Goal: Task Accomplishment & Management: Complete application form

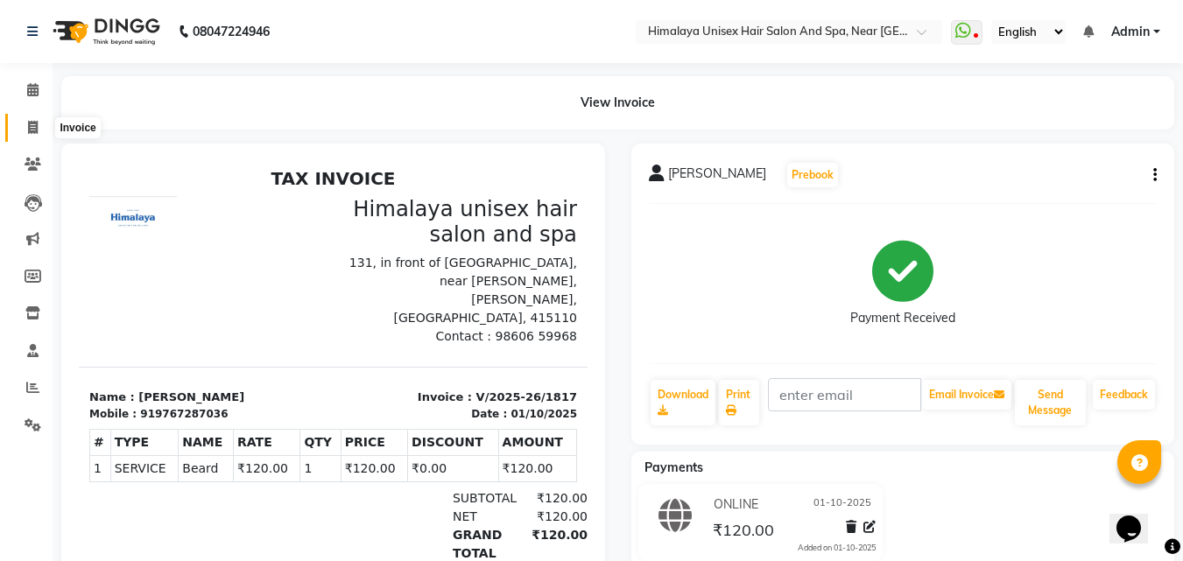
click at [32, 125] on icon at bounding box center [33, 127] width 10 height 13
select select "service"
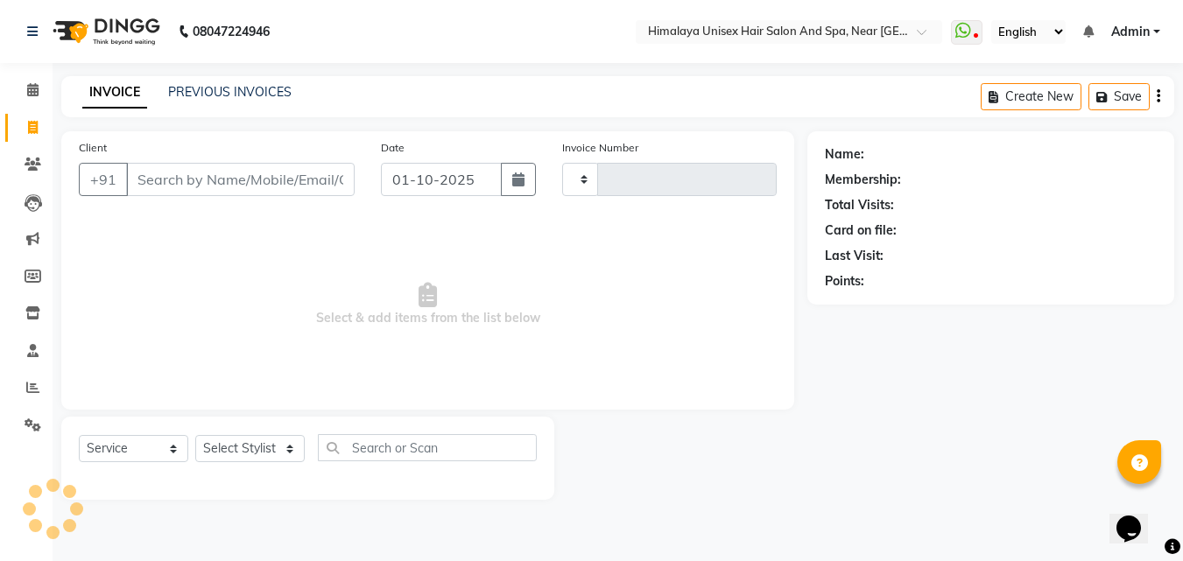
type input "1818"
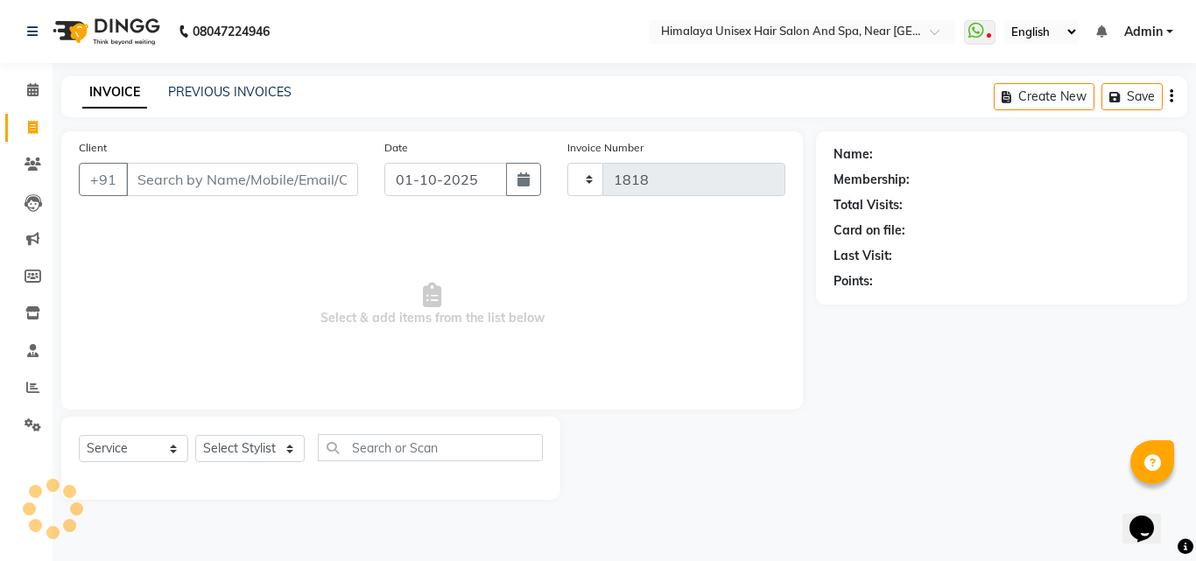
select select "4594"
click at [151, 180] on input "Client" at bounding box center [242, 179] width 232 height 33
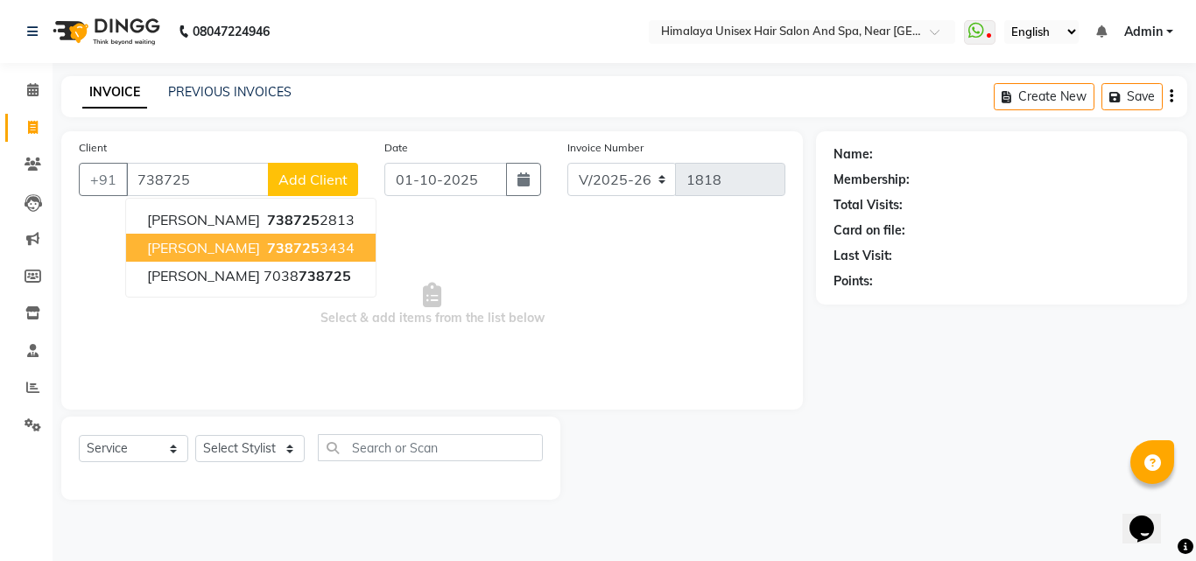
click at [151, 238] on button "[PERSON_NAME] 738725 3434" at bounding box center [251, 248] width 250 height 28
type input "7387253434"
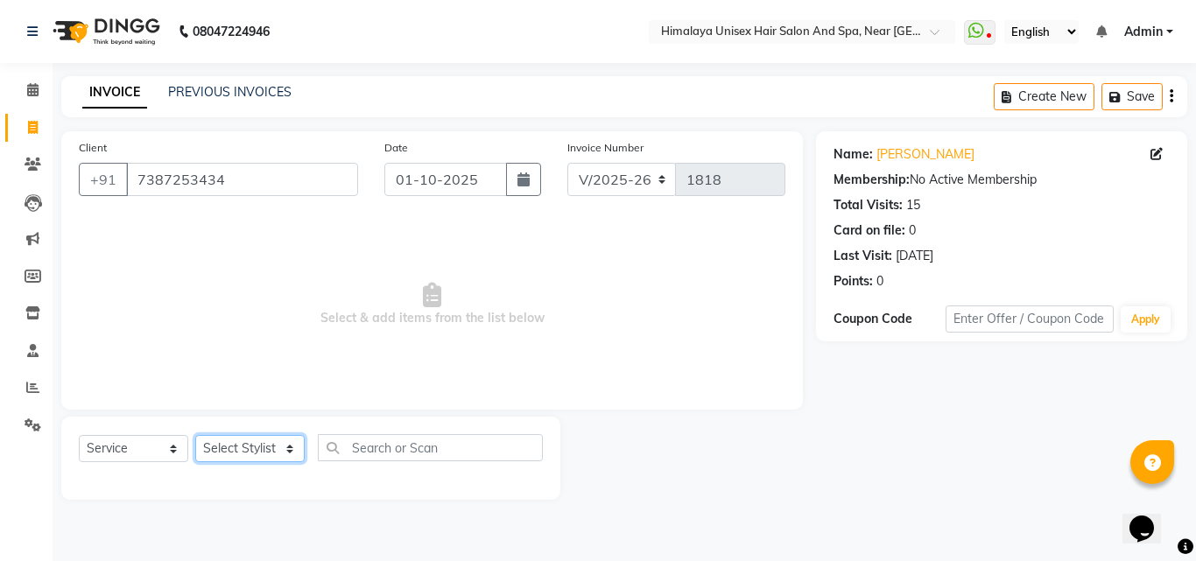
click at [287, 440] on select "Select Stylist [PERSON_NAME] Phase [PERSON_NAME] [PERSON_NAME] [PERSON_NAME] [P…" at bounding box center [249, 448] width 109 height 27
select select "32633"
click at [195, 435] on select "Select Stylist [PERSON_NAME] Phase [PERSON_NAME] [PERSON_NAME] [PERSON_NAME] [P…" at bounding box center [249, 448] width 109 height 27
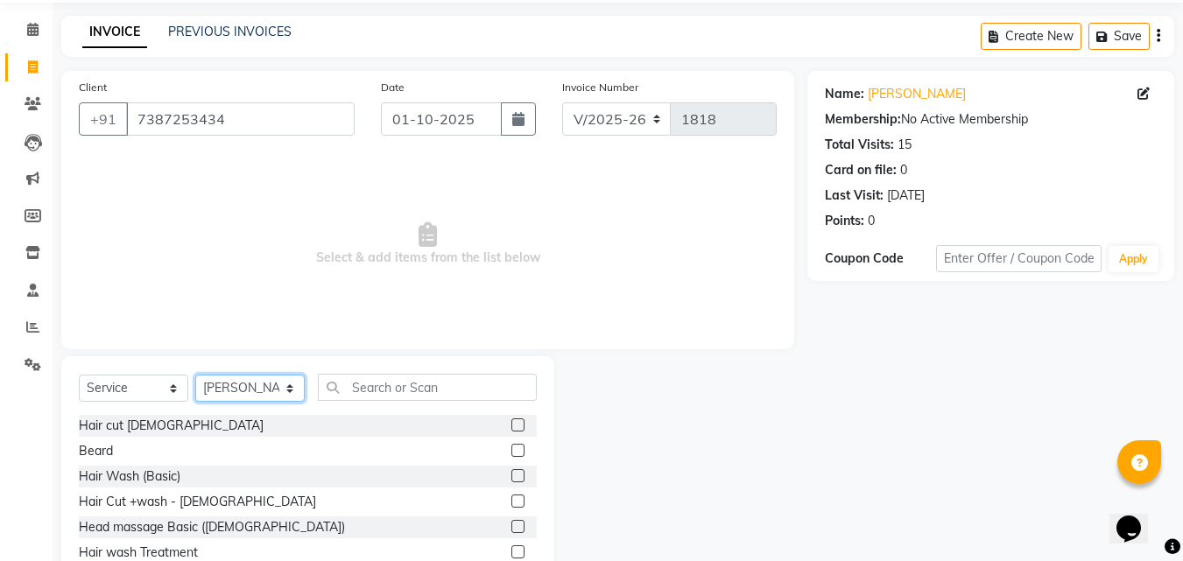
scroll to position [140, 0]
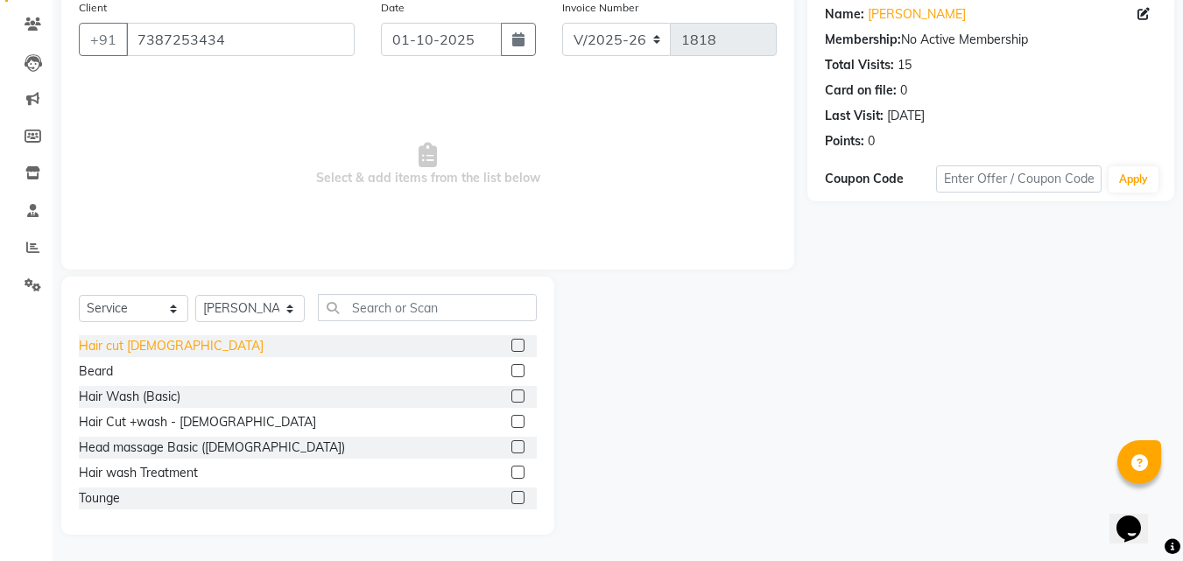
click at [140, 339] on div "Hair cut [DEMOGRAPHIC_DATA]" at bounding box center [171, 346] width 185 height 18
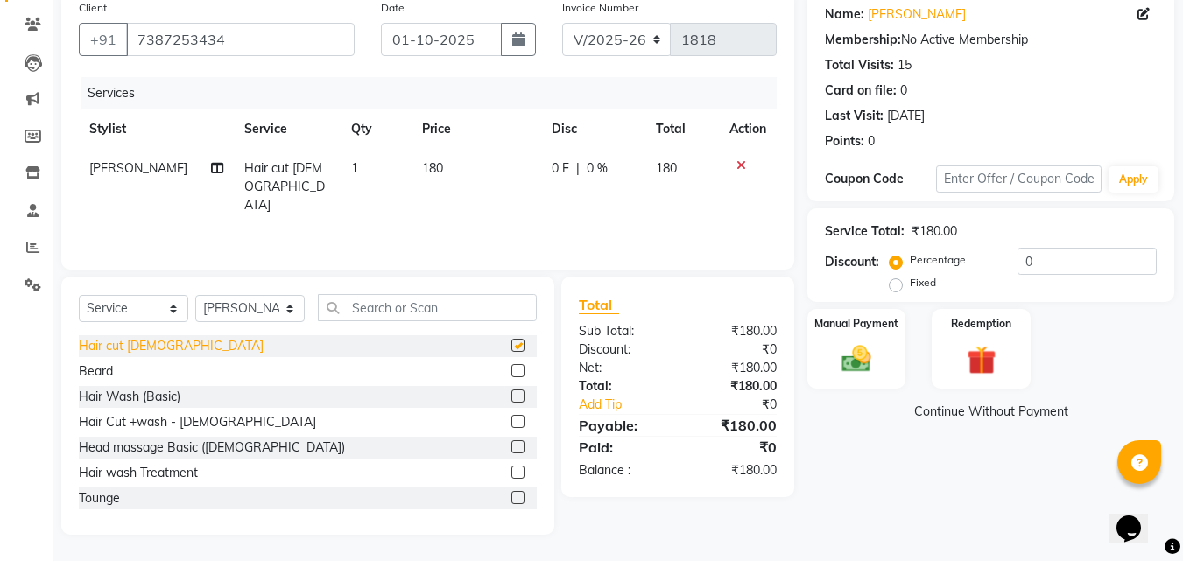
checkbox input "false"
click at [92, 370] on div "Beard" at bounding box center [96, 372] width 34 height 18
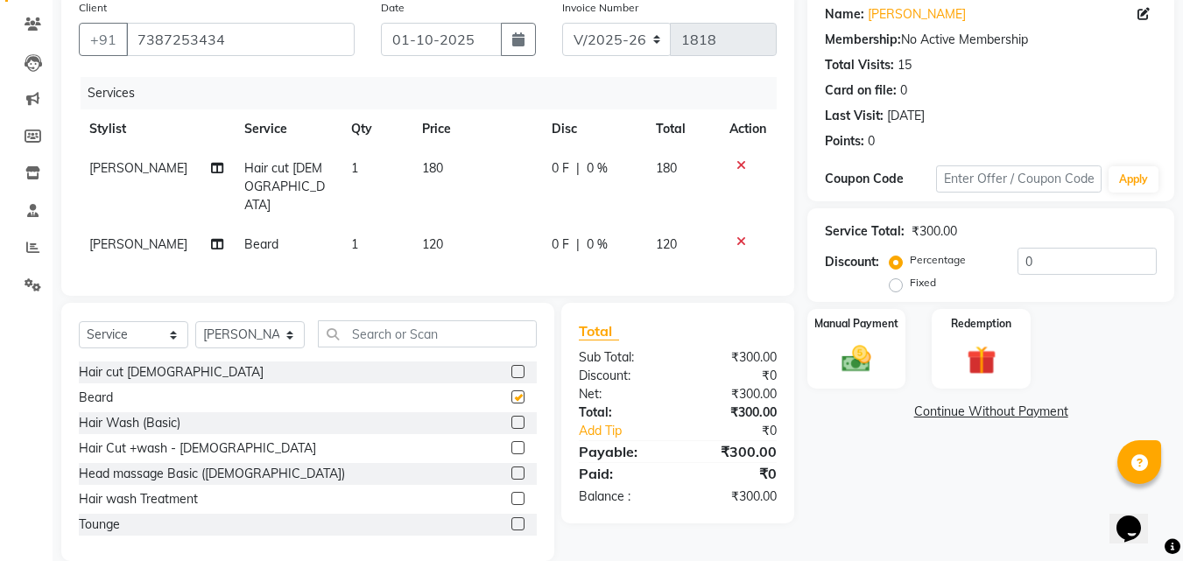
checkbox input "false"
drag, startPoint x: 852, startPoint y: 336, endPoint x: 850, endPoint y: 359, distance: 22.8
click at [851, 356] on div "Manual Payment" at bounding box center [857, 348] width 102 height 83
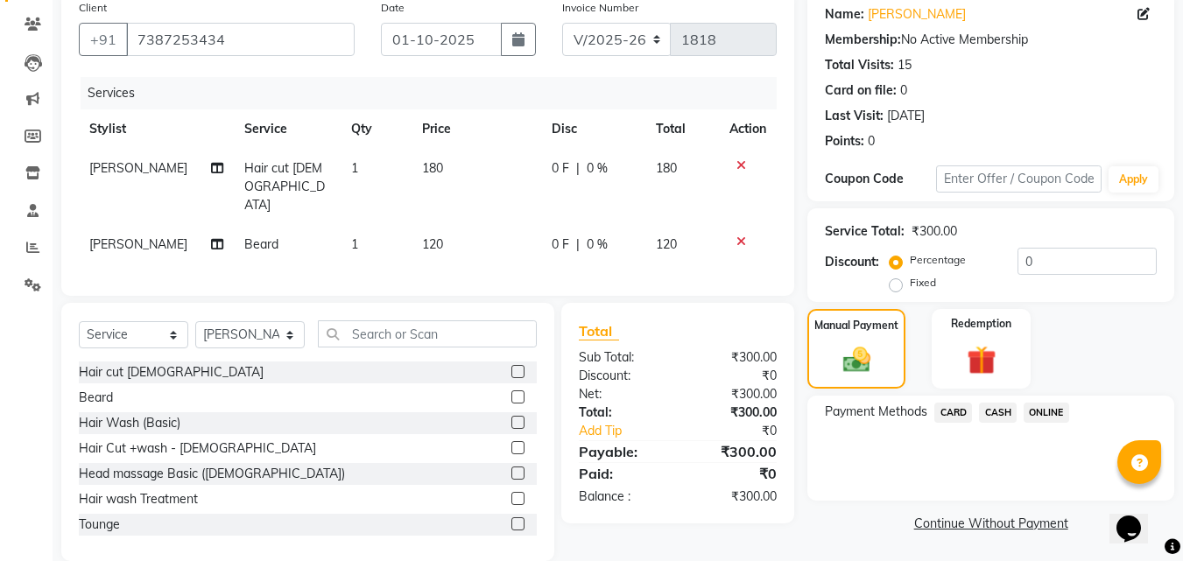
scroll to position [143, 0]
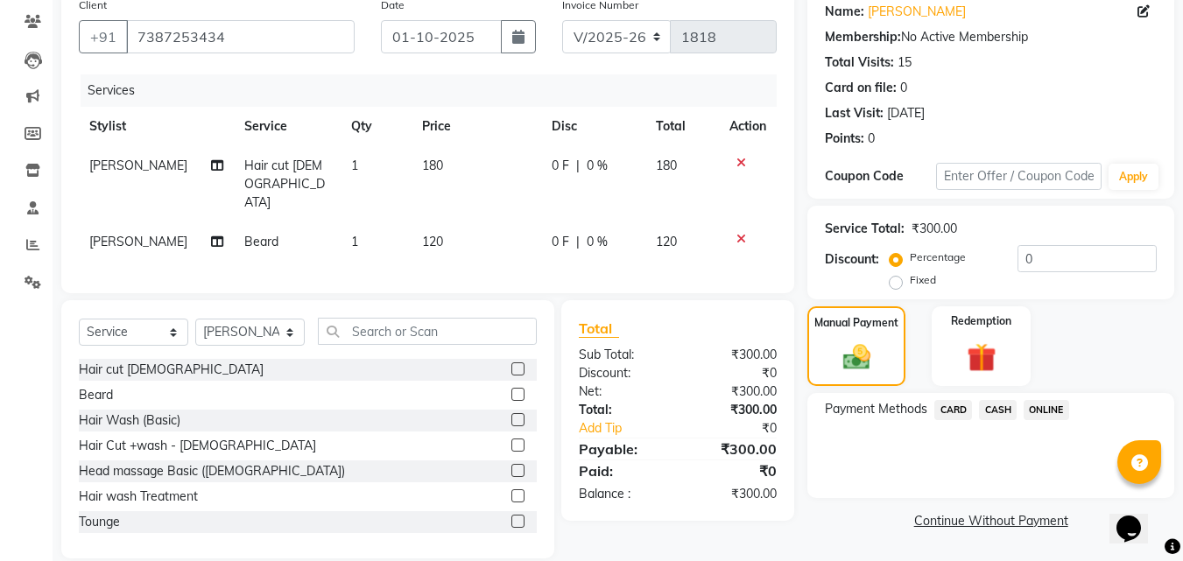
click at [1048, 411] on span "ONLINE" at bounding box center [1047, 410] width 46 height 20
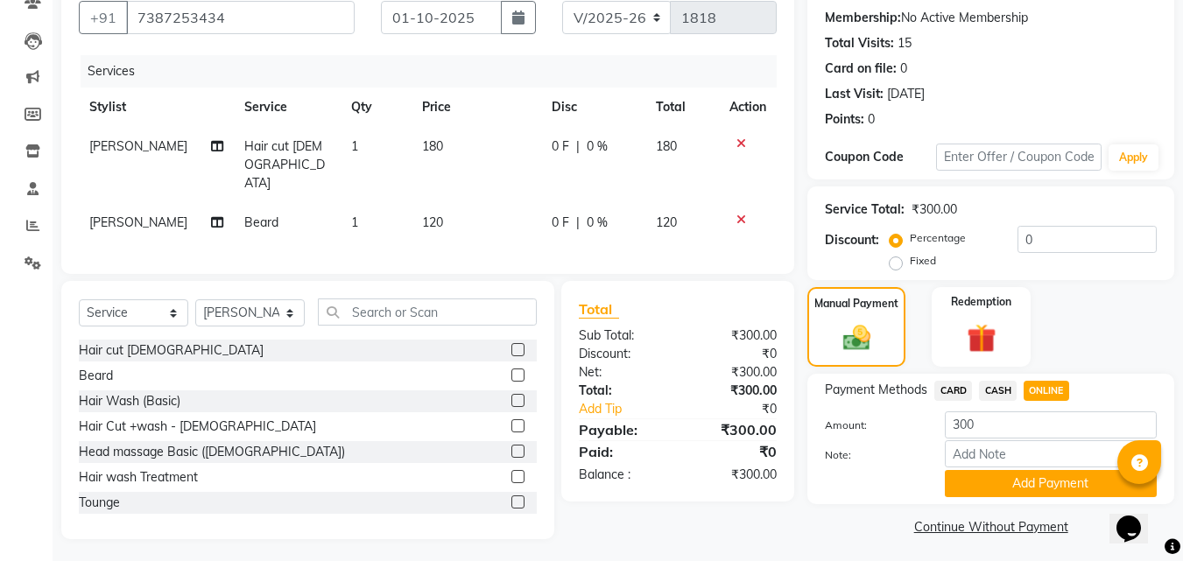
scroll to position [167, 0]
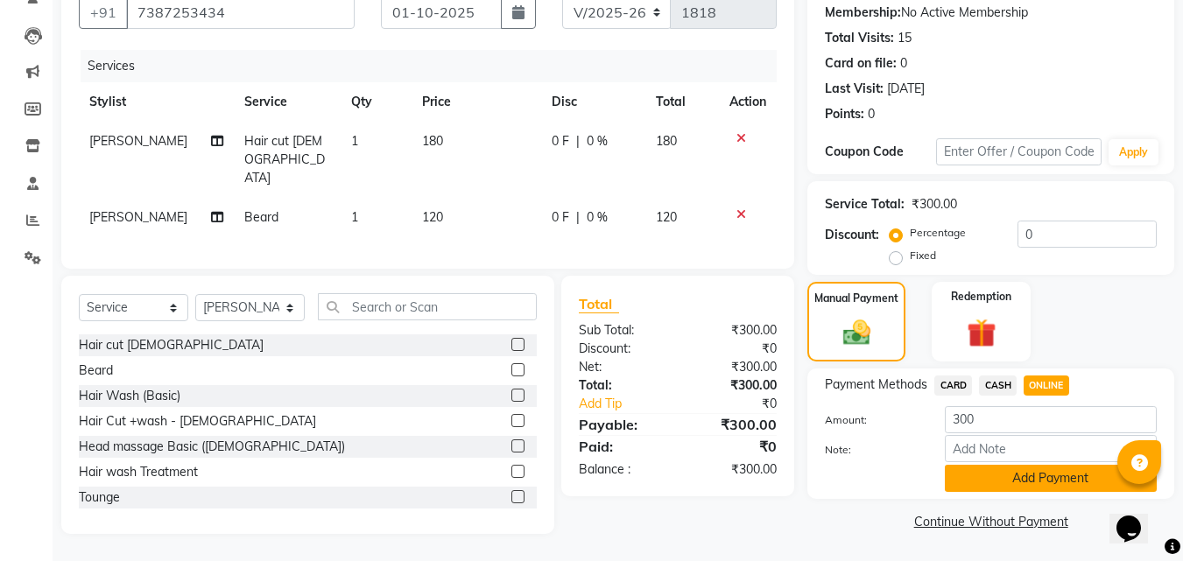
click at [1040, 478] on button "Add Payment" at bounding box center [1051, 478] width 212 height 27
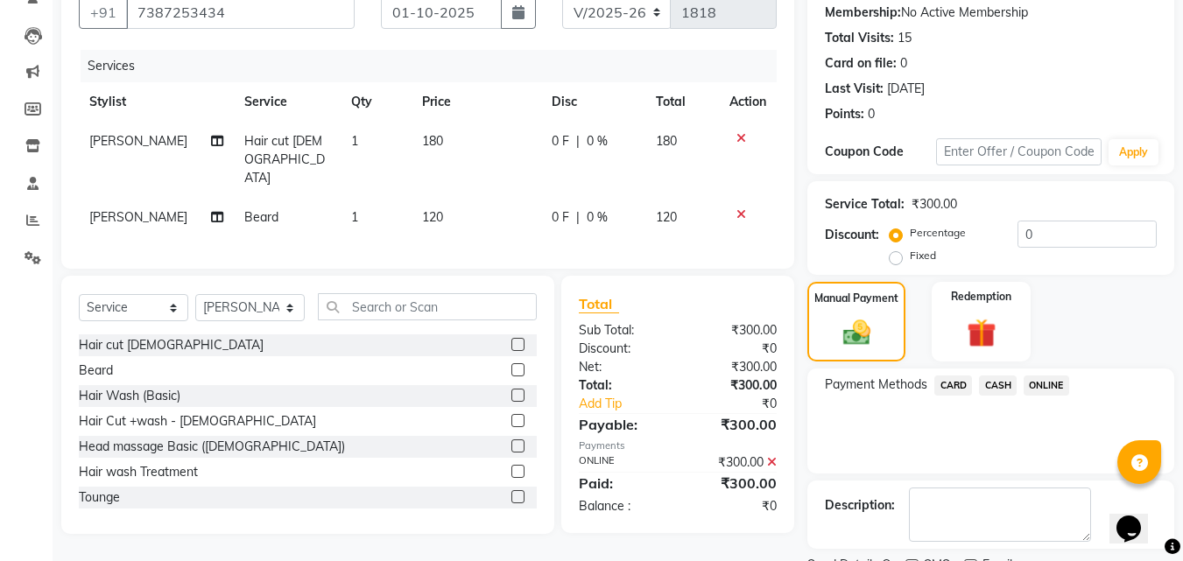
scroll to position [241, 0]
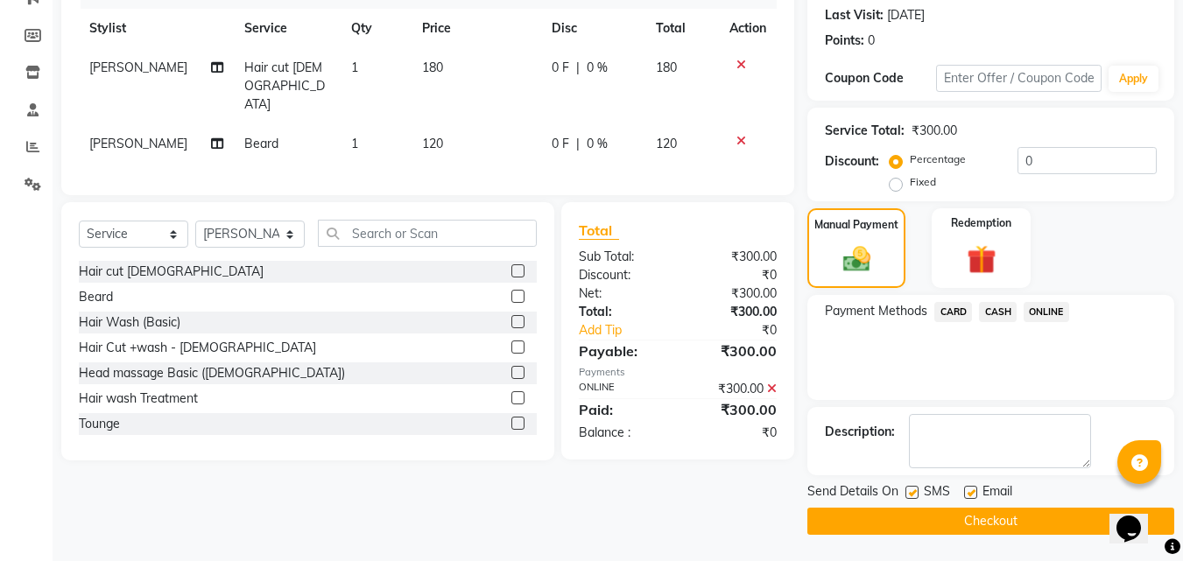
click at [1004, 517] on button "Checkout" at bounding box center [990, 521] width 367 height 27
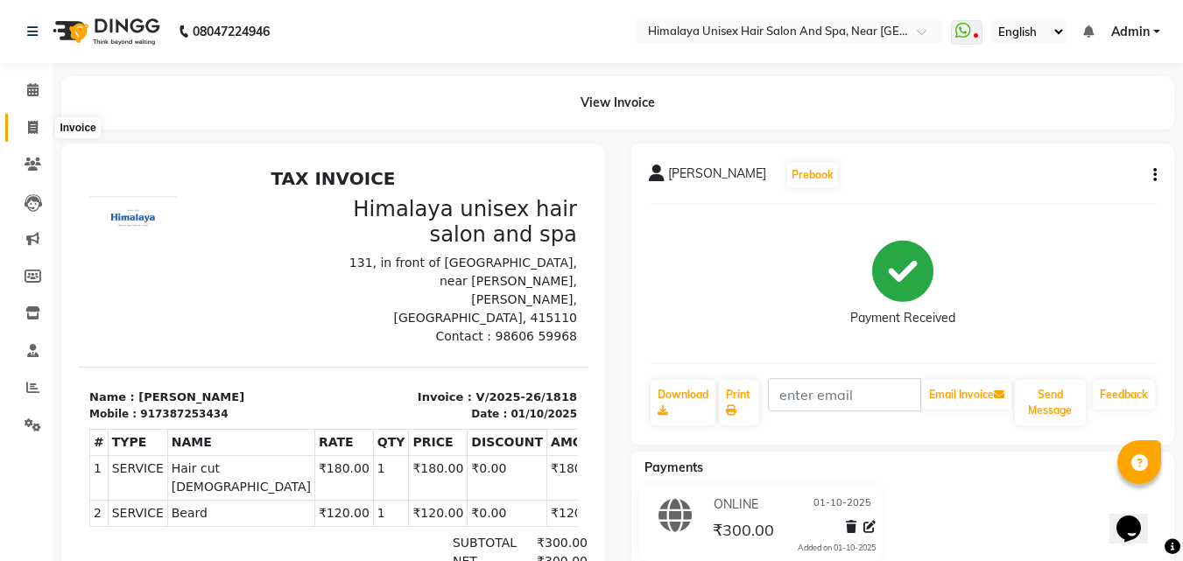
click at [32, 123] on icon at bounding box center [33, 127] width 10 height 13
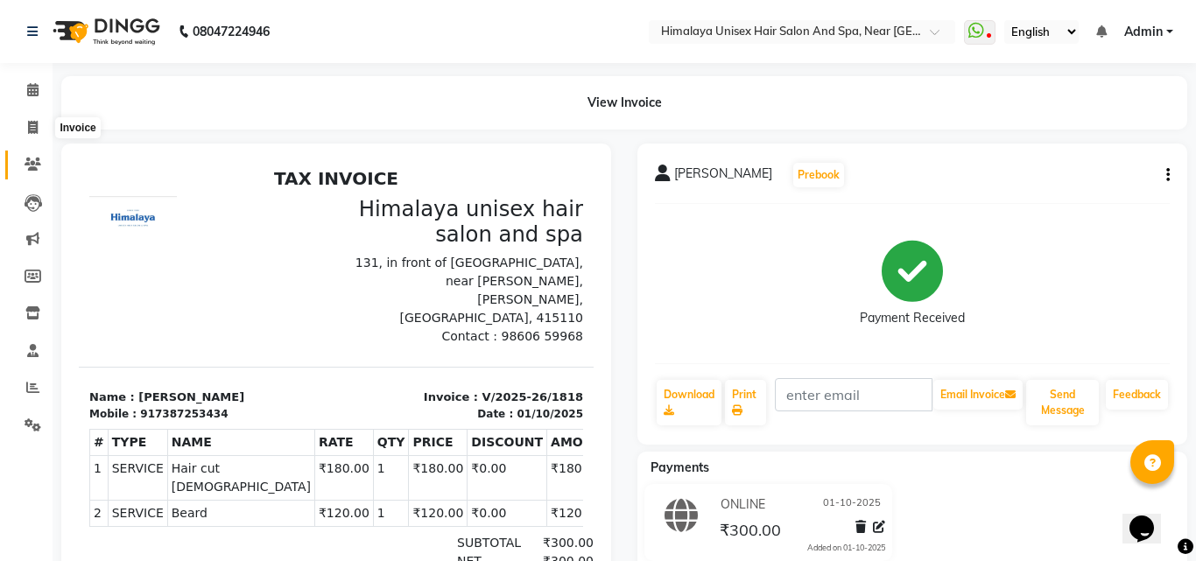
select select "4594"
select select "service"
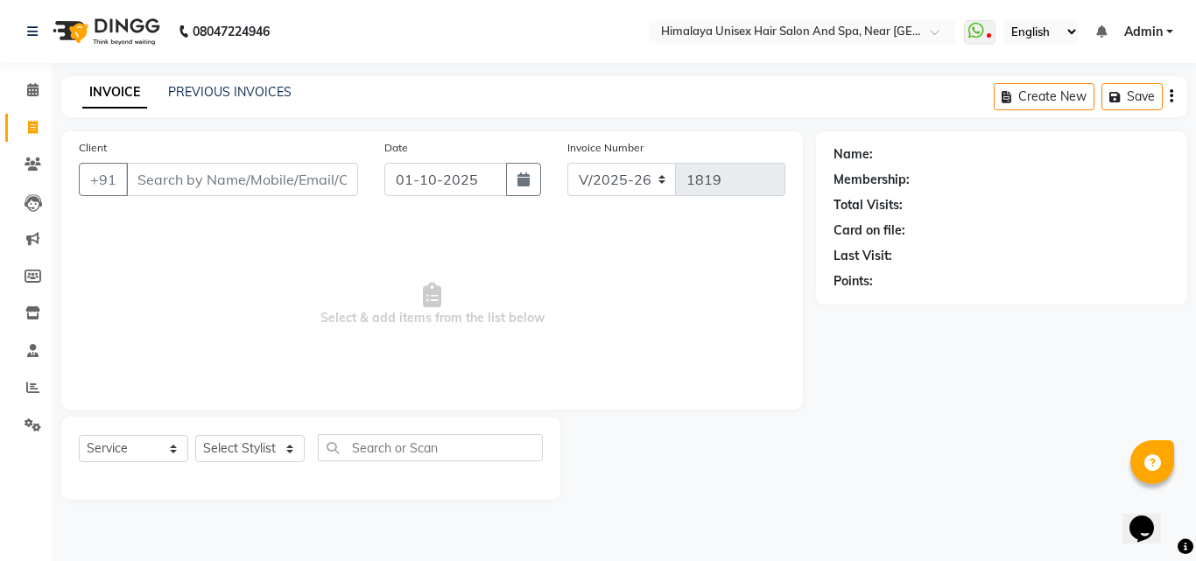
click at [151, 182] on input "Client" at bounding box center [242, 179] width 232 height 33
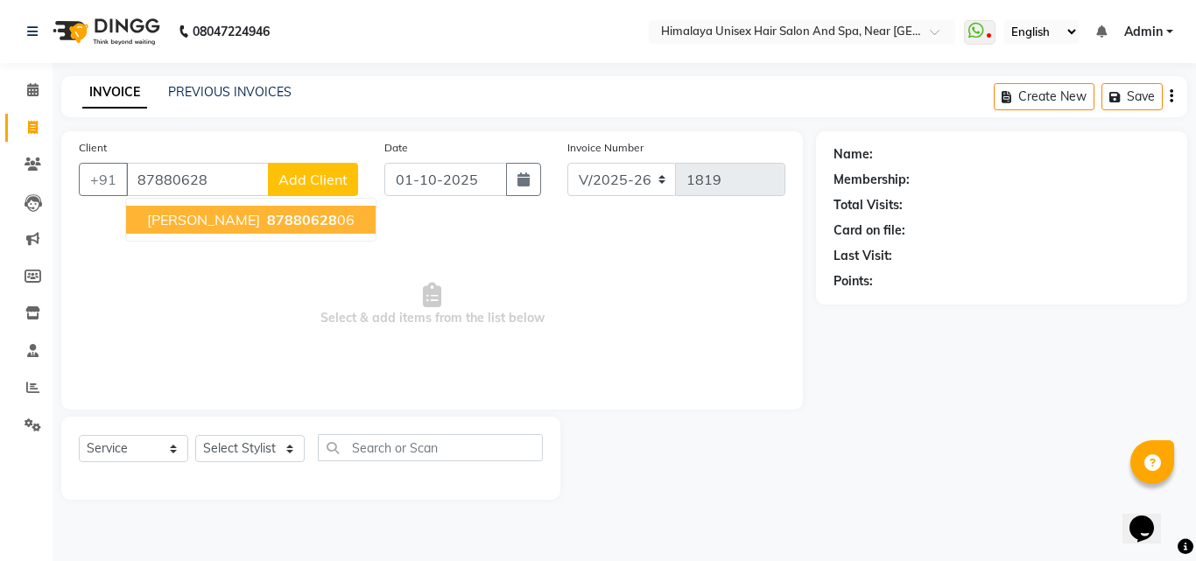
click at [251, 216] on button "[PERSON_NAME] 87880628 06" at bounding box center [251, 220] width 250 height 28
type input "8788062806"
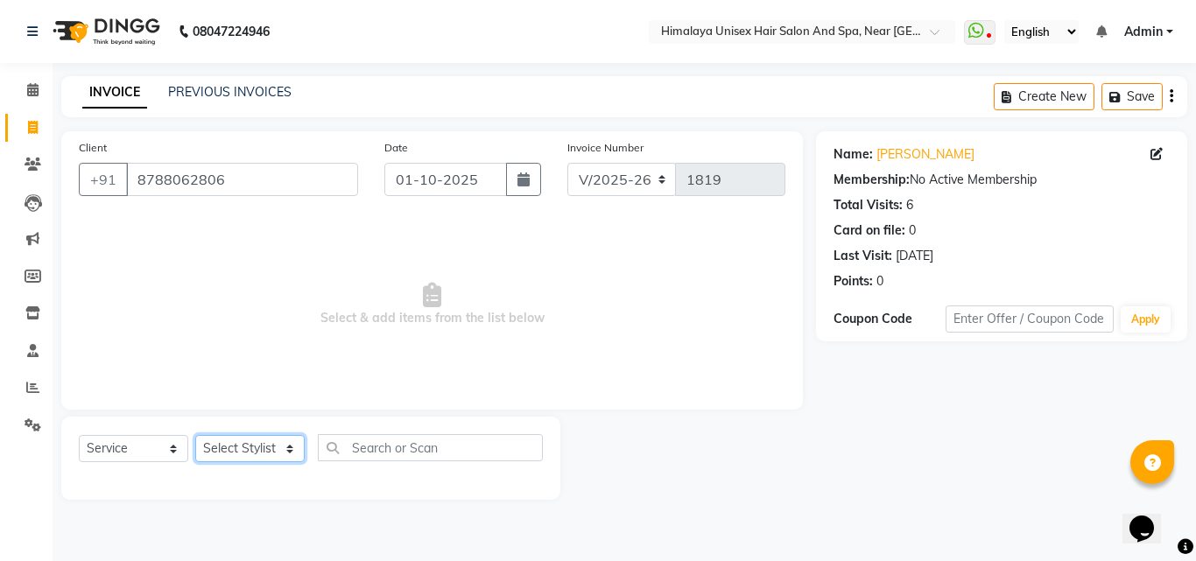
click at [288, 448] on select "Select Stylist [PERSON_NAME] Phase [PERSON_NAME] [PERSON_NAME] [PERSON_NAME] [P…" at bounding box center [249, 448] width 109 height 27
select select "26959"
click at [195, 435] on select "Select Stylist [PERSON_NAME] Phase [PERSON_NAME] [PERSON_NAME] [PERSON_NAME] [P…" at bounding box center [249, 448] width 109 height 27
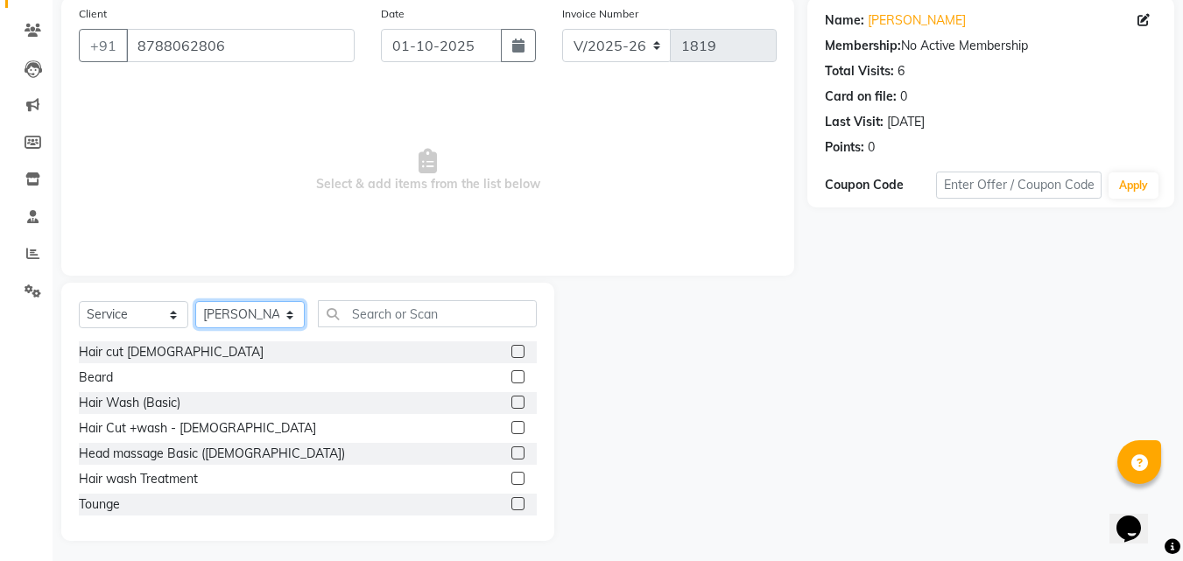
scroll to position [140, 0]
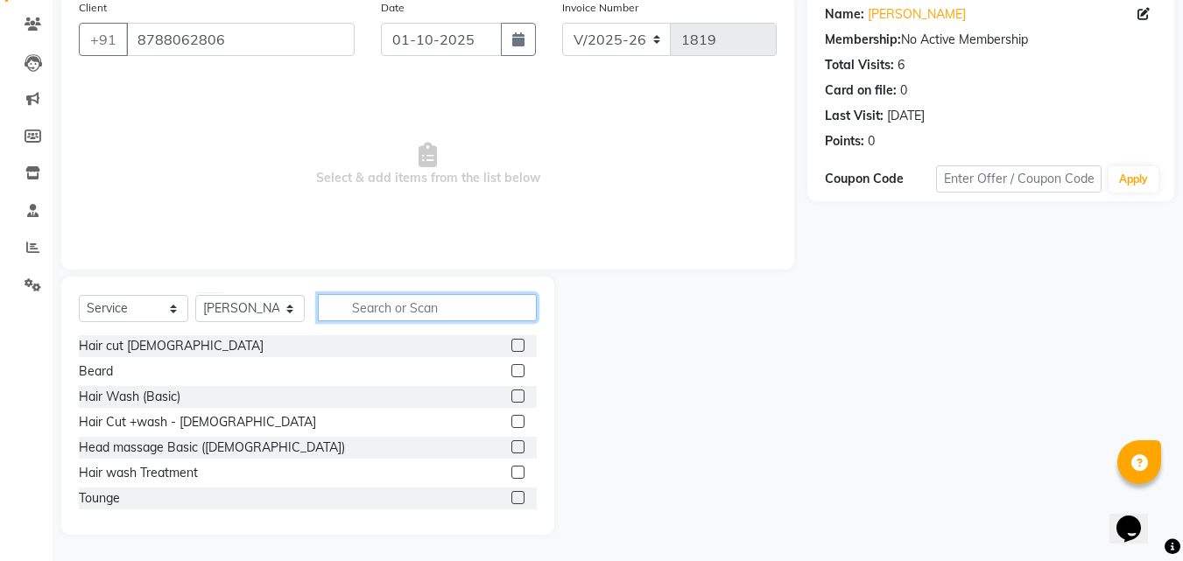
click at [373, 299] on input "text" at bounding box center [427, 307] width 219 height 27
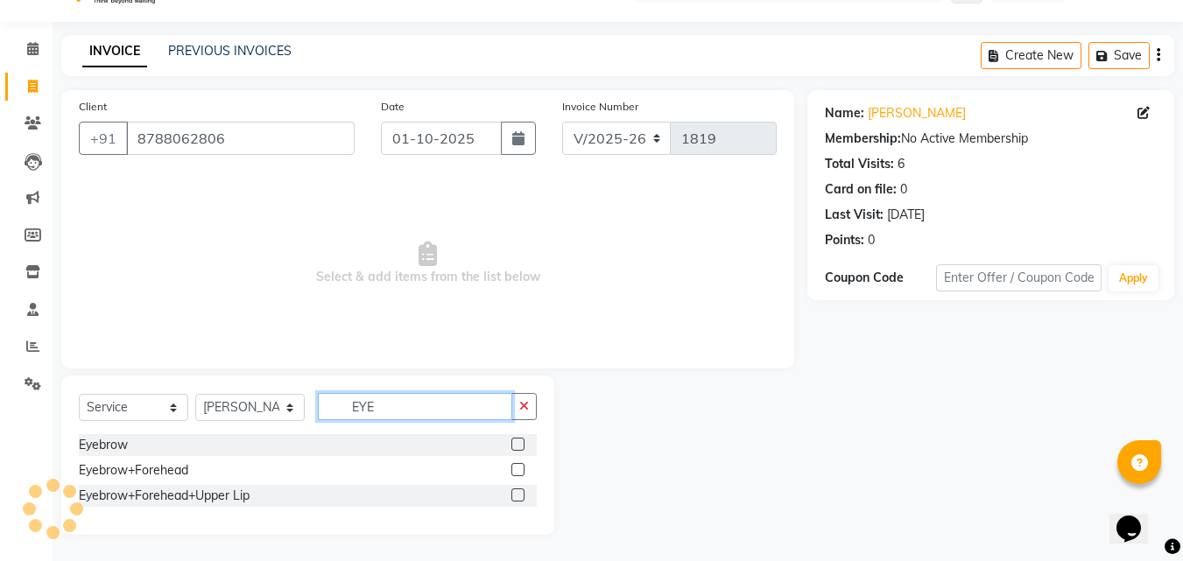
scroll to position [41, 0]
type input "EYE"
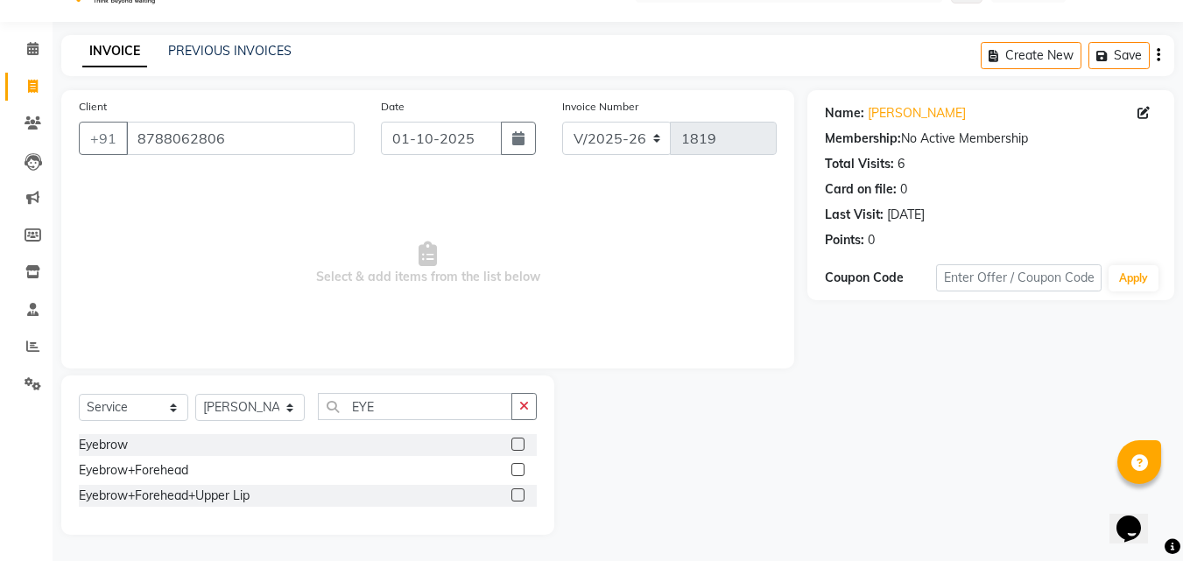
click at [188, 506] on div "Eyebrow+Forehead+Upper Lip" at bounding box center [308, 496] width 458 height 22
click at [191, 496] on div "Eyebrow+Forehead+Upper Lip" at bounding box center [164, 496] width 171 height 18
checkbox input "false"
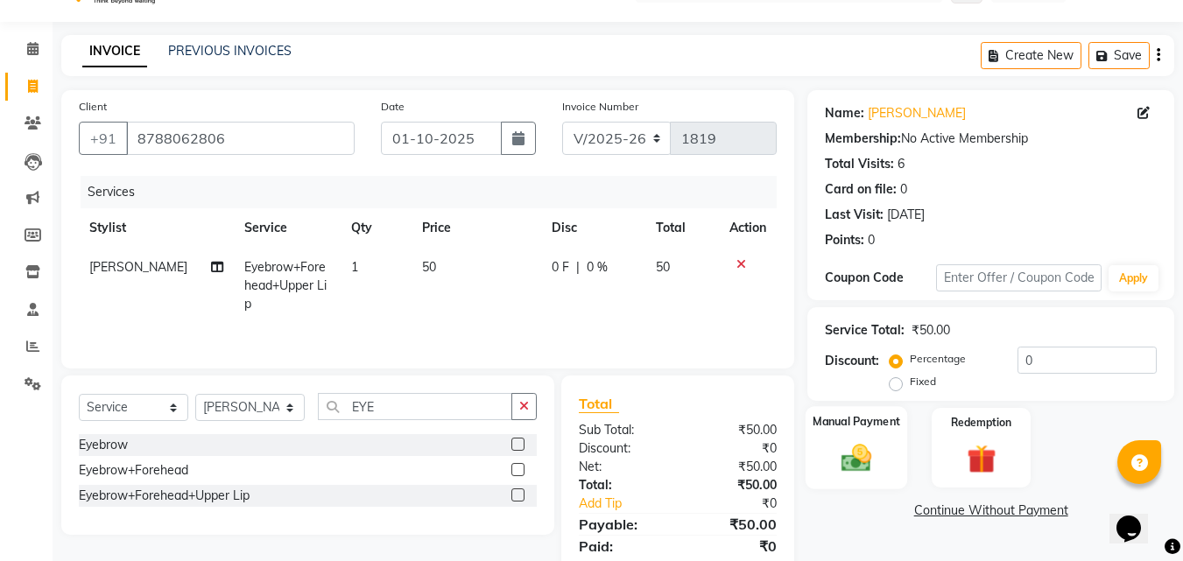
click at [876, 452] on img at bounding box center [856, 457] width 49 height 35
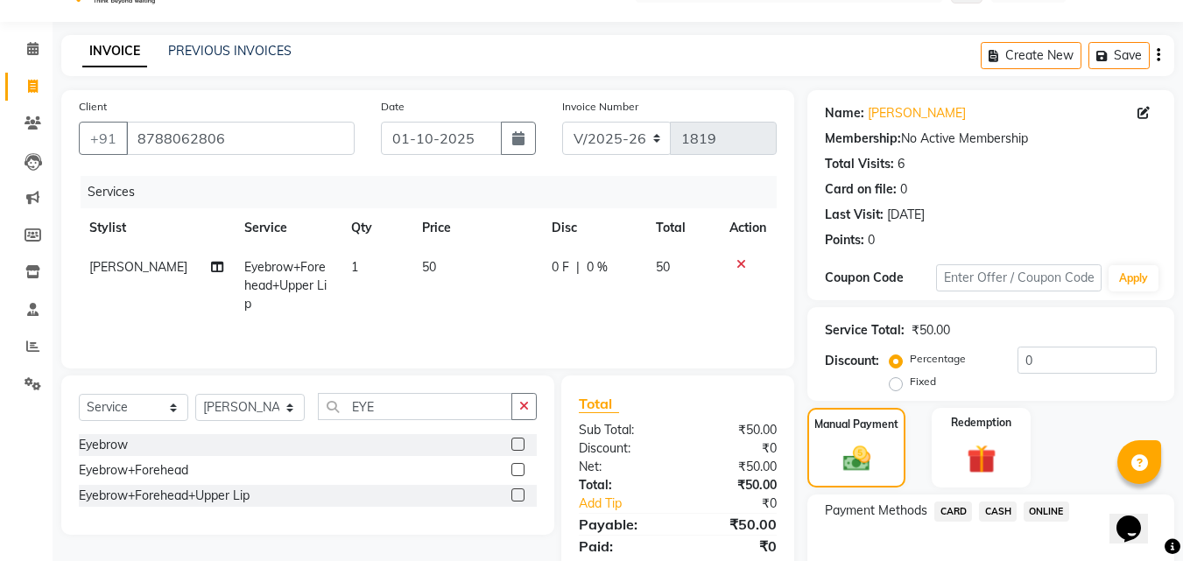
click at [991, 504] on span "CASH" at bounding box center [998, 512] width 38 height 20
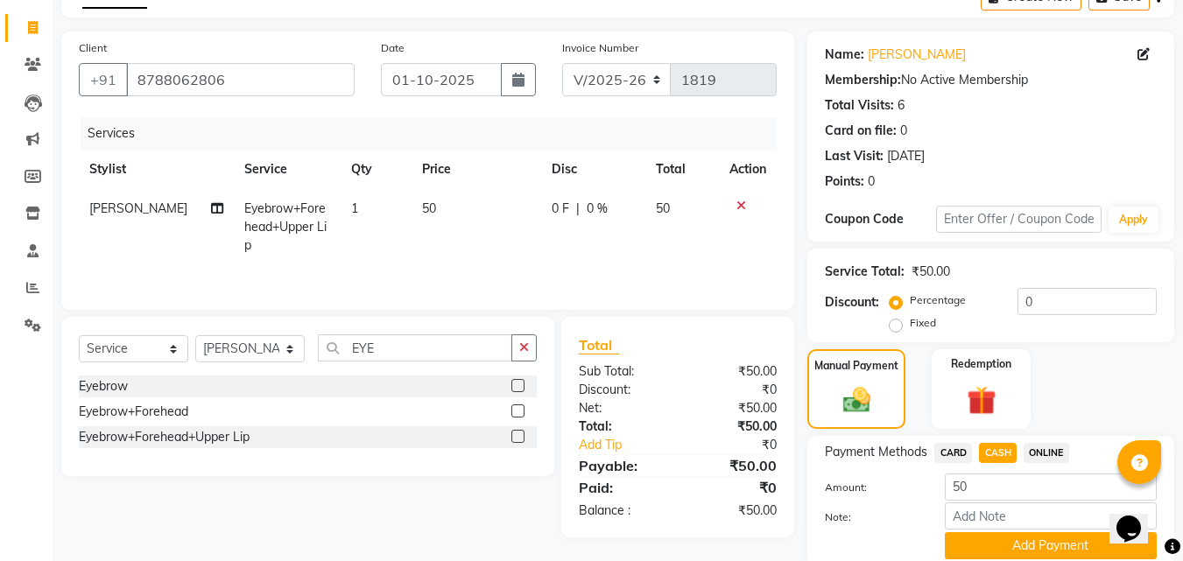
scroll to position [167, 0]
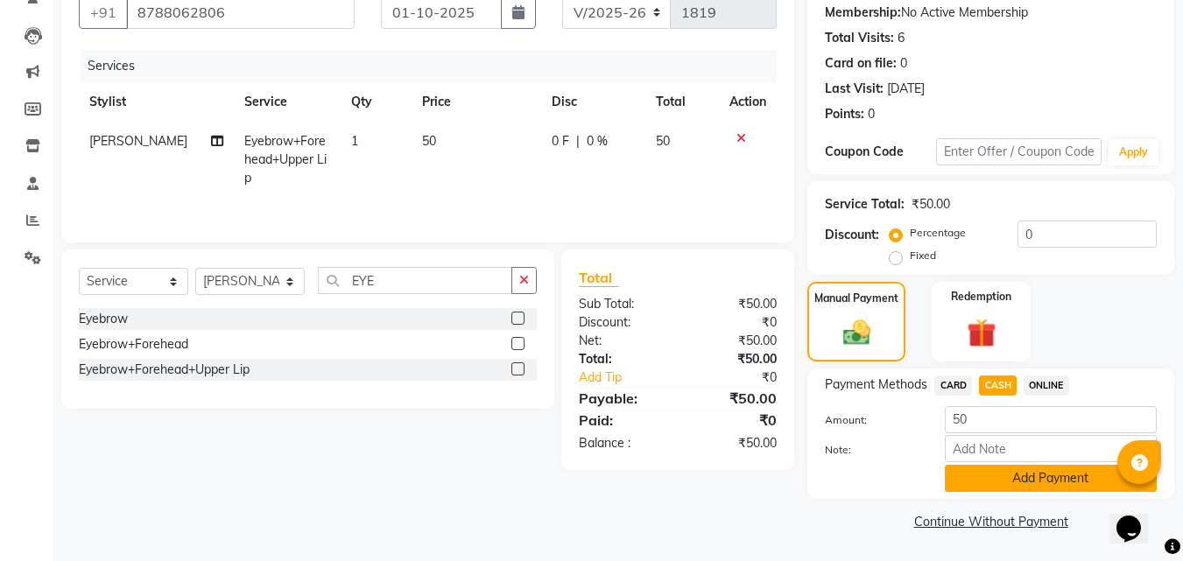
click at [972, 481] on button "Add Payment" at bounding box center [1051, 478] width 212 height 27
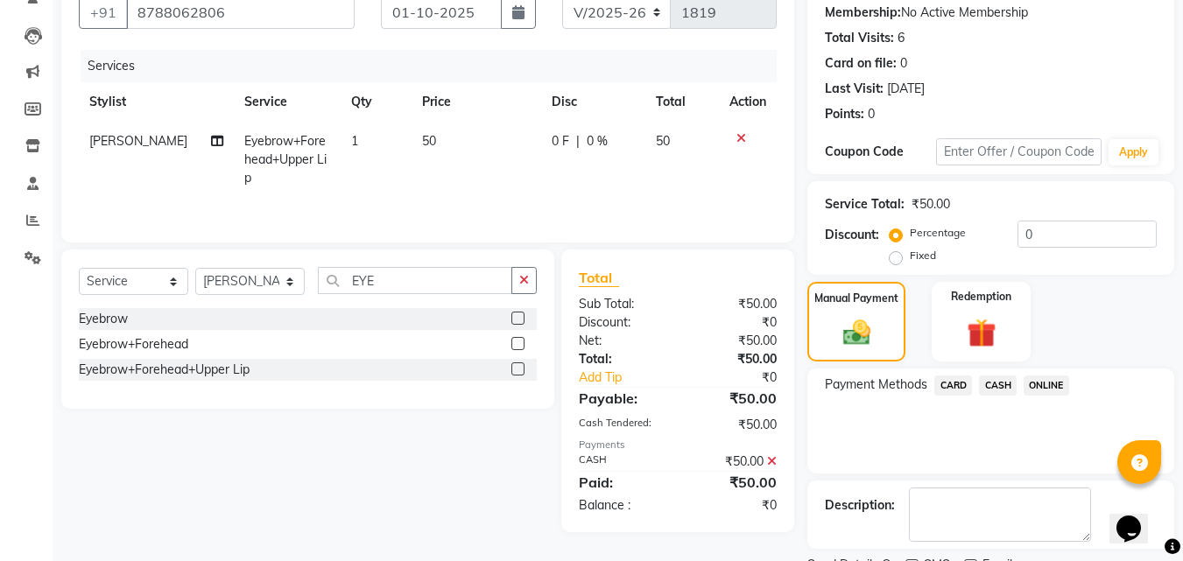
scroll to position [241, 0]
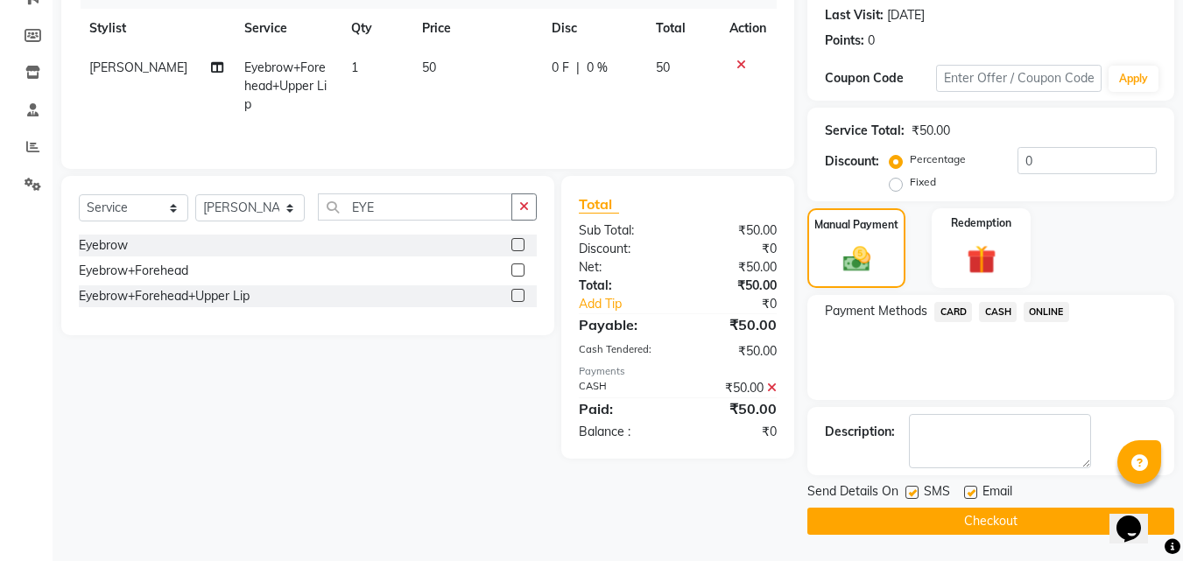
click at [936, 511] on button "Checkout" at bounding box center [990, 521] width 367 height 27
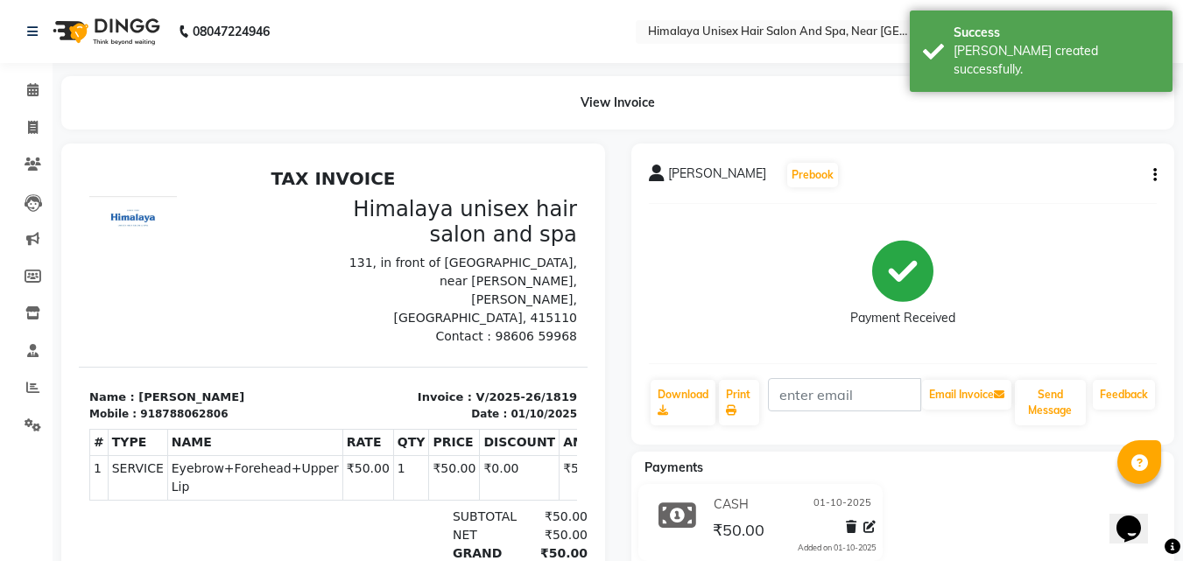
click at [32, 111] on li "Invoice" at bounding box center [26, 128] width 53 height 38
click at [32, 119] on span at bounding box center [33, 128] width 31 height 20
select select "service"
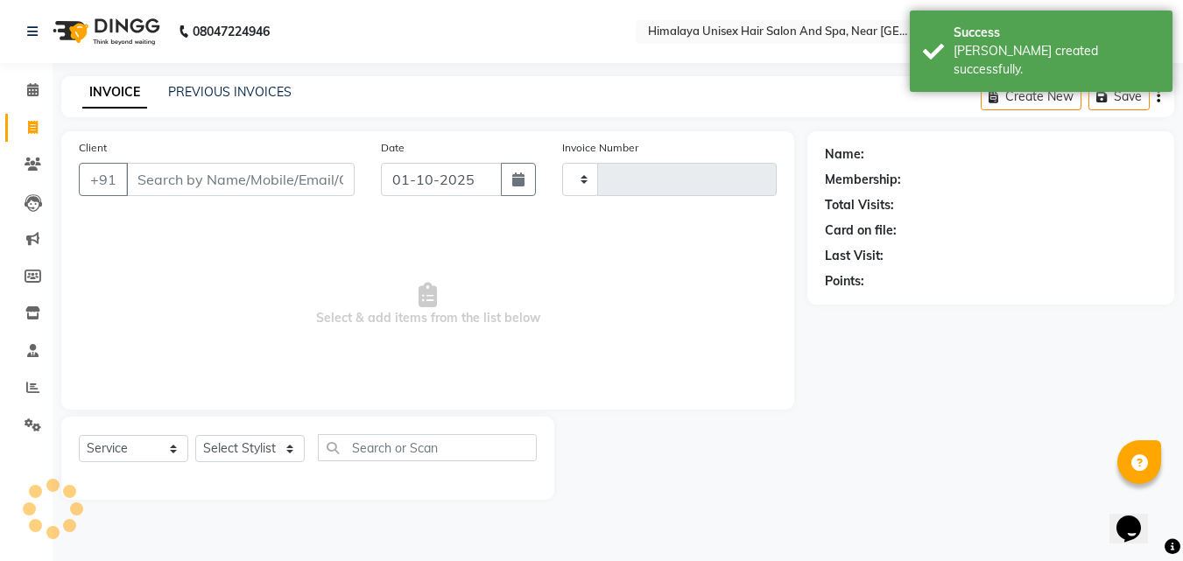
type input "1820"
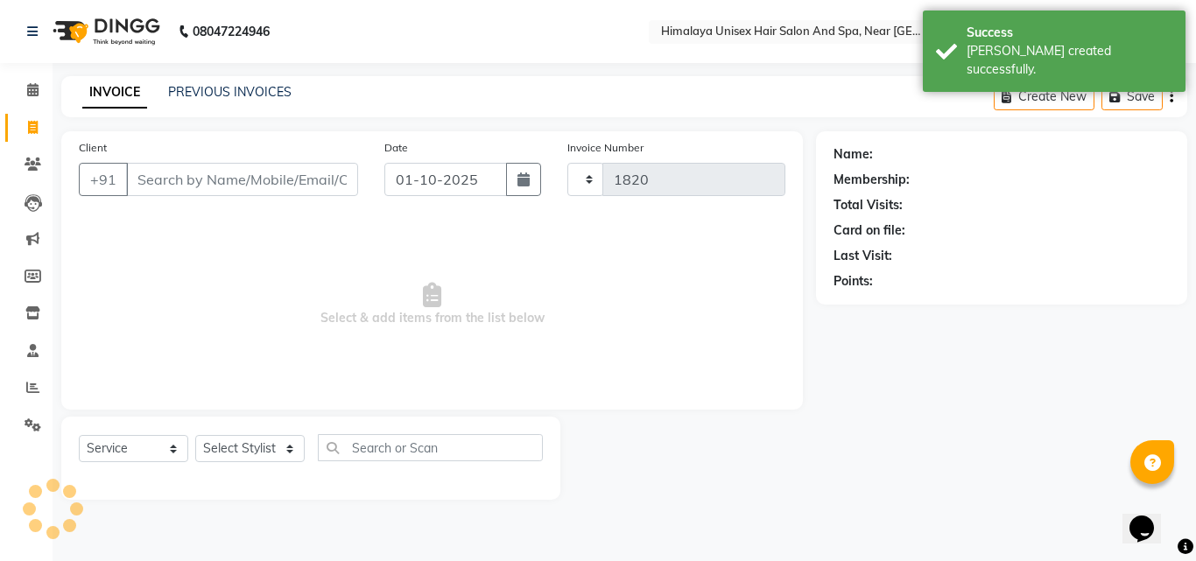
select select "4594"
click at [193, 191] on input "Client" at bounding box center [242, 179] width 232 height 33
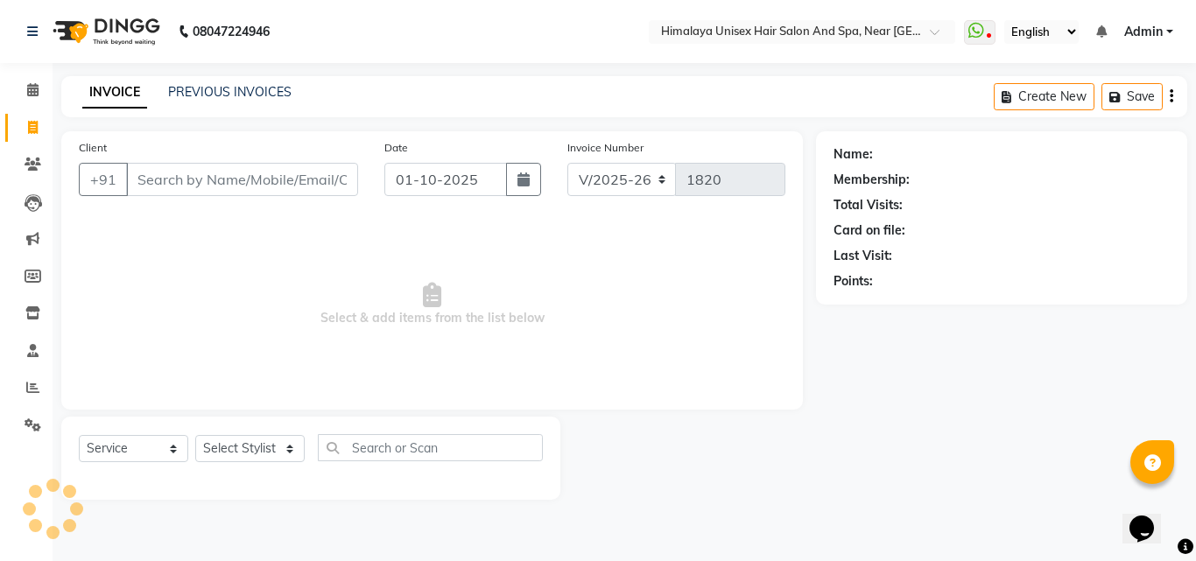
click at [266, 173] on input "Client" at bounding box center [242, 179] width 232 height 33
click at [210, 180] on input "Client" at bounding box center [242, 179] width 232 height 33
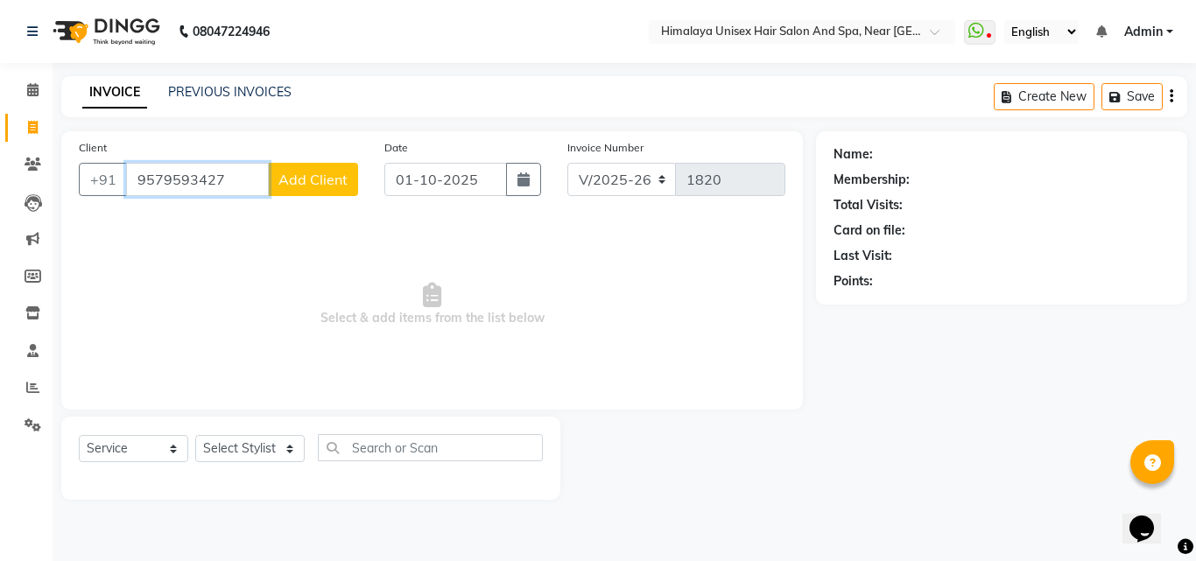
type input "9579593427"
click at [342, 174] on span "Add Client" at bounding box center [312, 180] width 69 height 18
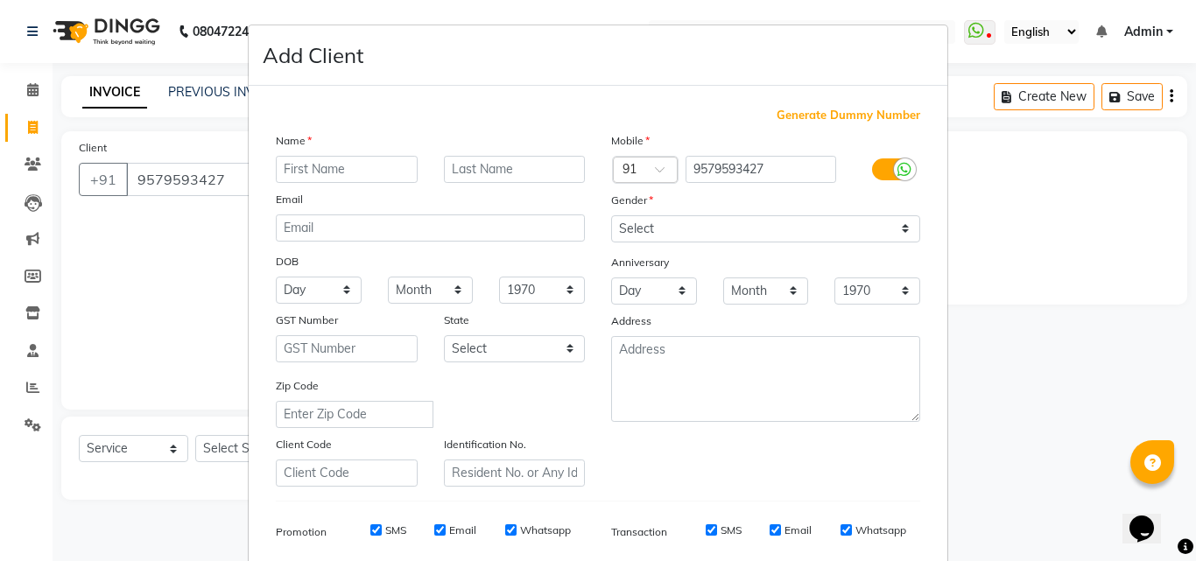
click at [320, 152] on div "Name" at bounding box center [430, 143] width 335 height 25
click at [322, 170] on input "text" at bounding box center [347, 169] width 142 height 27
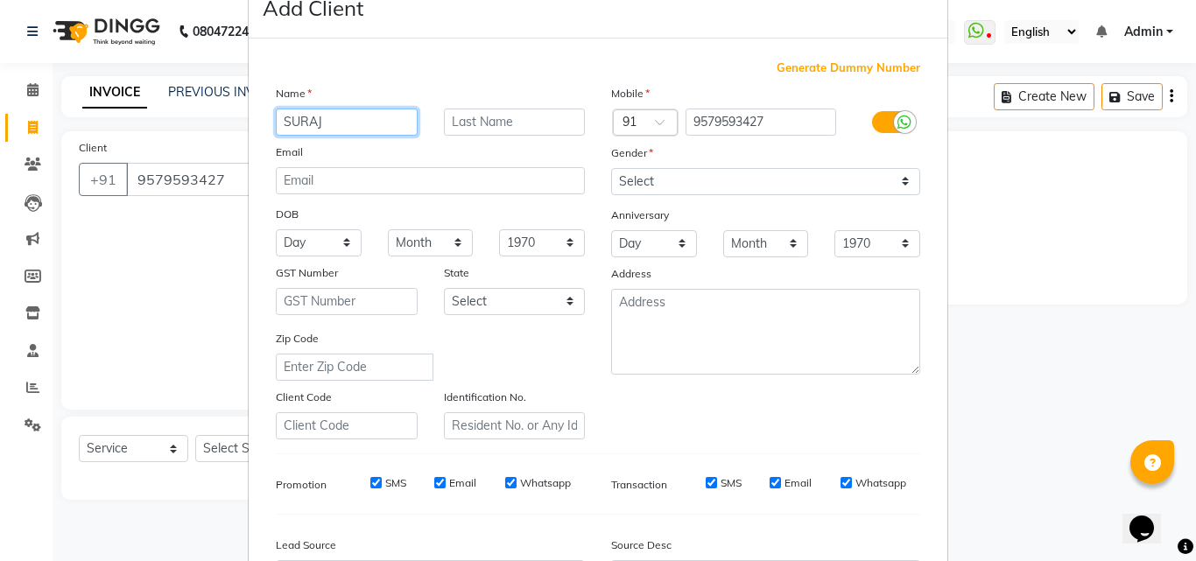
scroll to position [88, 0]
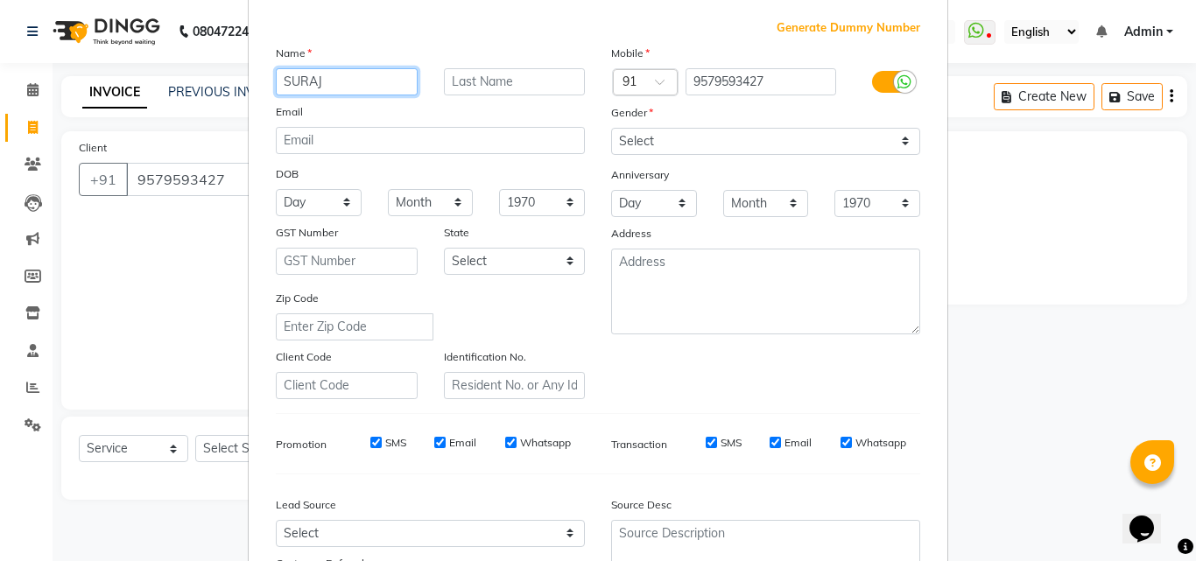
type input "SURAJ"
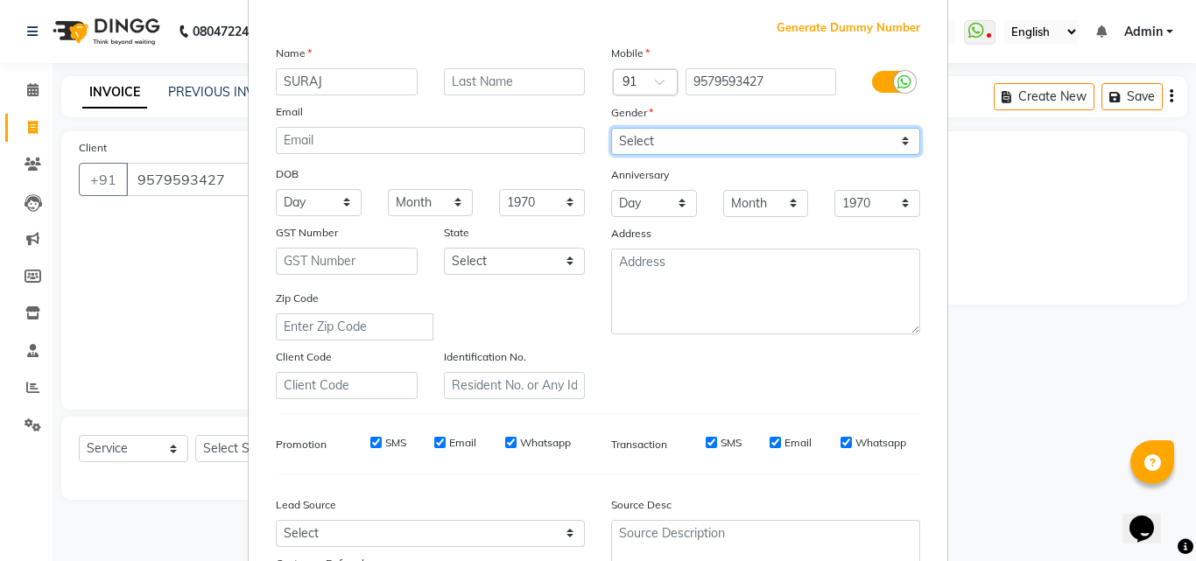
click at [626, 143] on select "Select [DEMOGRAPHIC_DATA] [DEMOGRAPHIC_DATA] Other Prefer Not To Say" at bounding box center [765, 141] width 309 height 27
select select "[DEMOGRAPHIC_DATA]"
click at [611, 128] on select "Select [DEMOGRAPHIC_DATA] [DEMOGRAPHIC_DATA] Other Prefer Not To Say" at bounding box center [765, 141] width 309 height 27
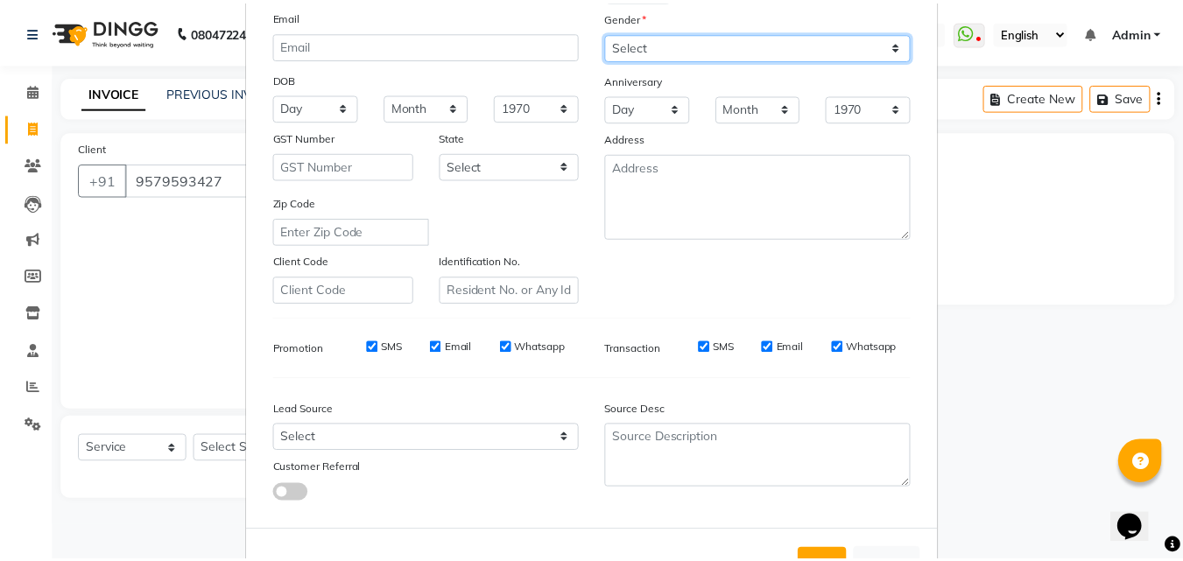
scroll to position [247, 0]
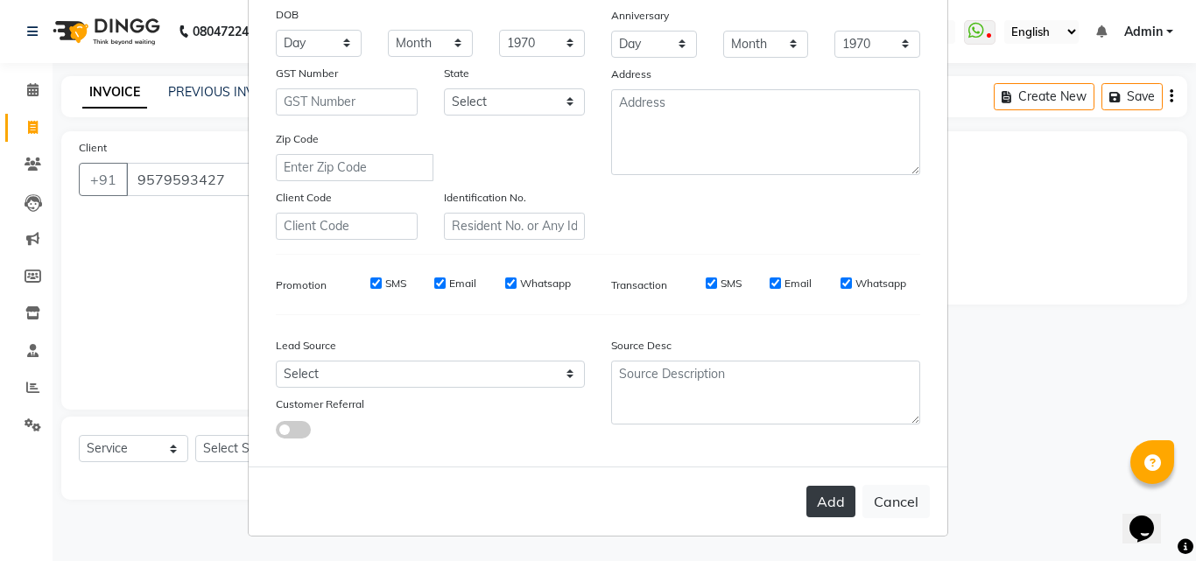
click at [829, 507] on button "Add" at bounding box center [830, 502] width 49 height 32
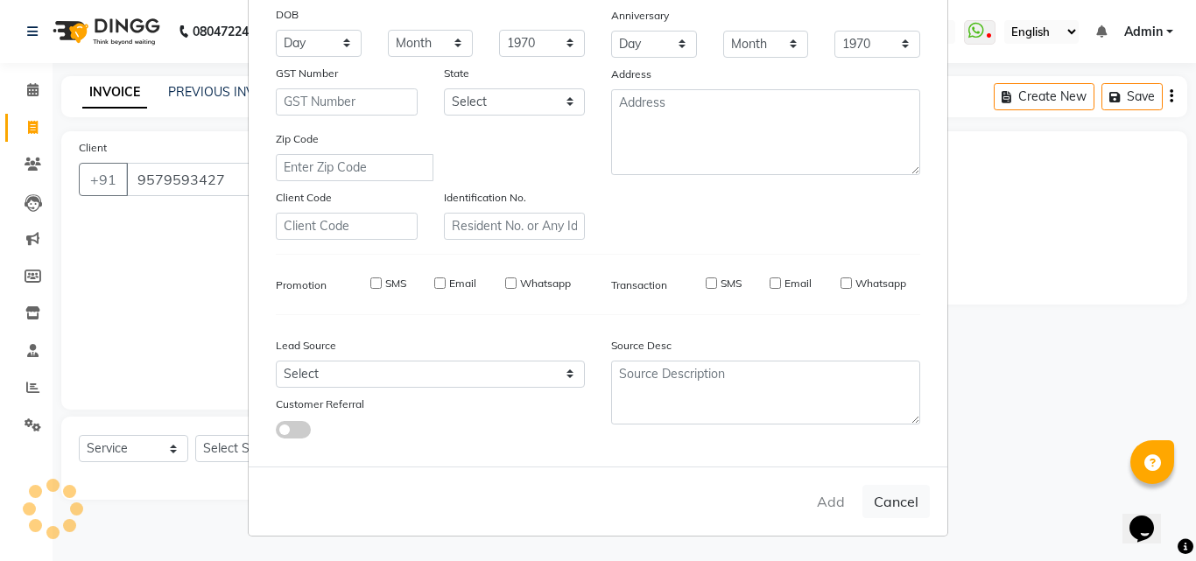
select select
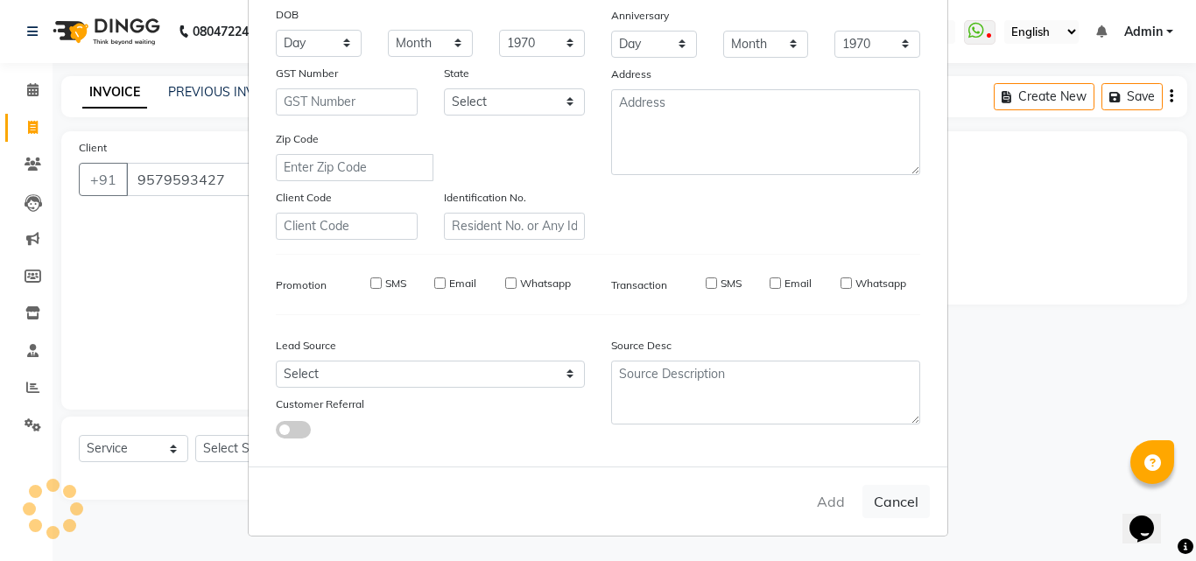
select select
checkbox input "false"
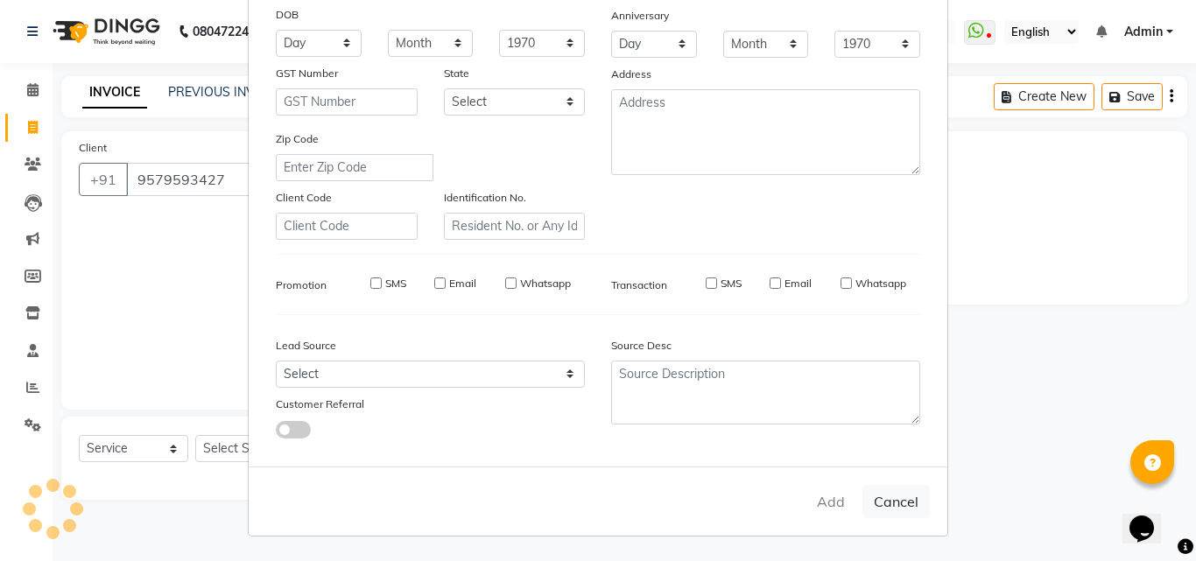
checkbox input "false"
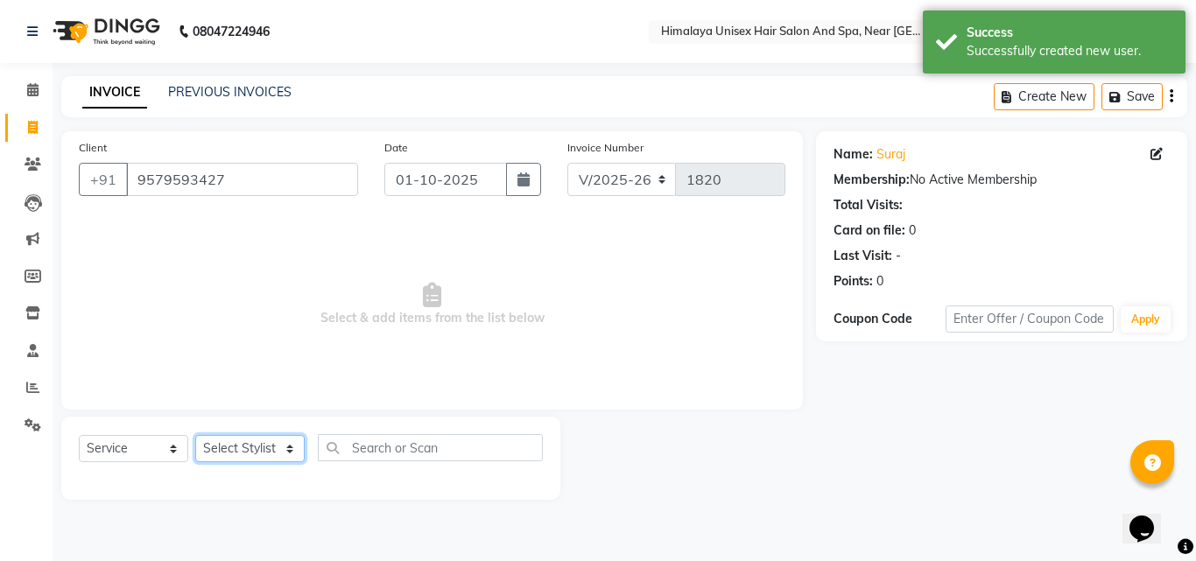
click at [285, 447] on select "Select Stylist [PERSON_NAME] Phase [PERSON_NAME] [PERSON_NAME] [PERSON_NAME] [P…" at bounding box center [249, 448] width 109 height 27
select select "32633"
click at [195, 435] on select "Select Stylist [PERSON_NAME] Phase [PERSON_NAME] [PERSON_NAME] [PERSON_NAME] [P…" at bounding box center [249, 448] width 109 height 27
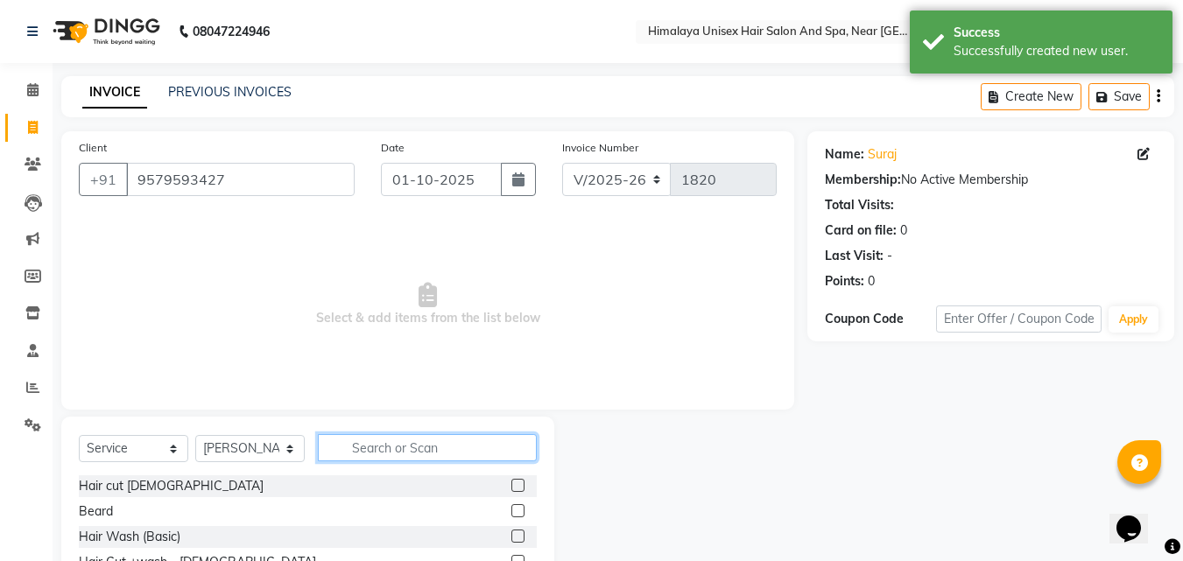
click at [374, 455] on input "text" at bounding box center [427, 447] width 219 height 27
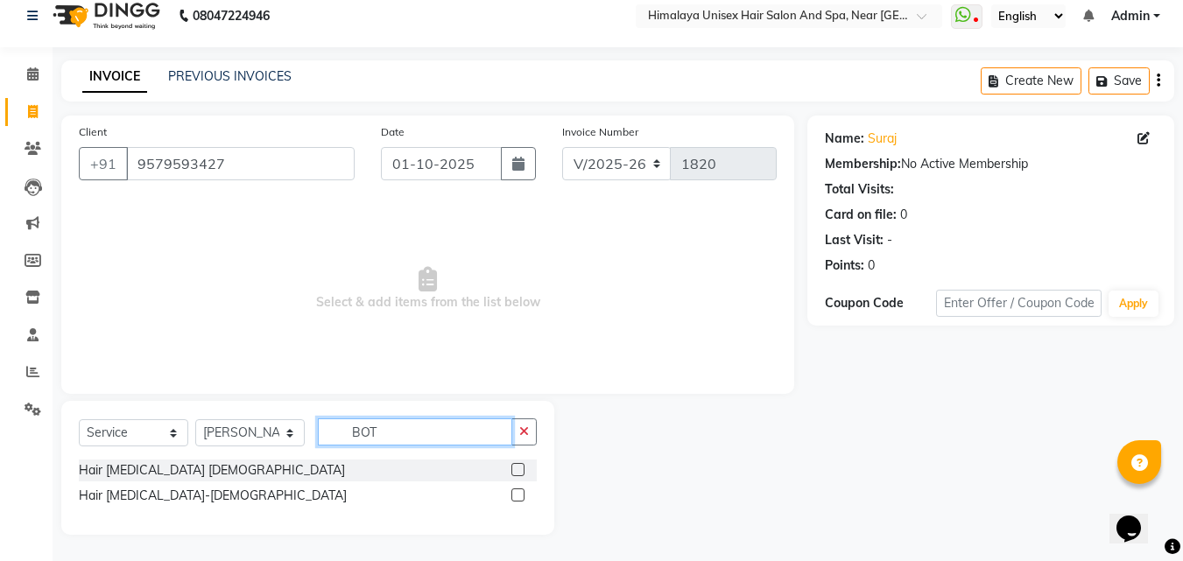
scroll to position [16, 0]
type input "BOTO"
click at [88, 468] on div "Hair [MEDICAL_DATA] [DEMOGRAPHIC_DATA]" at bounding box center [212, 470] width 266 height 18
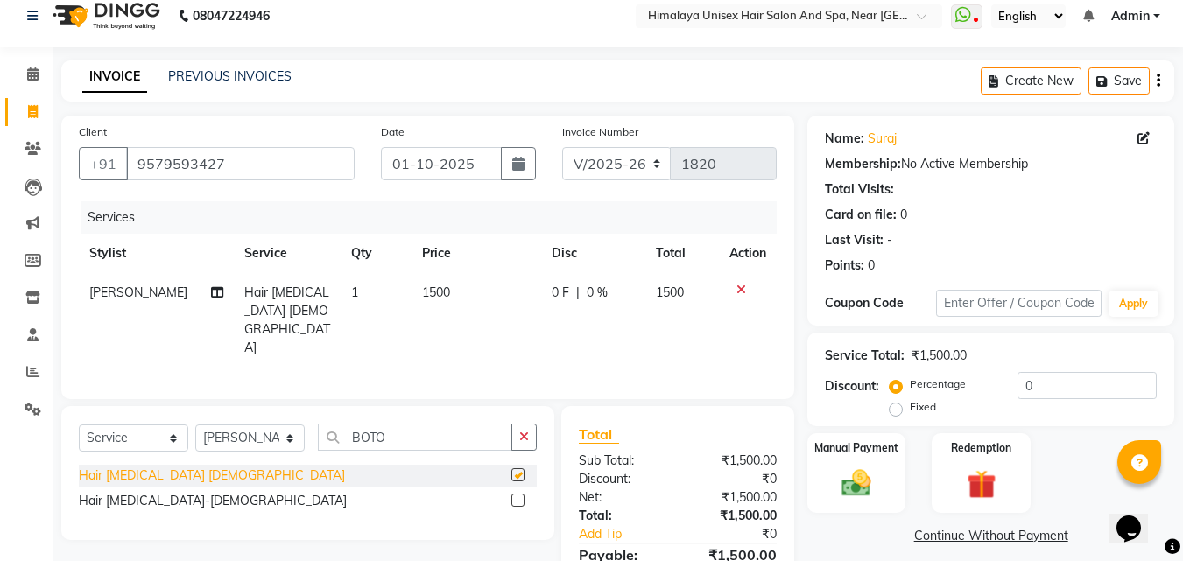
checkbox input "false"
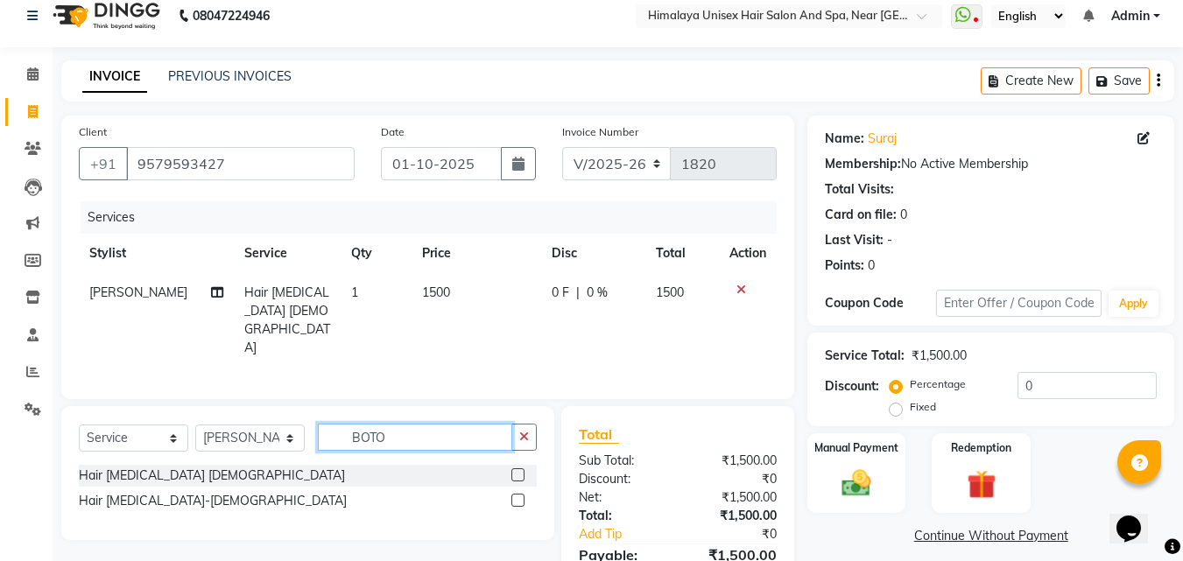
click at [450, 426] on input "BOTO" at bounding box center [415, 437] width 194 height 27
type input "B"
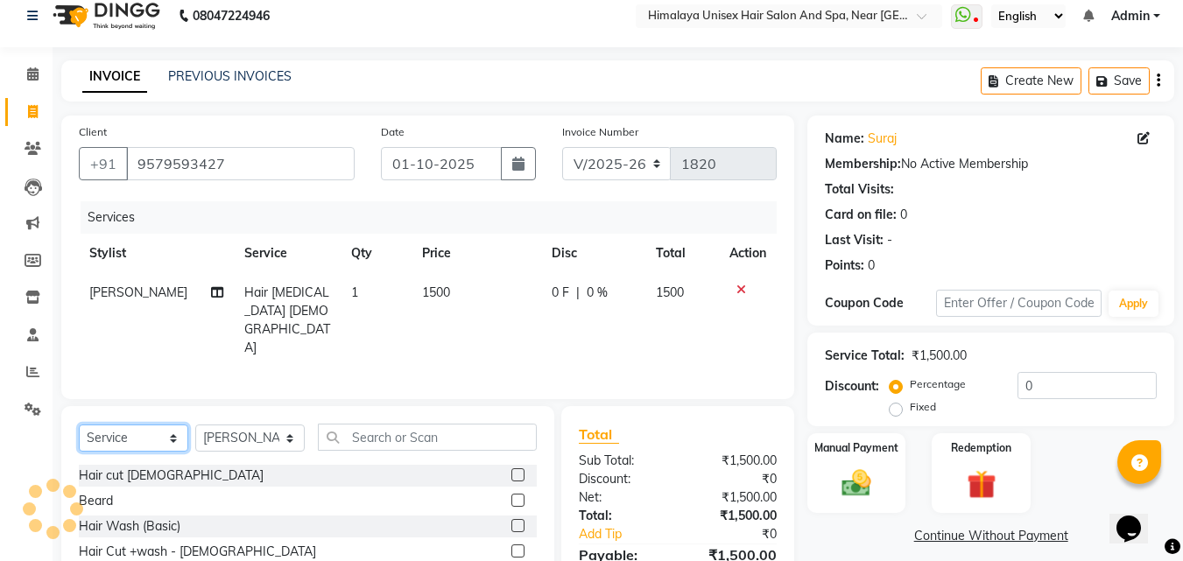
click at [143, 434] on select "Select Service Product Membership Package Voucher Prepaid Gift Card" at bounding box center [133, 438] width 109 height 27
select select "product"
click at [79, 425] on select "Select Service Product Membership Package Voucher Prepaid Gift Card" at bounding box center [133, 438] width 109 height 27
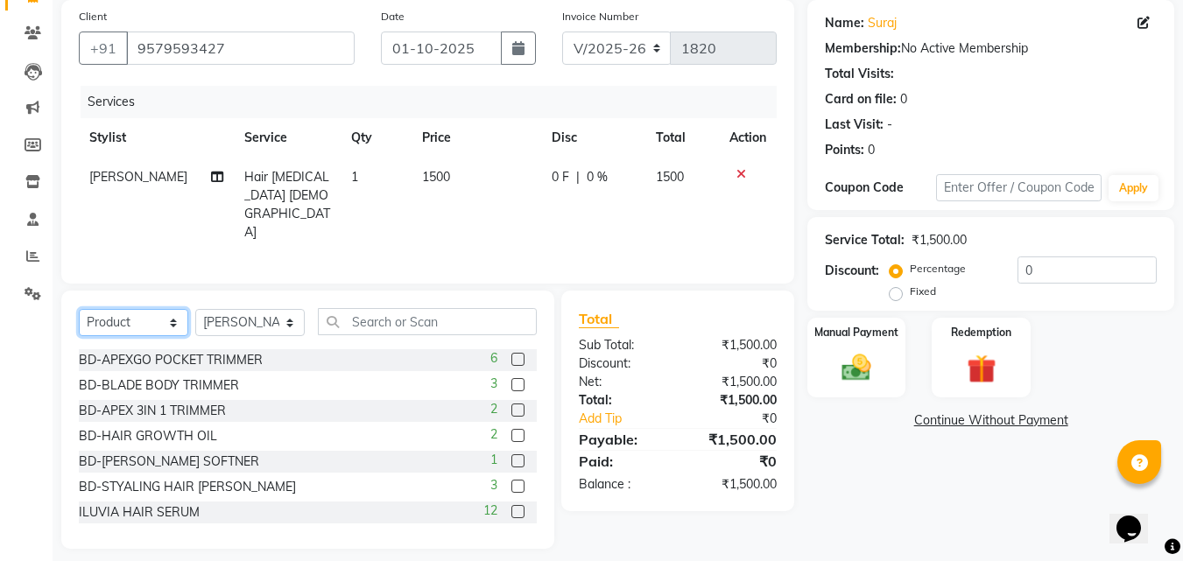
scroll to position [140, 0]
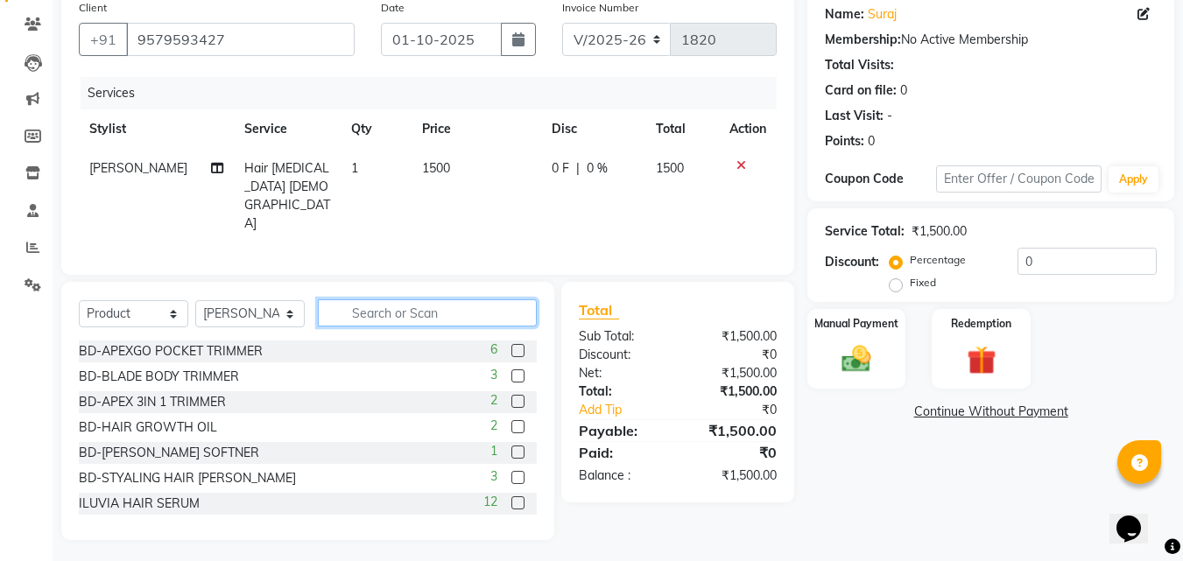
click at [396, 303] on input "text" at bounding box center [427, 312] width 219 height 27
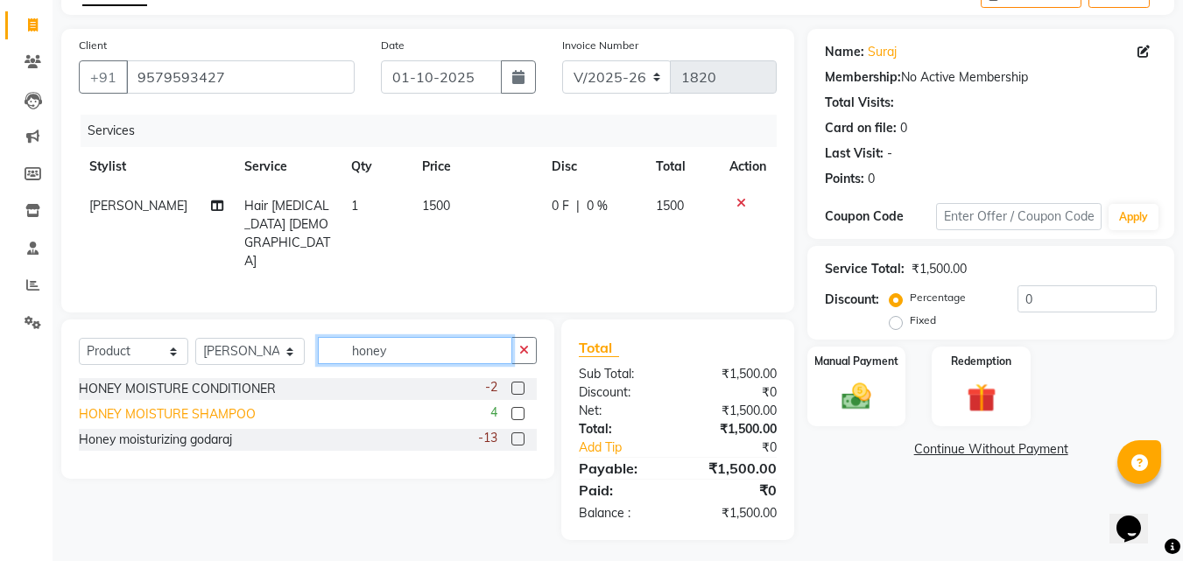
type input "honey"
click at [172, 408] on div "HONEY MOISTURE SHAMPOO" at bounding box center [167, 414] width 177 height 18
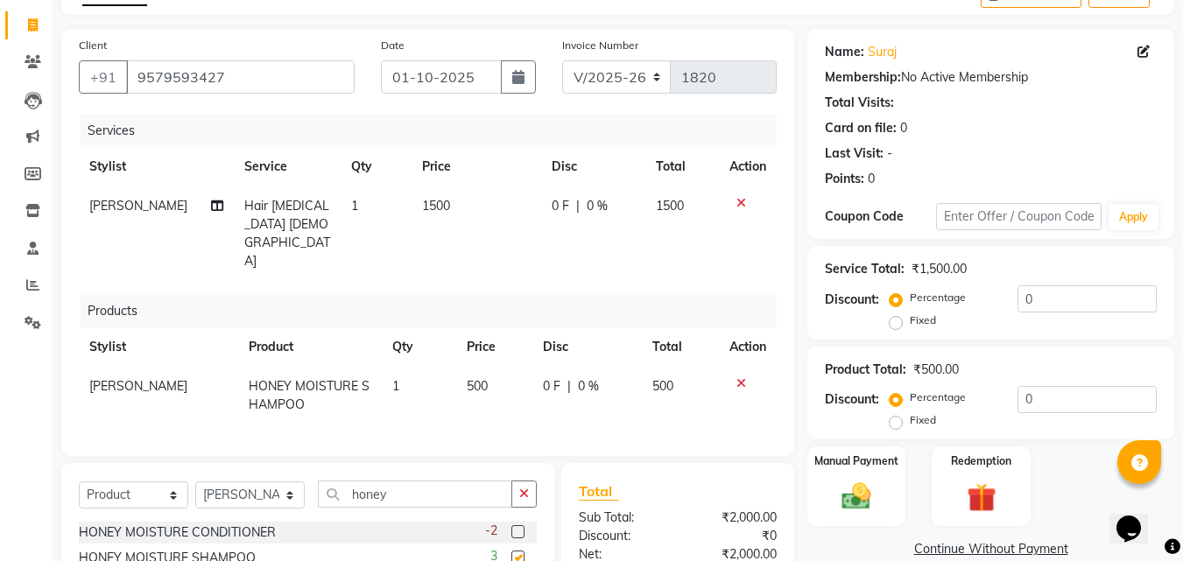
checkbox input "false"
click at [189, 522] on div "HONEY MOISTURE CONDITIONER -2" at bounding box center [308, 533] width 458 height 22
click at [164, 524] on div "HONEY MOISTURE CONDITIONER" at bounding box center [177, 533] width 197 height 18
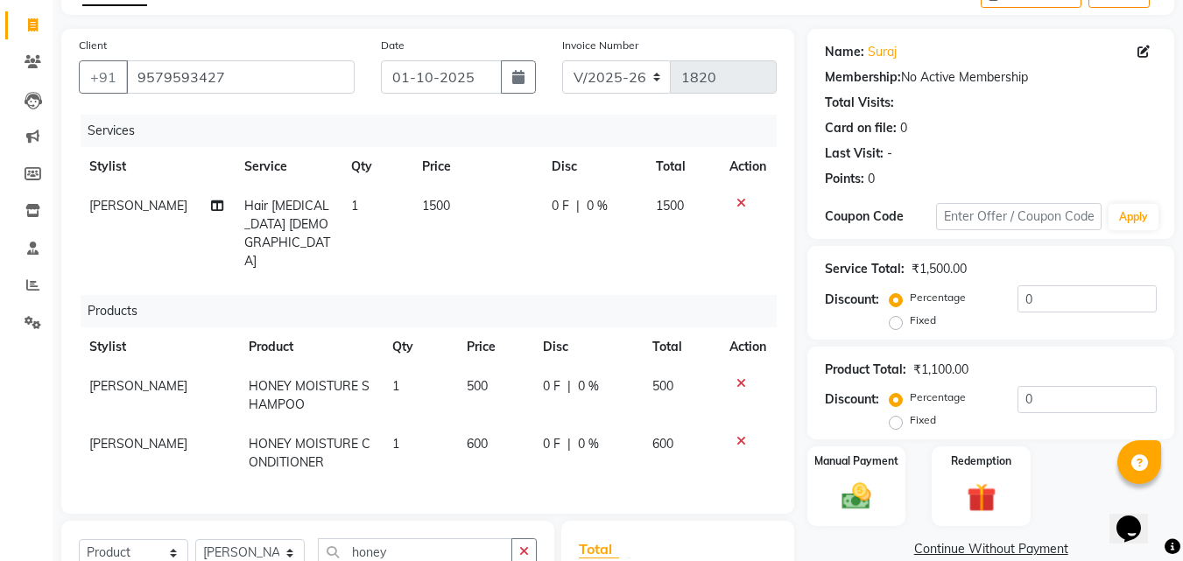
checkbox input "false"
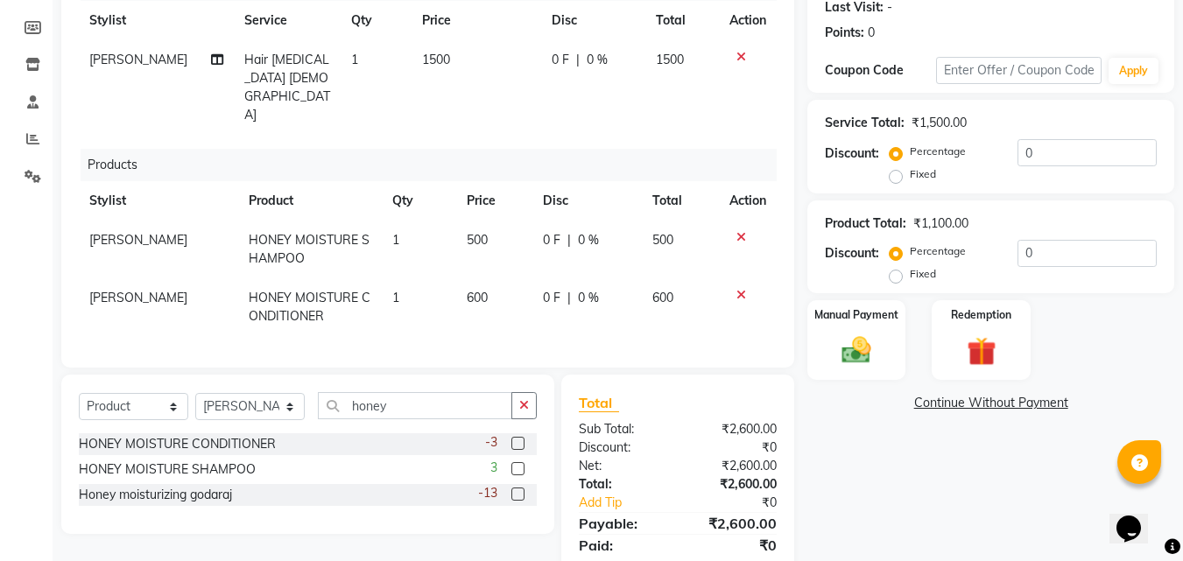
scroll to position [285, 0]
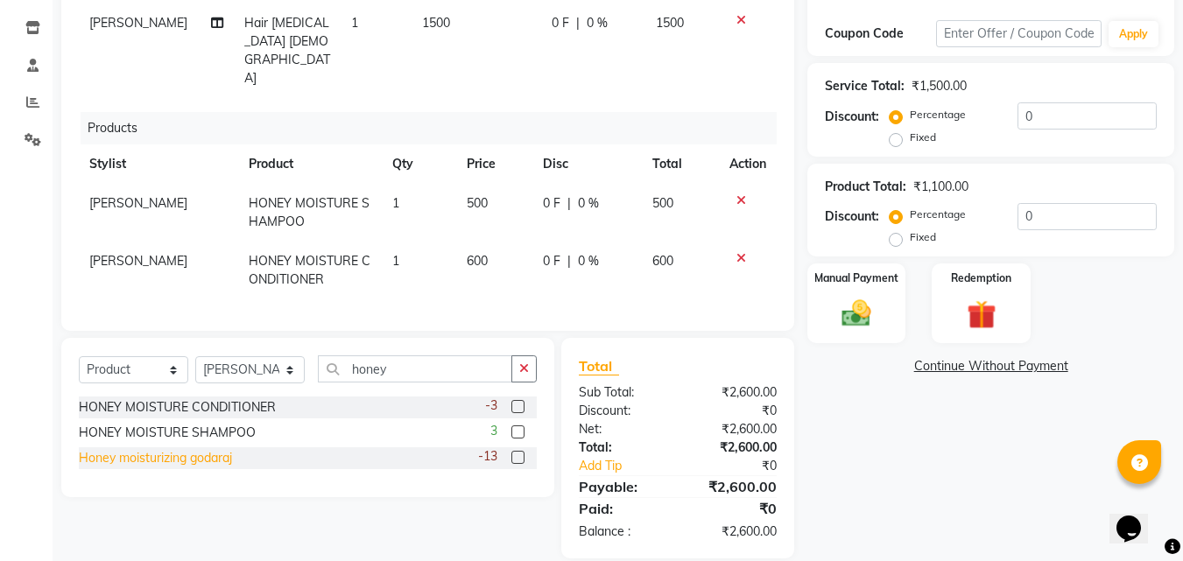
click at [144, 449] on div "Honey moisturizing godaraj" at bounding box center [155, 458] width 153 height 18
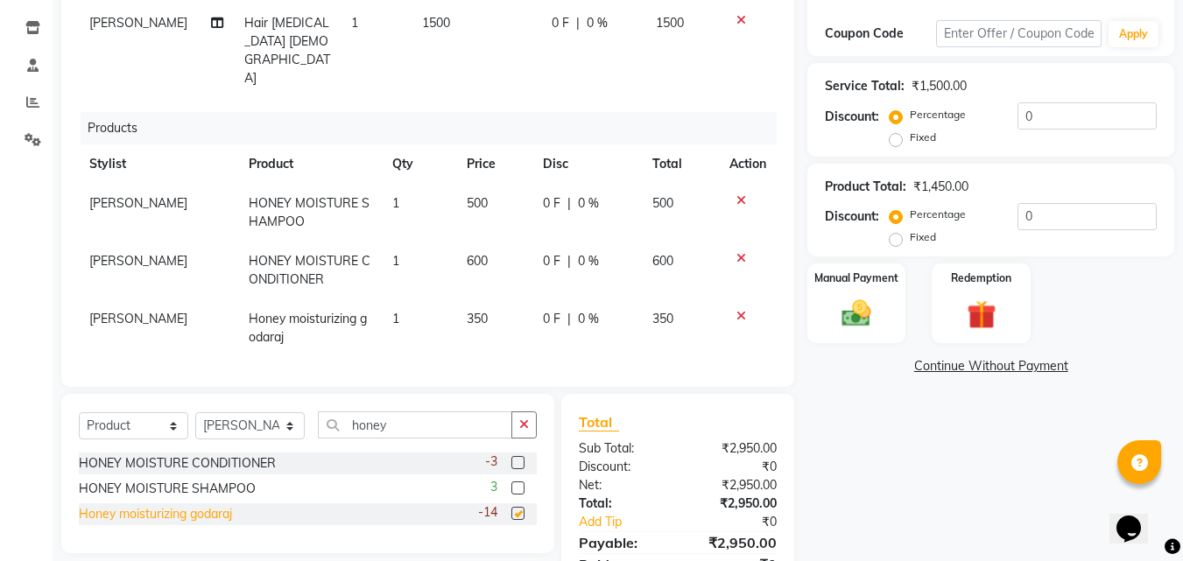
checkbox input "false"
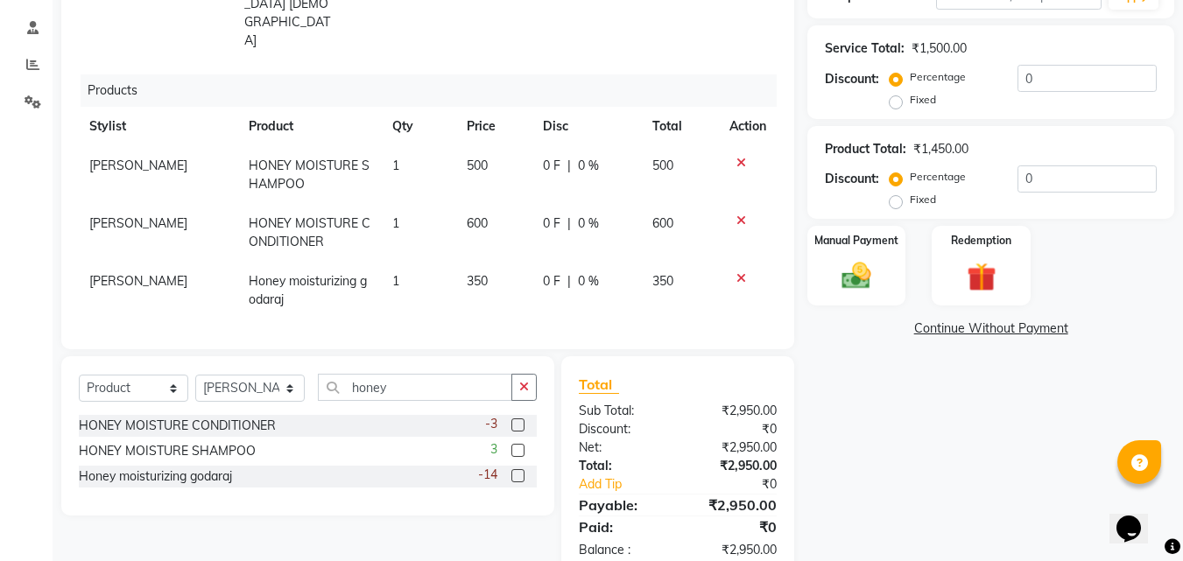
scroll to position [343, 0]
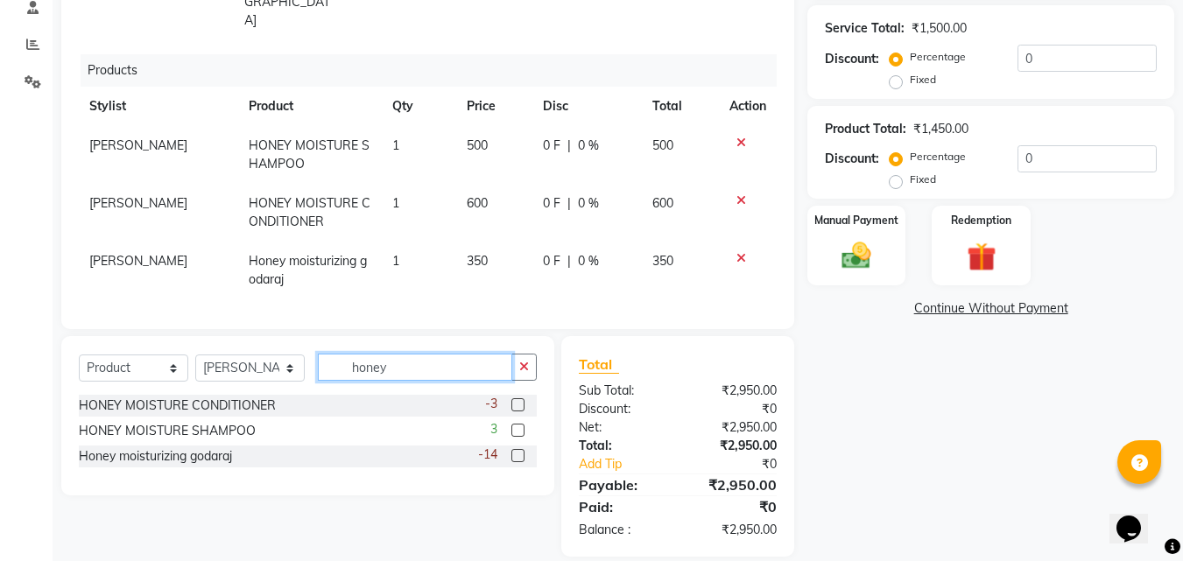
click at [418, 354] on input "honey" at bounding box center [415, 367] width 194 height 27
type input "h"
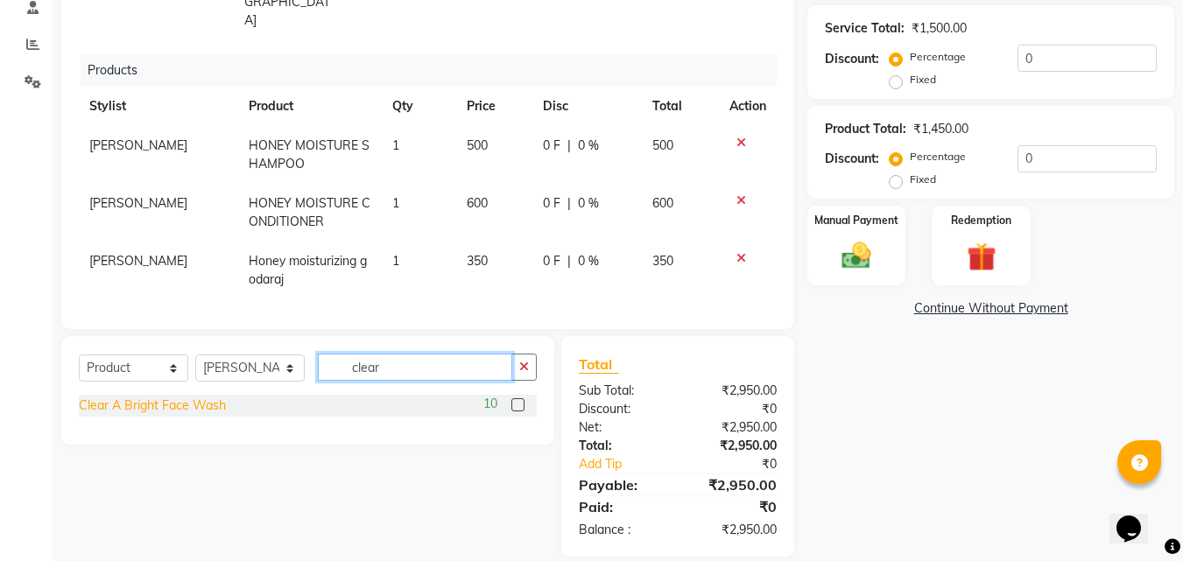
type input "clear"
click at [189, 397] on div "Clear A Bright Face Wash" at bounding box center [152, 406] width 147 height 18
checkbox input "false"
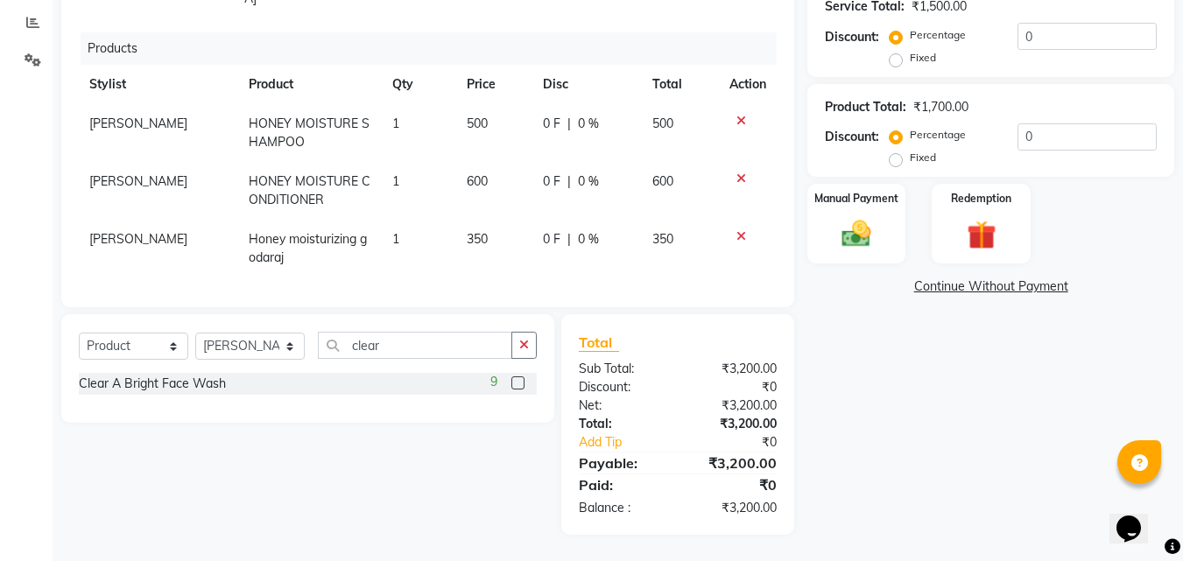
scroll to position [278, 0]
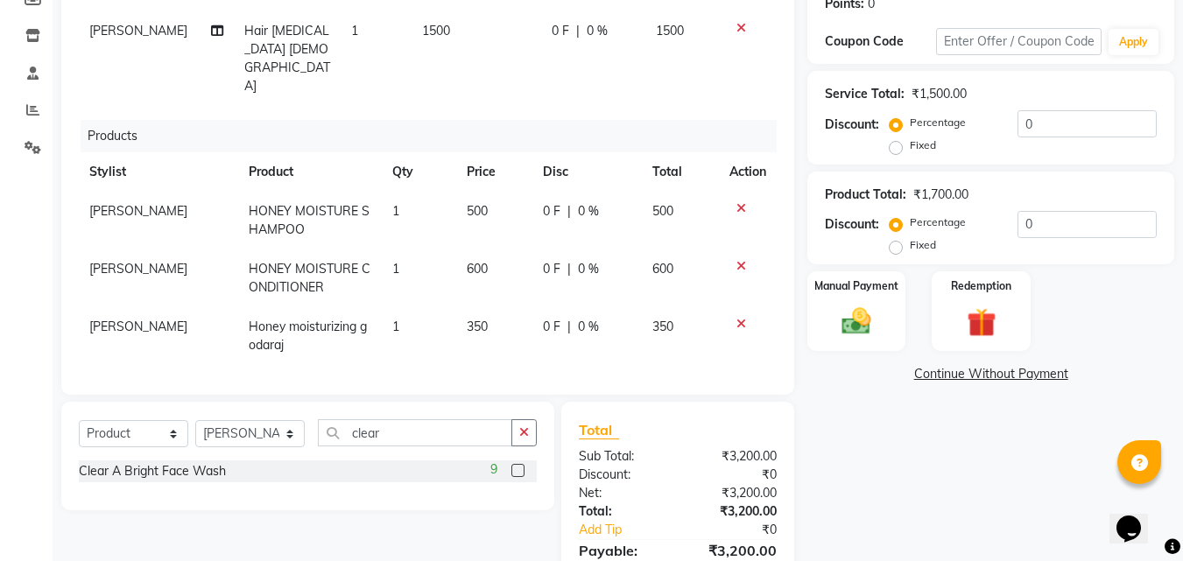
click at [910, 244] on label "Fixed" at bounding box center [923, 245] width 26 height 16
click at [897, 244] on input "Fixed" at bounding box center [899, 245] width 12 height 12
radio input "true"
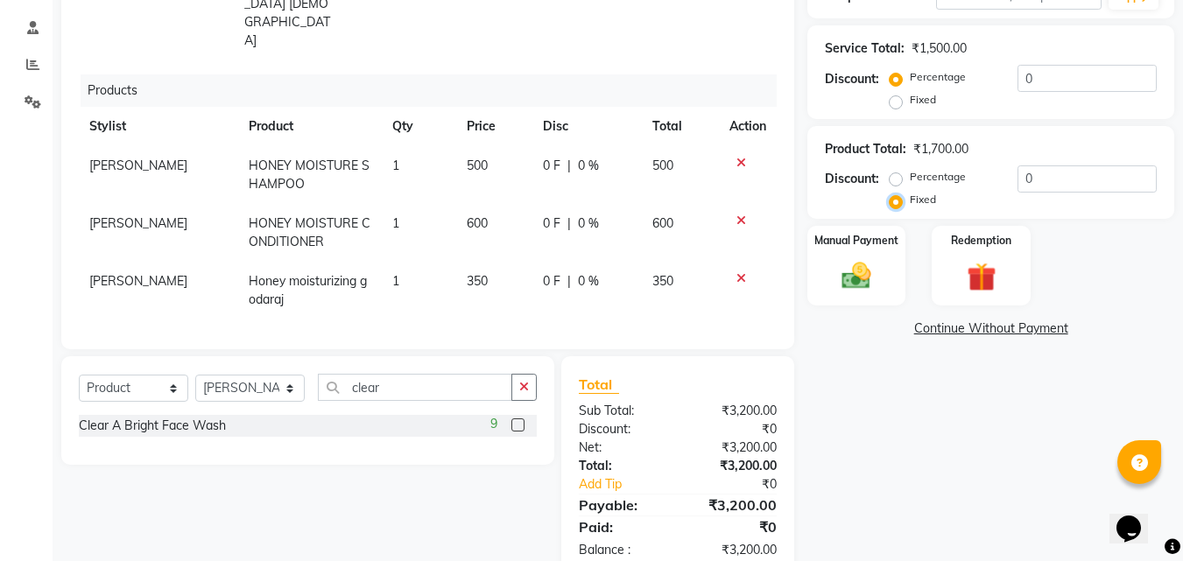
scroll to position [365, 0]
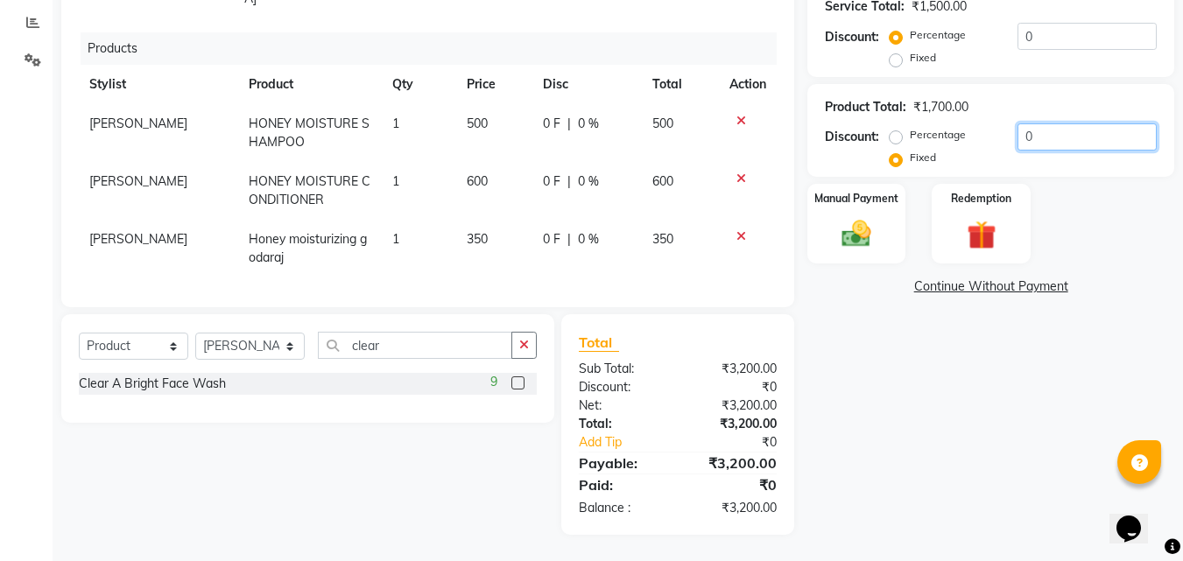
click at [1110, 130] on input "0" at bounding box center [1087, 136] width 139 height 27
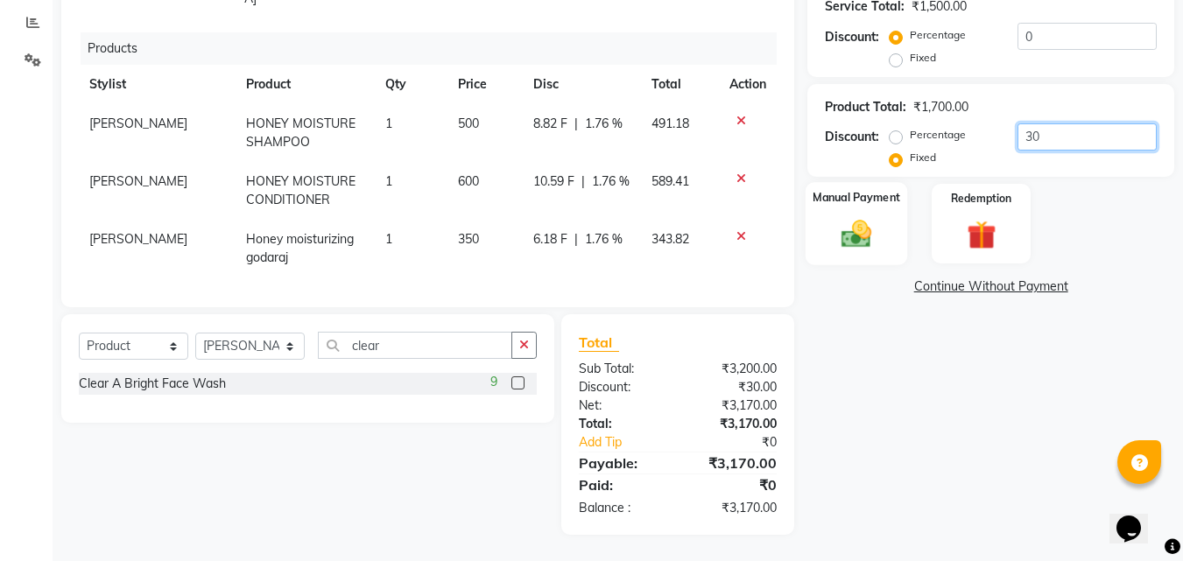
type input "30"
click at [879, 236] on img at bounding box center [856, 234] width 49 height 35
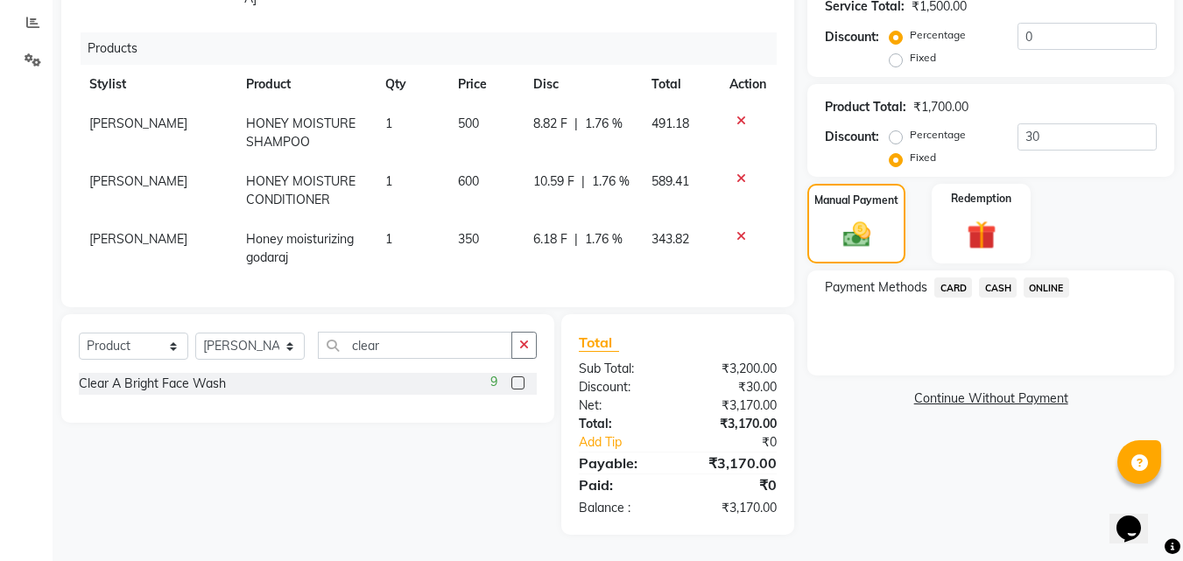
click at [994, 284] on span "CASH" at bounding box center [998, 288] width 38 height 20
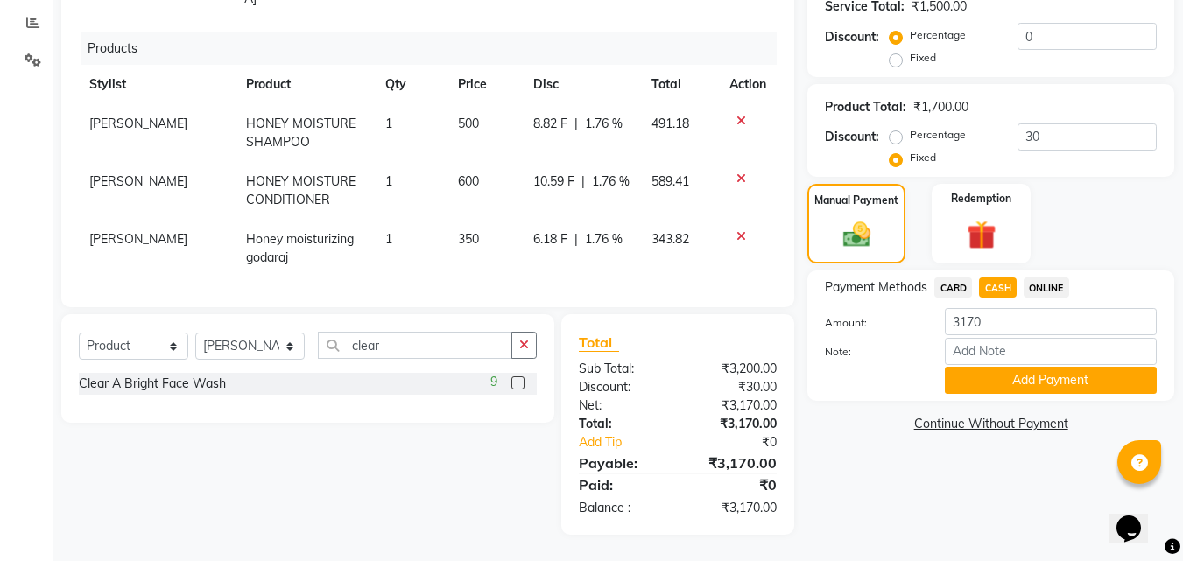
click at [1049, 278] on span "ONLINE" at bounding box center [1047, 288] width 46 height 20
click at [1037, 324] on input "3170" at bounding box center [1051, 321] width 212 height 27
type input "3"
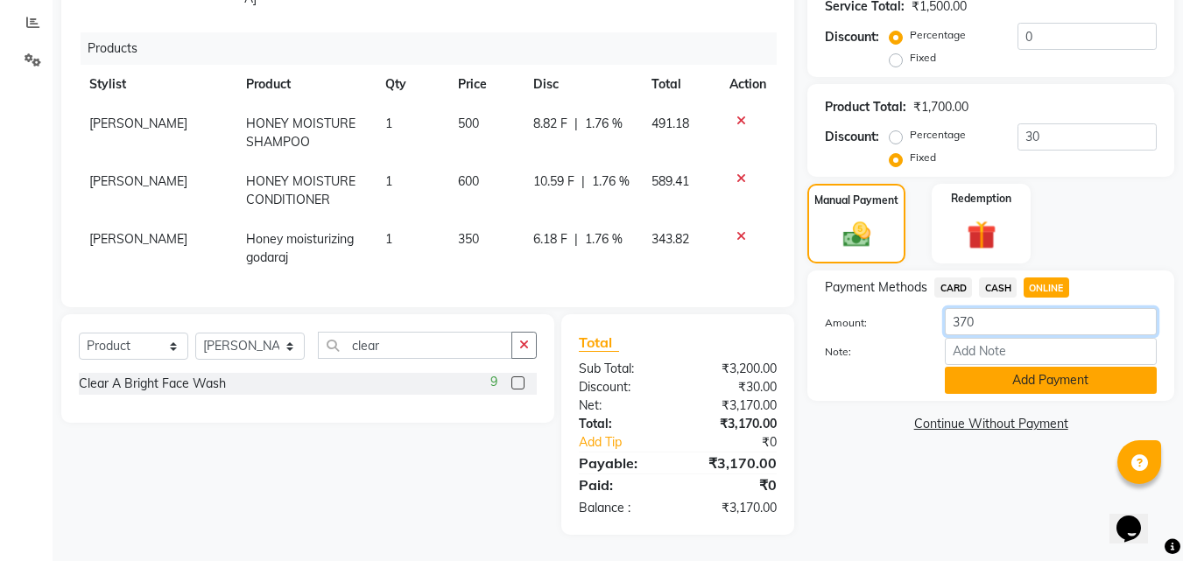
type input "370"
click at [991, 368] on button "Add Payment" at bounding box center [1051, 380] width 212 height 27
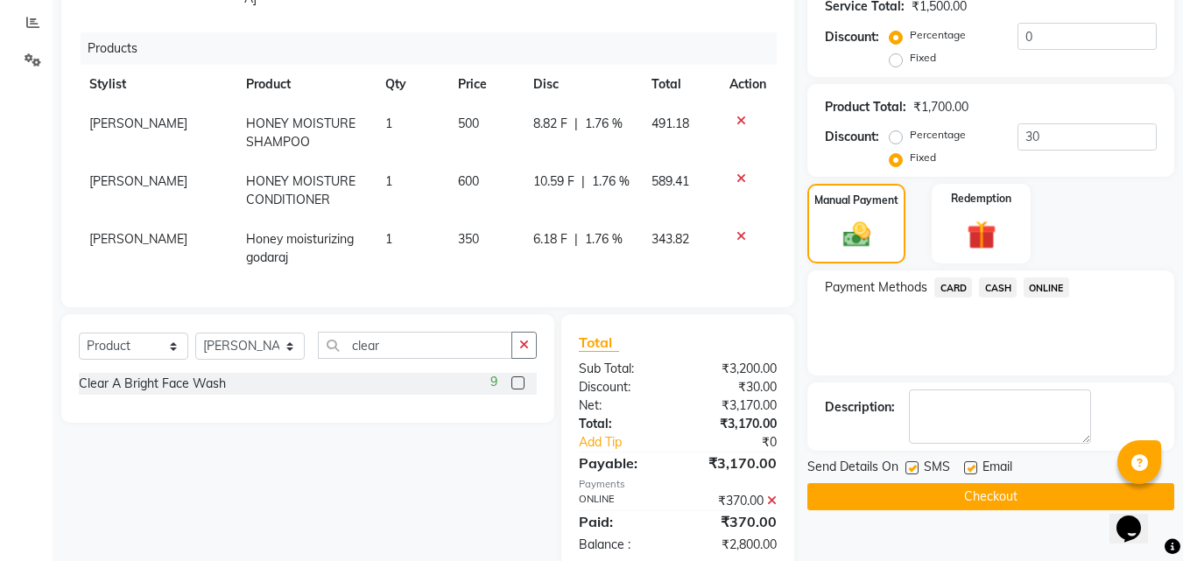
click at [1007, 280] on span "CASH" at bounding box center [998, 288] width 38 height 20
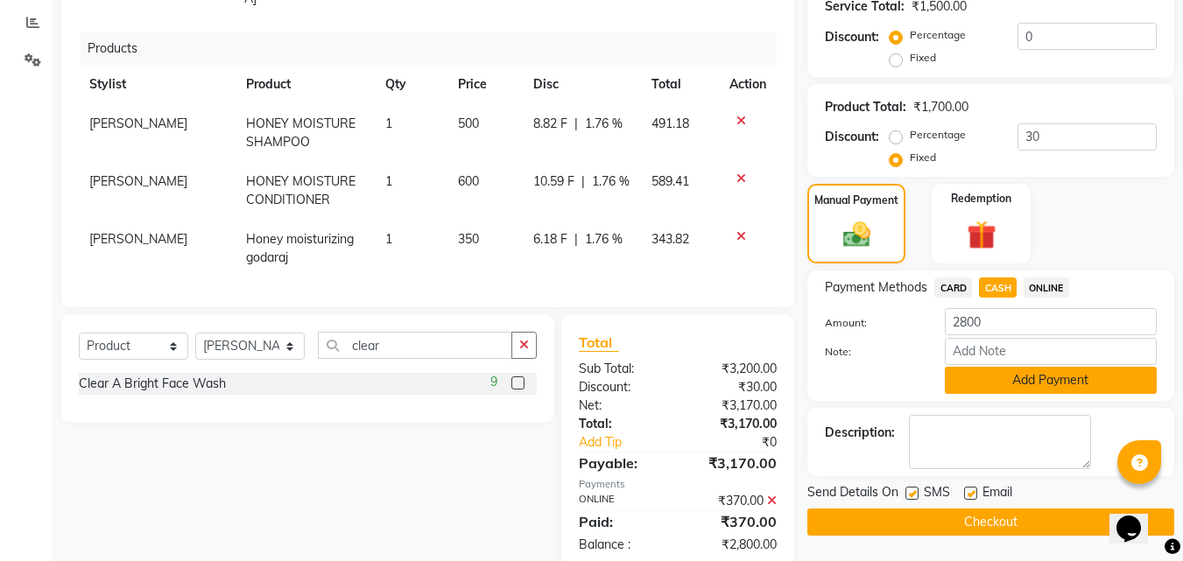
click at [1004, 383] on button "Add Payment" at bounding box center [1051, 380] width 212 height 27
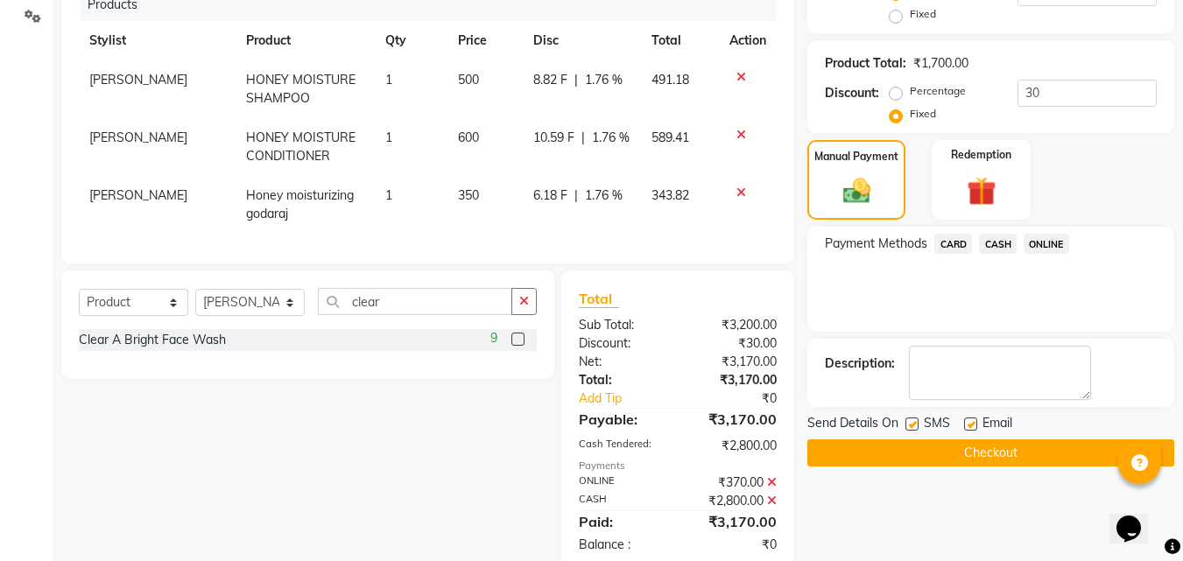
scroll to position [446, 0]
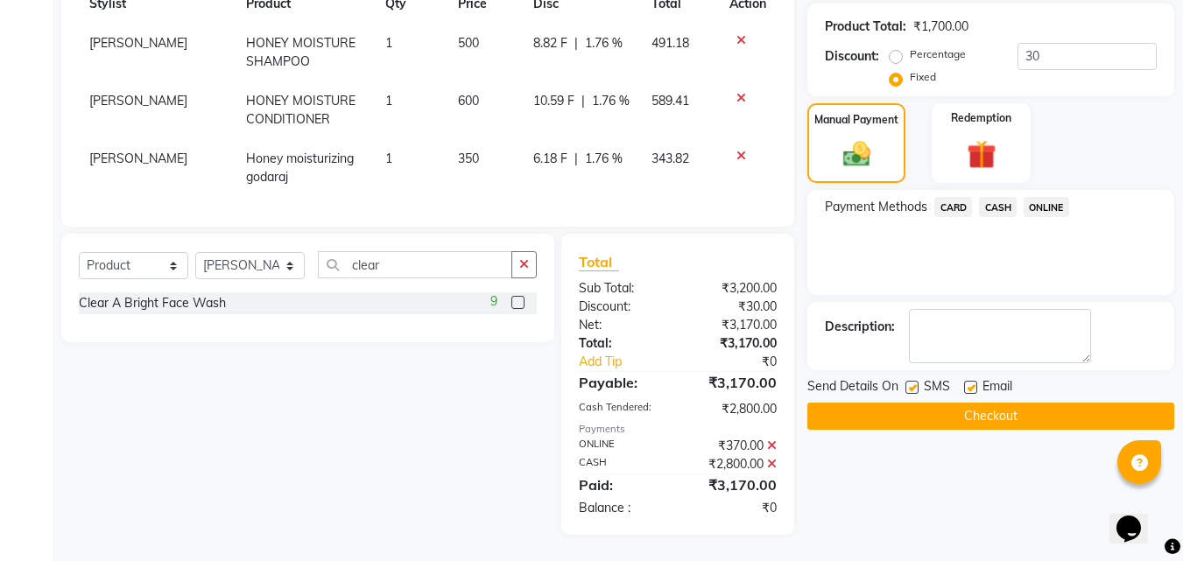
click at [1002, 418] on button "Checkout" at bounding box center [990, 416] width 367 height 27
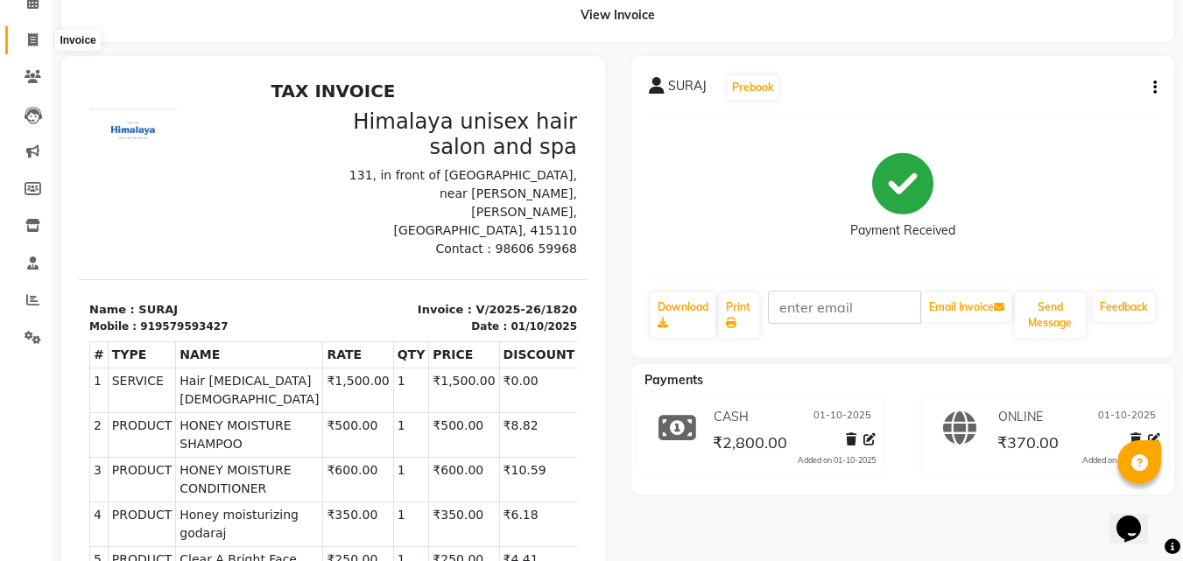
click at [47, 39] on span at bounding box center [33, 41] width 31 height 20
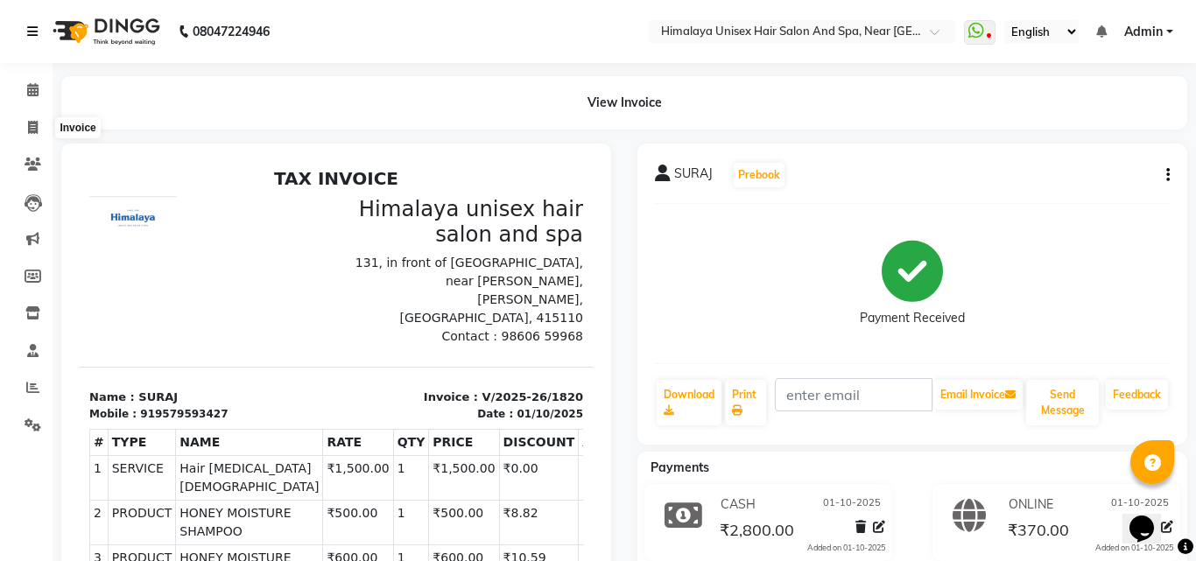
select select "4594"
select select "service"
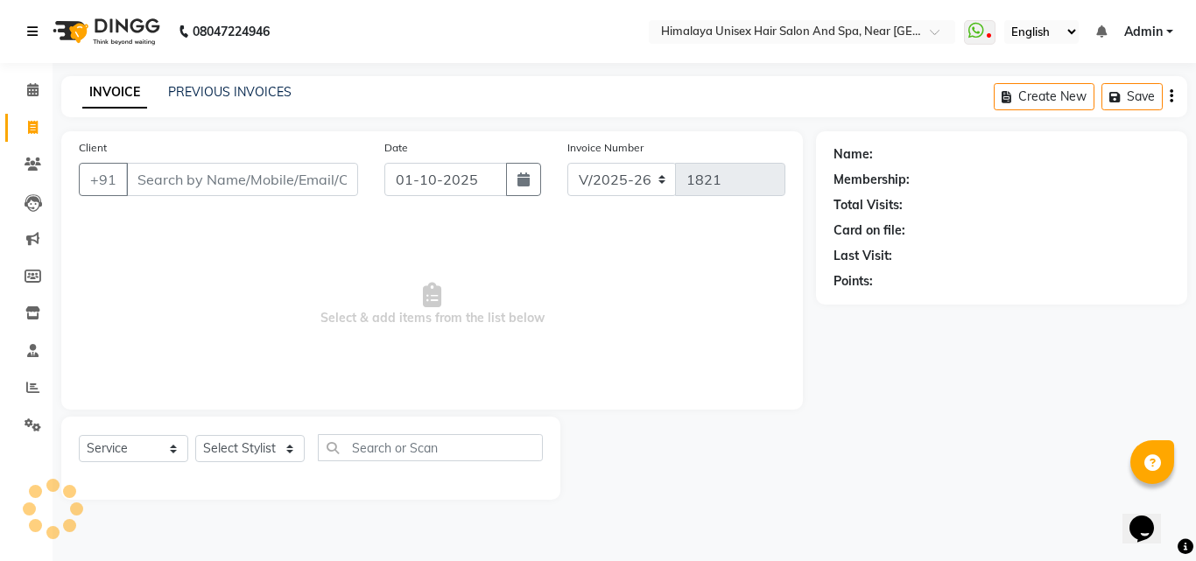
click at [41, 37] on link at bounding box center [36, 31] width 18 height 49
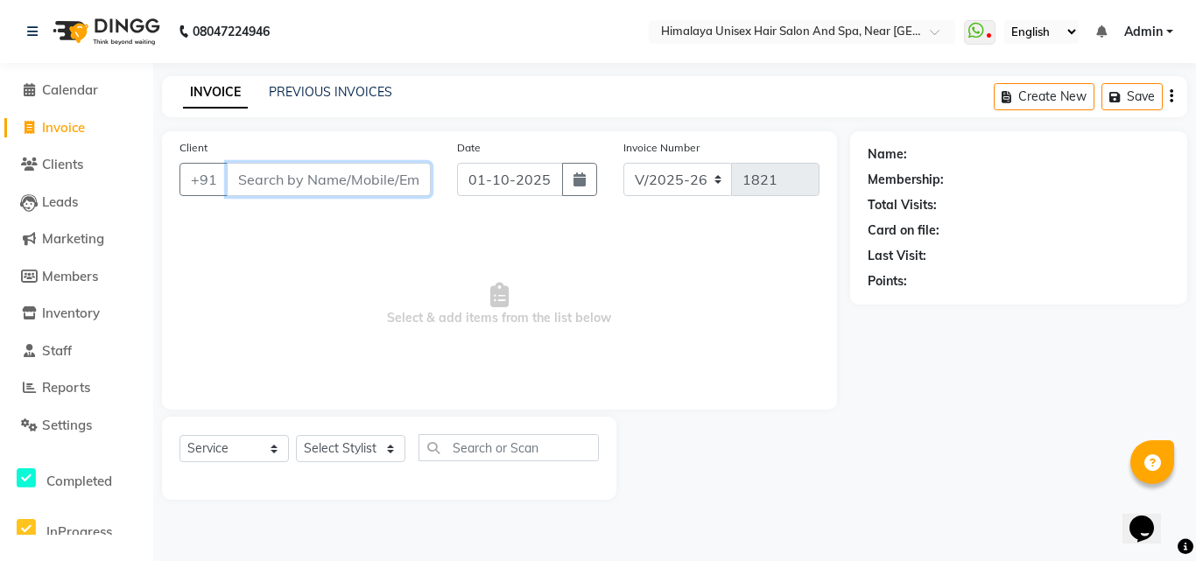
click at [280, 175] on input "Client" at bounding box center [329, 179] width 204 height 33
type input "7499824627"
click at [398, 179] on span "Add Client" at bounding box center [385, 180] width 69 height 18
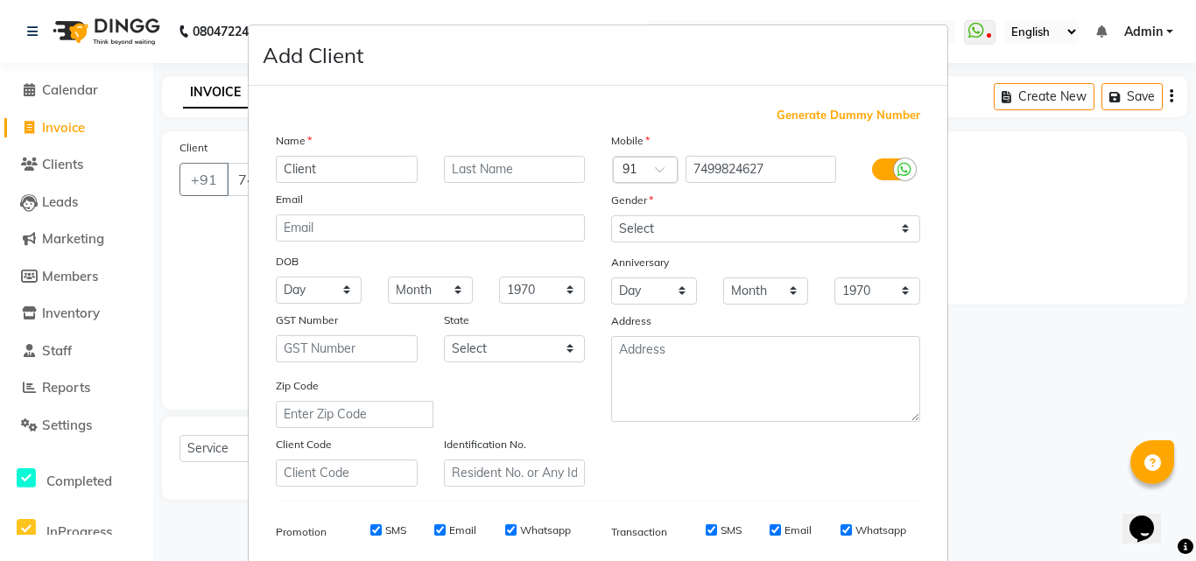
type input "Client"
click at [457, 165] on input "text" at bounding box center [515, 169] width 142 height 27
type input "H-2"
click at [710, 228] on select "Select [DEMOGRAPHIC_DATA] [DEMOGRAPHIC_DATA] Other Prefer Not To Say" at bounding box center [765, 228] width 309 height 27
select select "[DEMOGRAPHIC_DATA]"
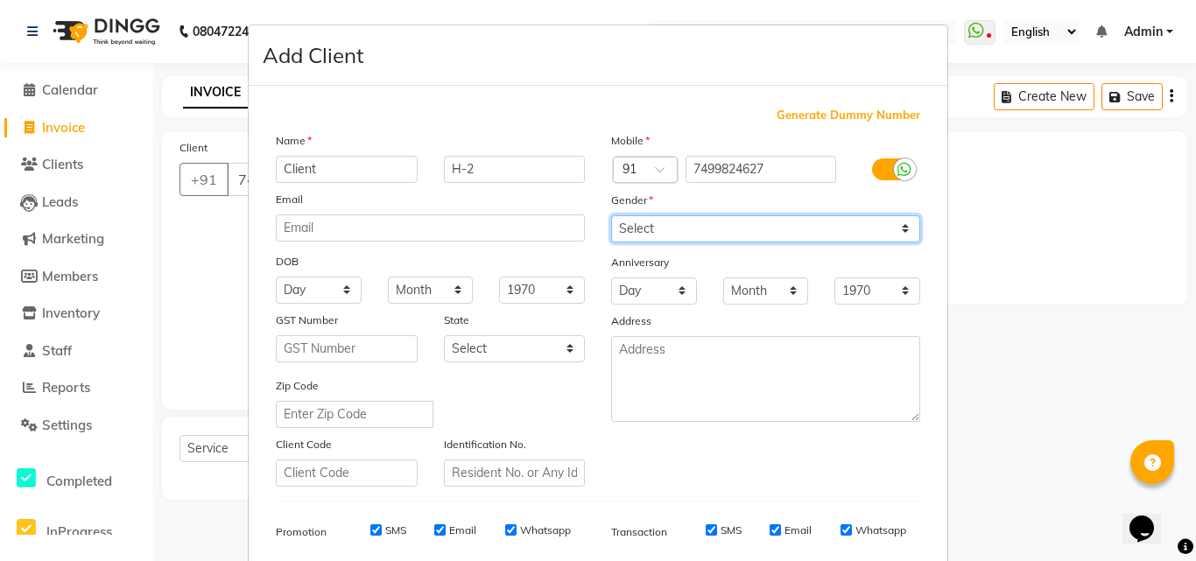
click at [611, 215] on select "Select [DEMOGRAPHIC_DATA] [DEMOGRAPHIC_DATA] Other Prefer Not To Say" at bounding box center [765, 228] width 309 height 27
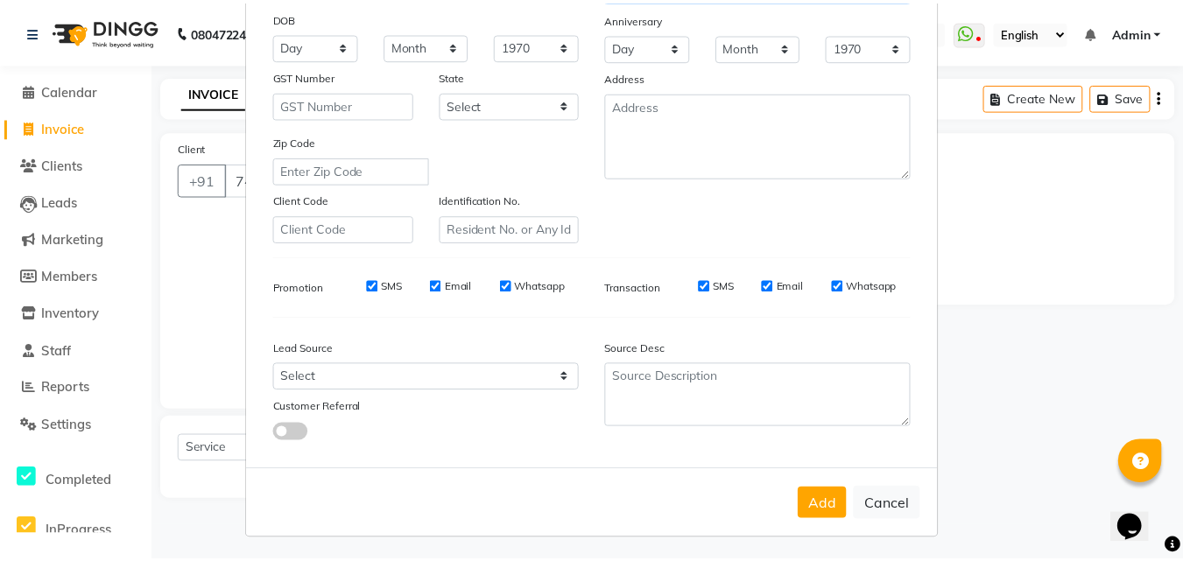
scroll to position [247, 0]
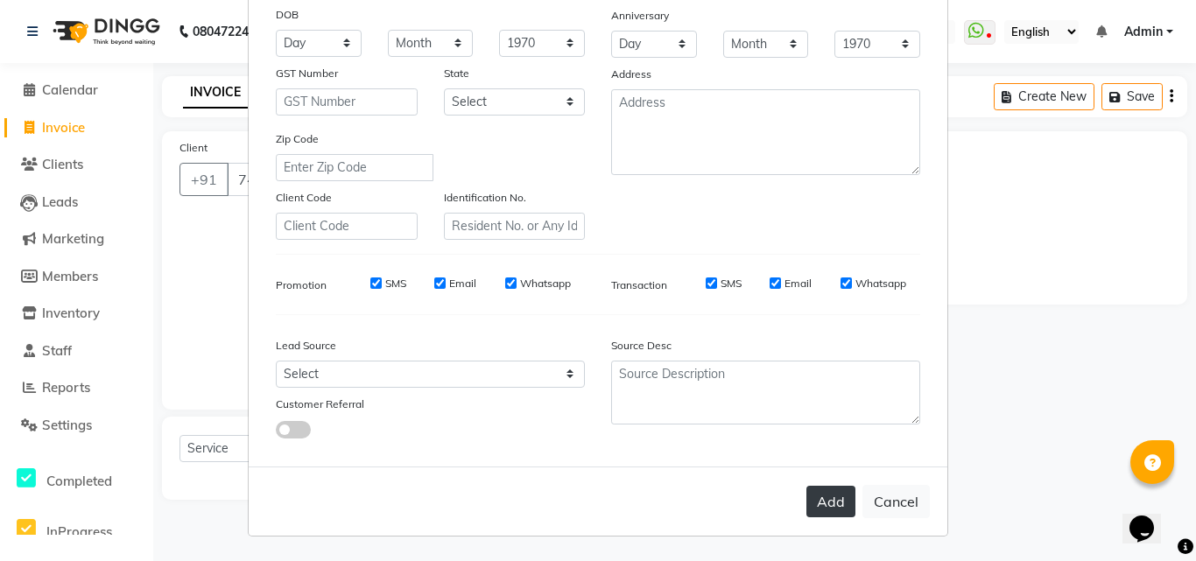
click at [812, 498] on button "Add" at bounding box center [830, 502] width 49 height 32
select select
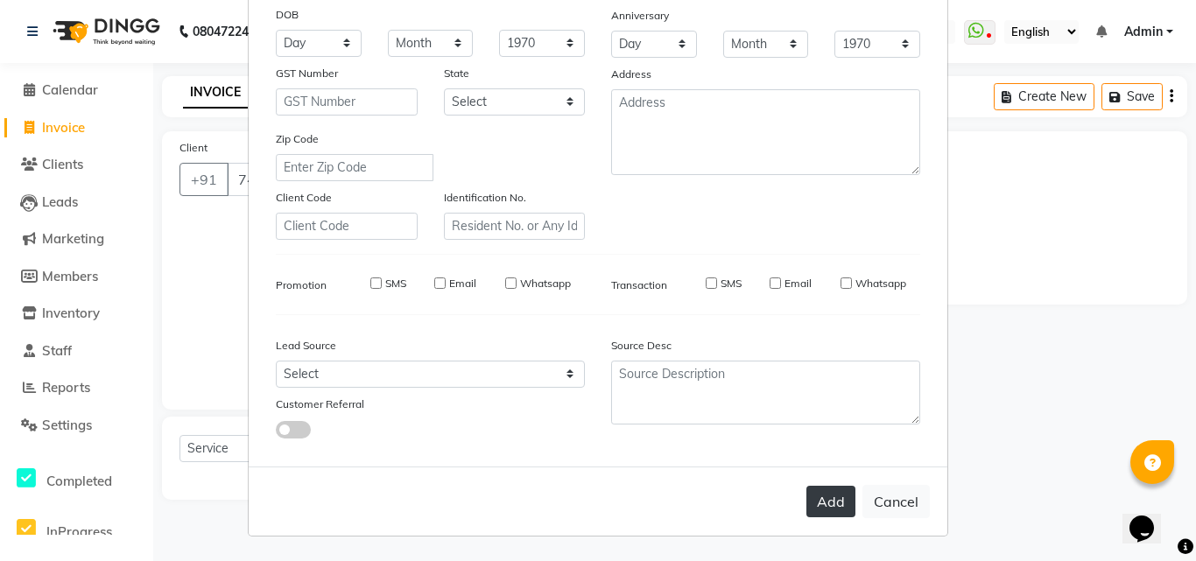
select select
checkbox input "false"
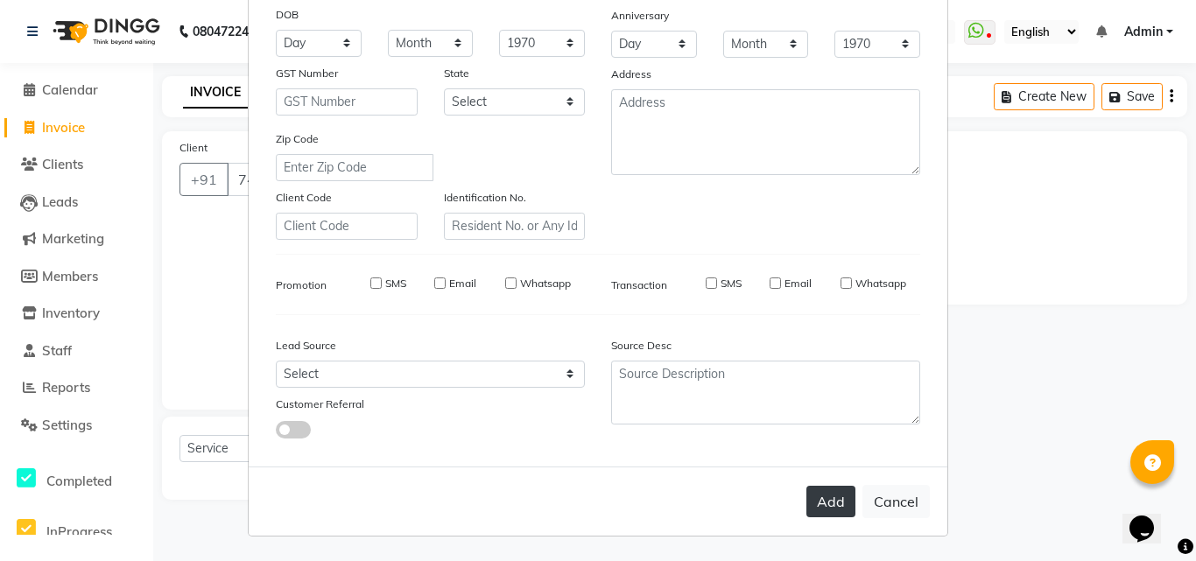
checkbox input "false"
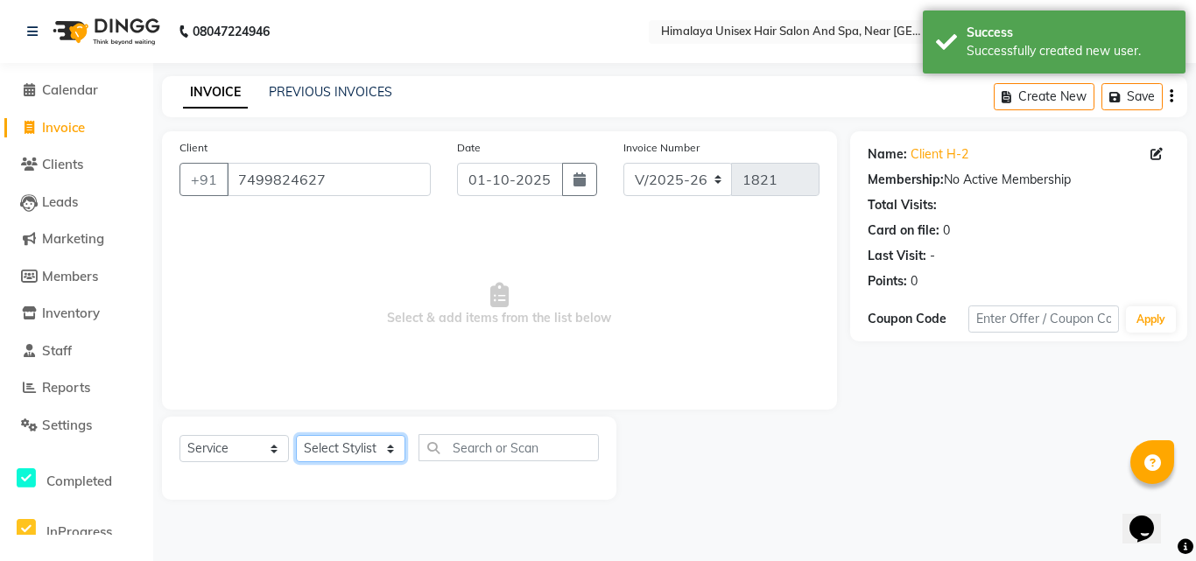
click at [392, 448] on select "Select Stylist [PERSON_NAME] Phase [PERSON_NAME] [PERSON_NAME] [PERSON_NAME] [P…" at bounding box center [350, 448] width 109 height 27
select select "26956"
click at [296, 435] on select "Select Stylist [PERSON_NAME] Phase [PERSON_NAME] [PERSON_NAME] [PERSON_NAME] [P…" at bounding box center [350, 448] width 109 height 27
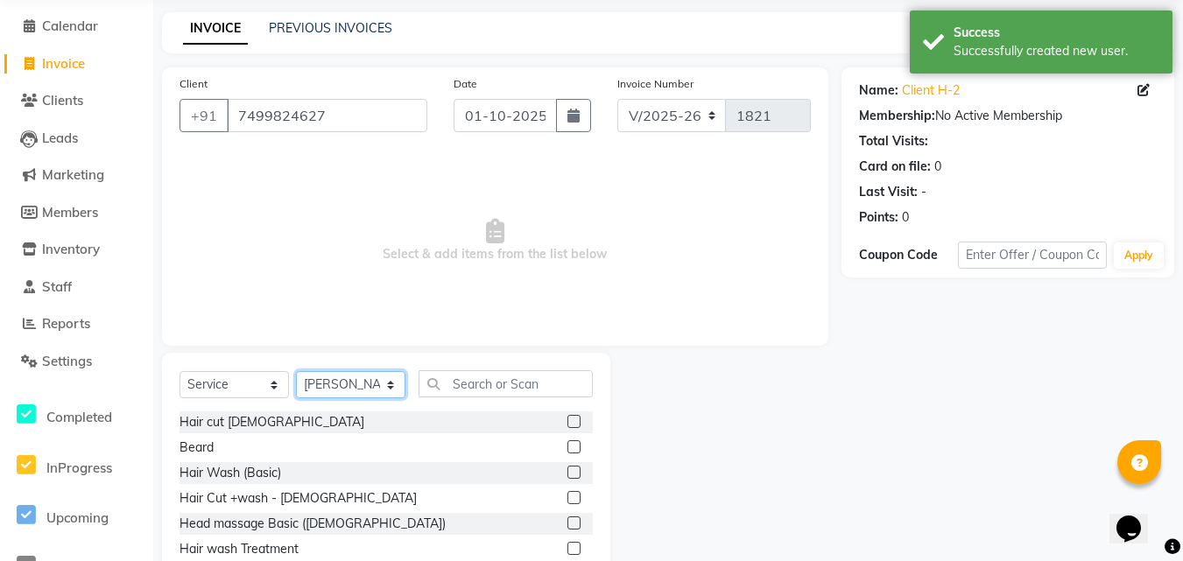
scroll to position [140, 0]
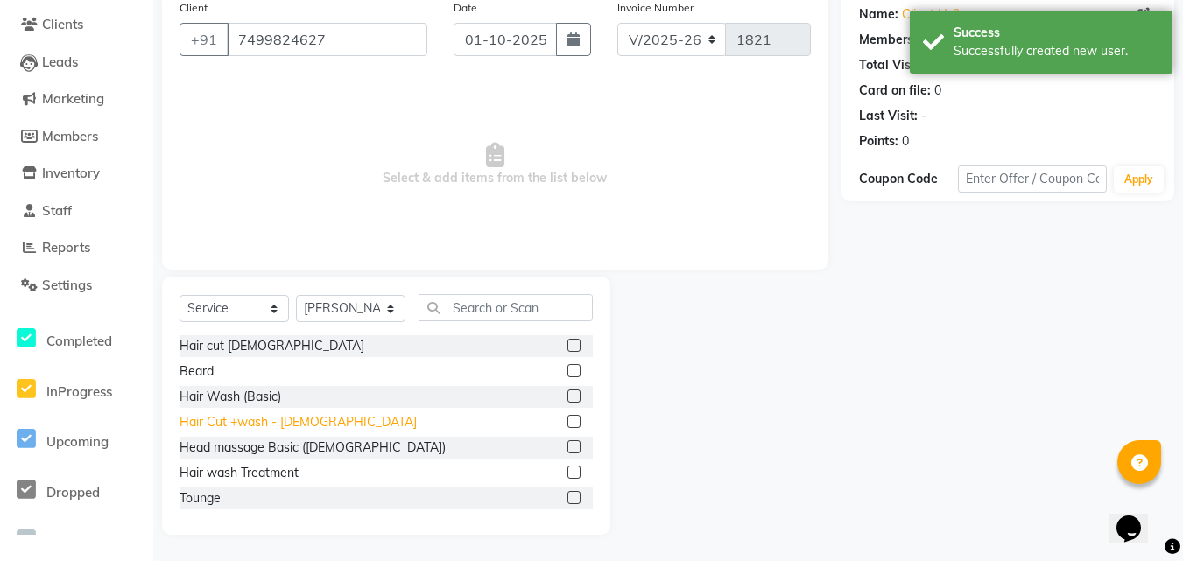
click at [239, 420] on div "Hair Cut +wash - [DEMOGRAPHIC_DATA]" at bounding box center [298, 422] width 237 height 18
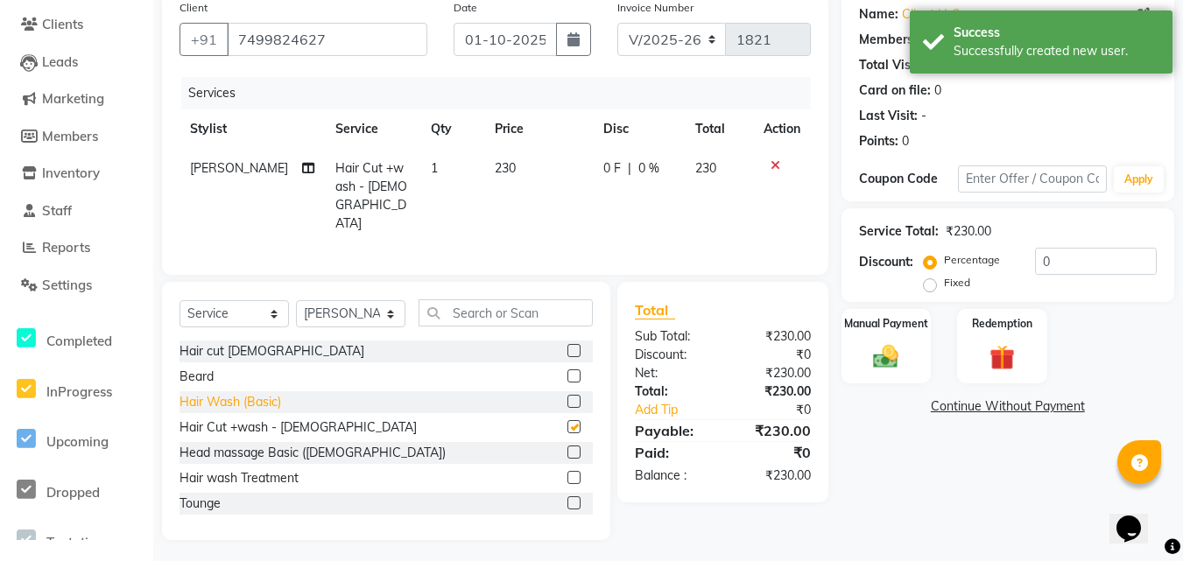
checkbox input "false"
click at [194, 374] on div "Beard" at bounding box center [197, 377] width 34 height 18
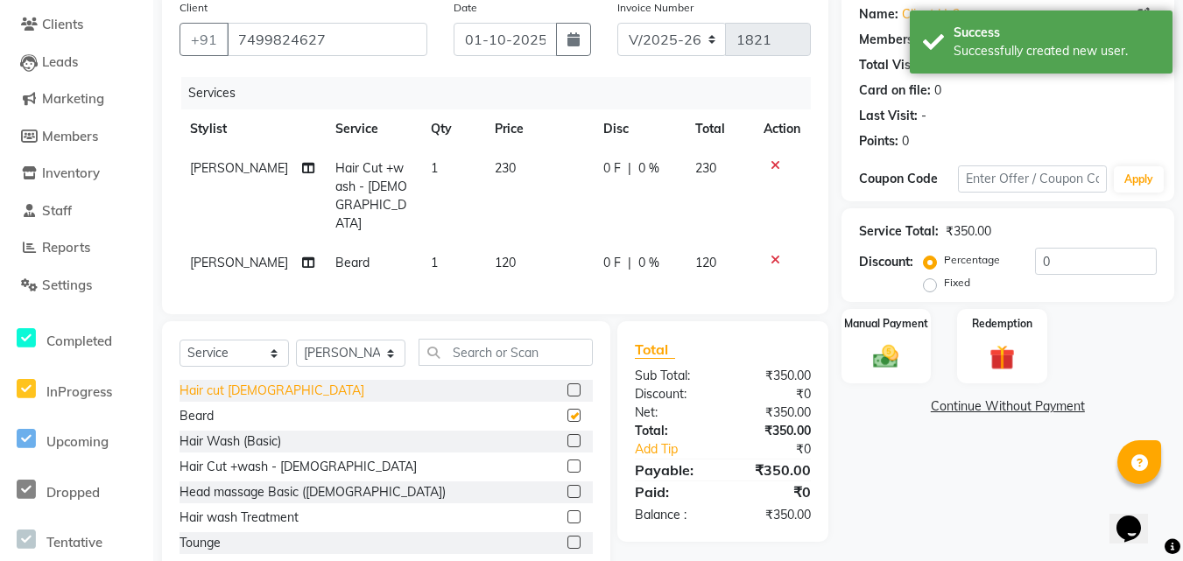
checkbox input "false"
click at [908, 363] on div "Manual Payment" at bounding box center [887, 346] width 94 height 78
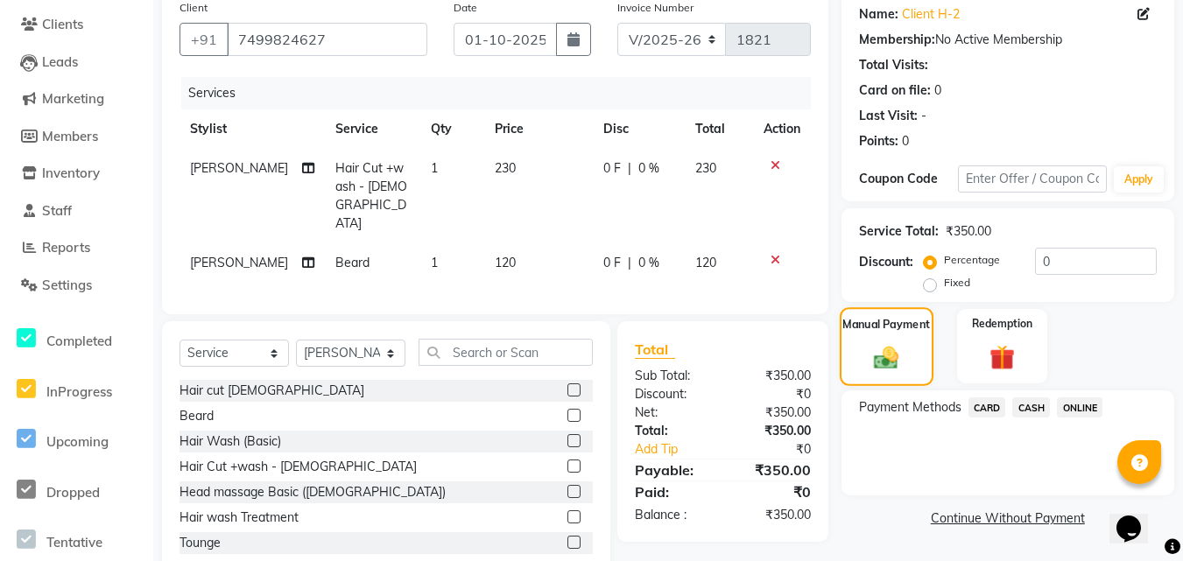
scroll to position [161, 0]
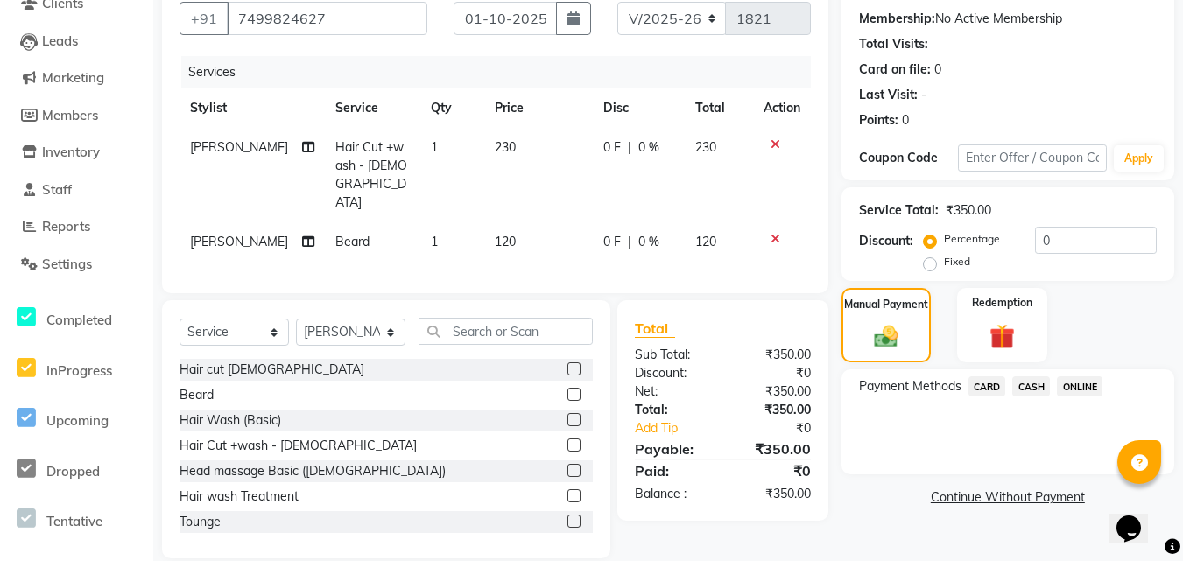
click at [1036, 384] on span "CASH" at bounding box center [1031, 387] width 38 height 20
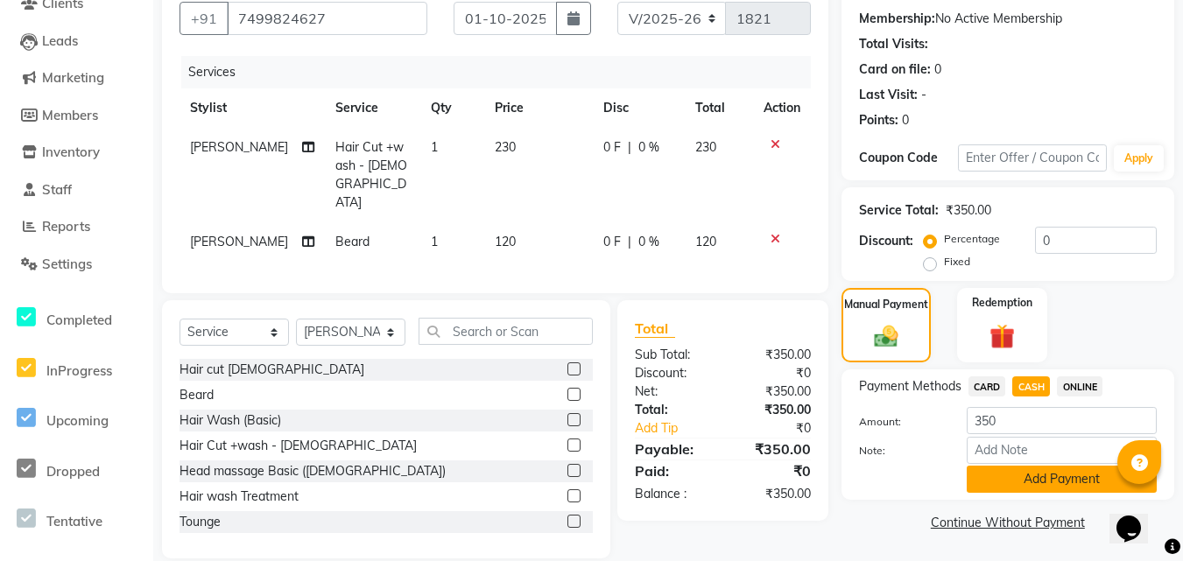
click at [1062, 475] on button "Add Payment" at bounding box center [1062, 479] width 190 height 27
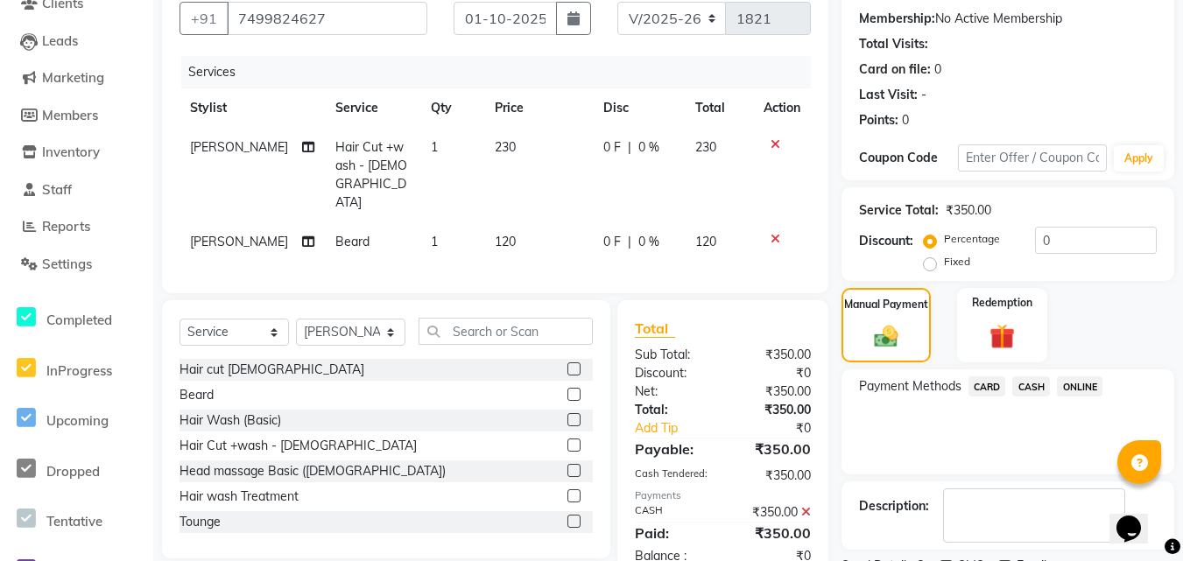
click at [1062, 475] on div "Name: Client H-2 Membership: No Active Membership Total Visits: Card on file: 0…" at bounding box center [1015, 289] width 346 height 639
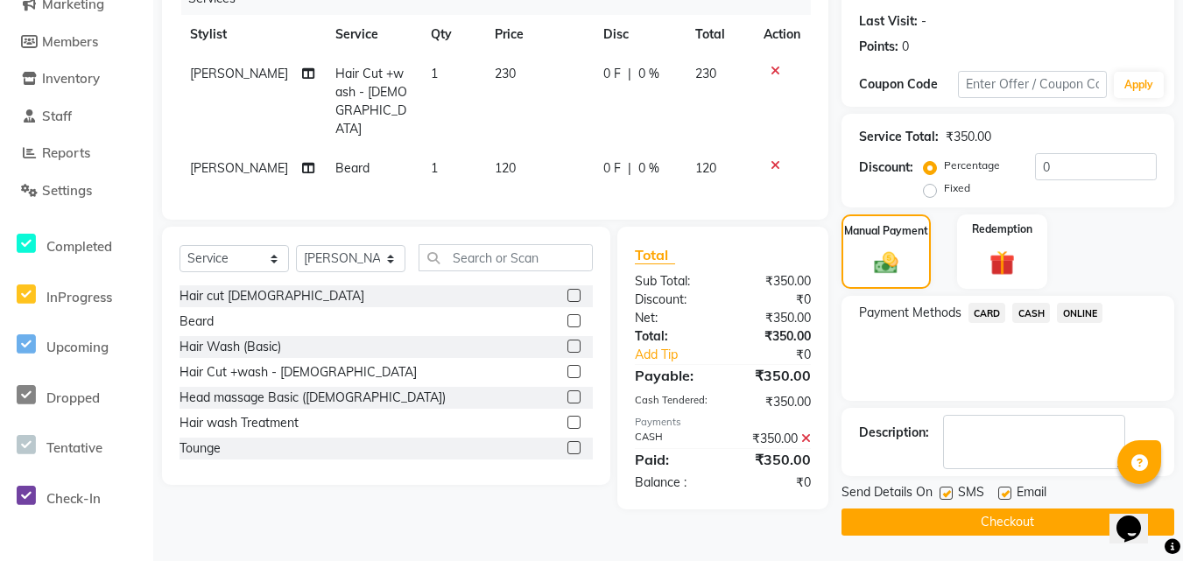
scroll to position [236, 0]
drag, startPoint x: 951, startPoint y: 502, endPoint x: 950, endPoint y: 521, distance: 19.3
click at [950, 517] on div "Send Details On SMS Email Checkout" at bounding box center [1008, 508] width 333 height 53
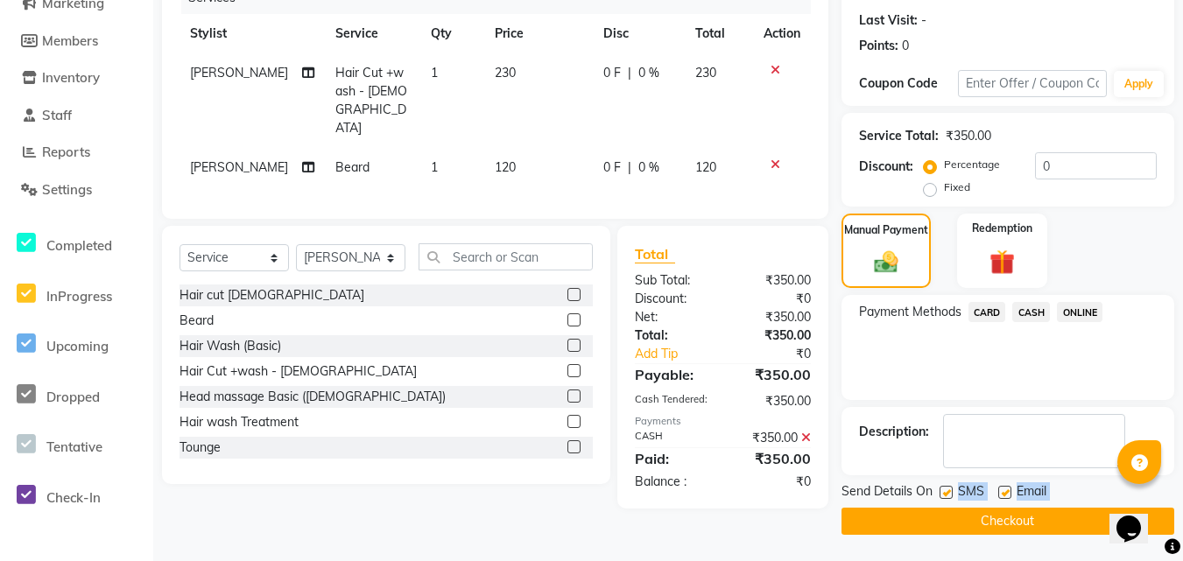
click at [950, 522] on button "Checkout" at bounding box center [1008, 521] width 333 height 27
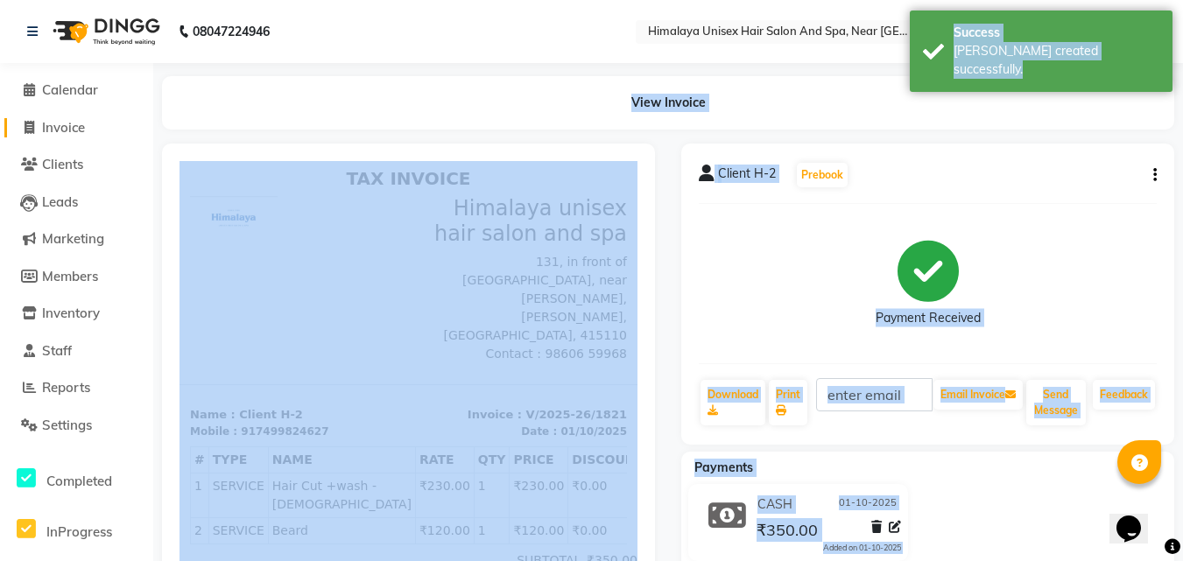
click at [39, 122] on span at bounding box center [29, 128] width 26 height 20
select select "service"
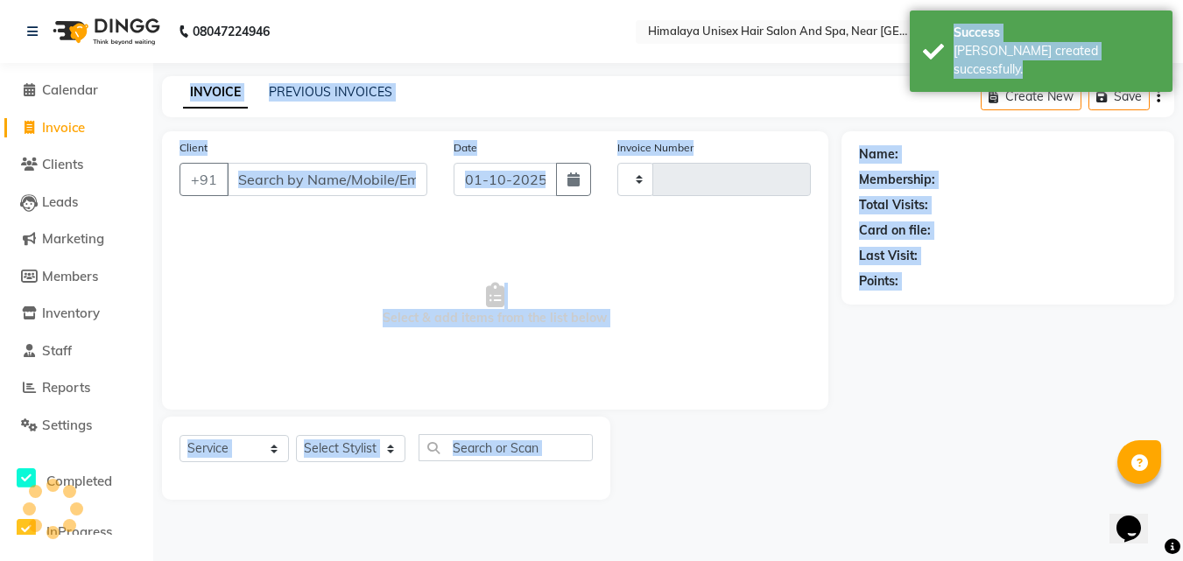
type input "1822"
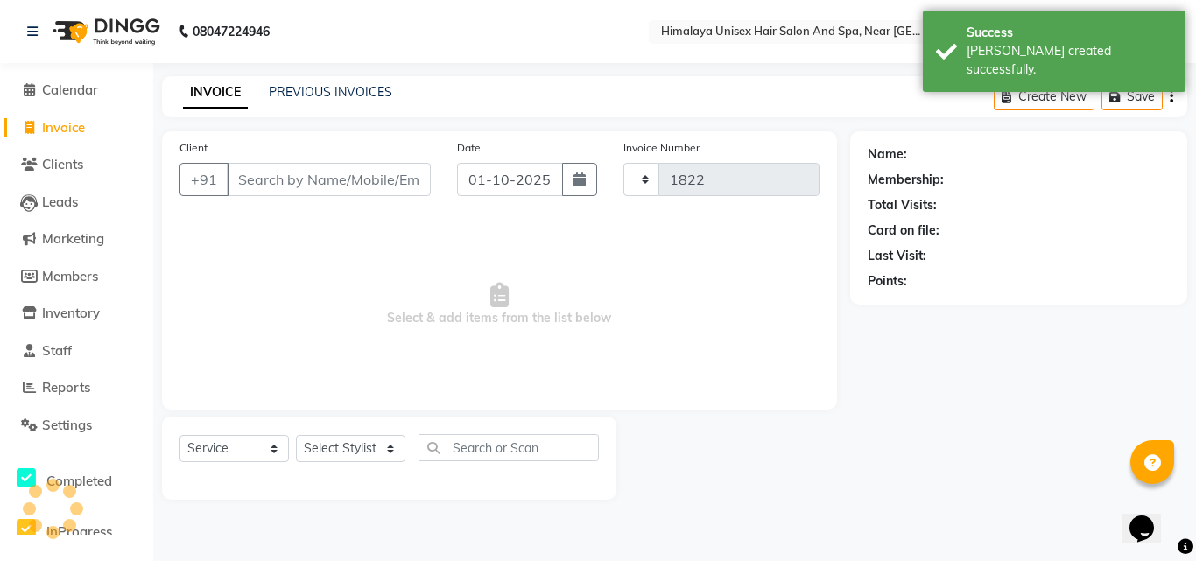
select select "4594"
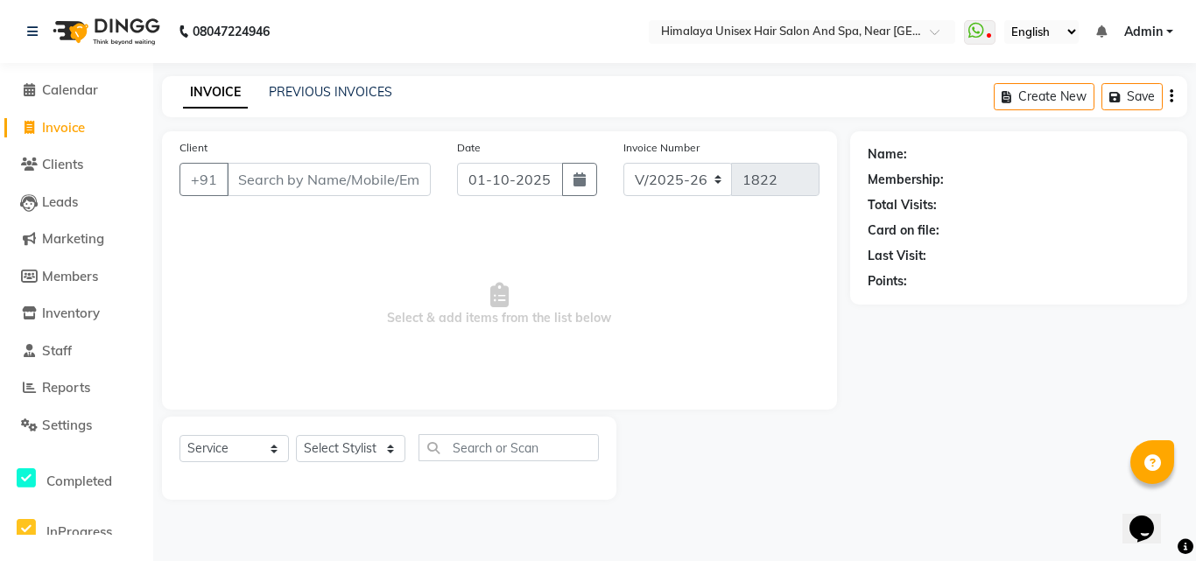
click at [202, 235] on span "Select & add items from the list below" at bounding box center [500, 304] width 640 height 175
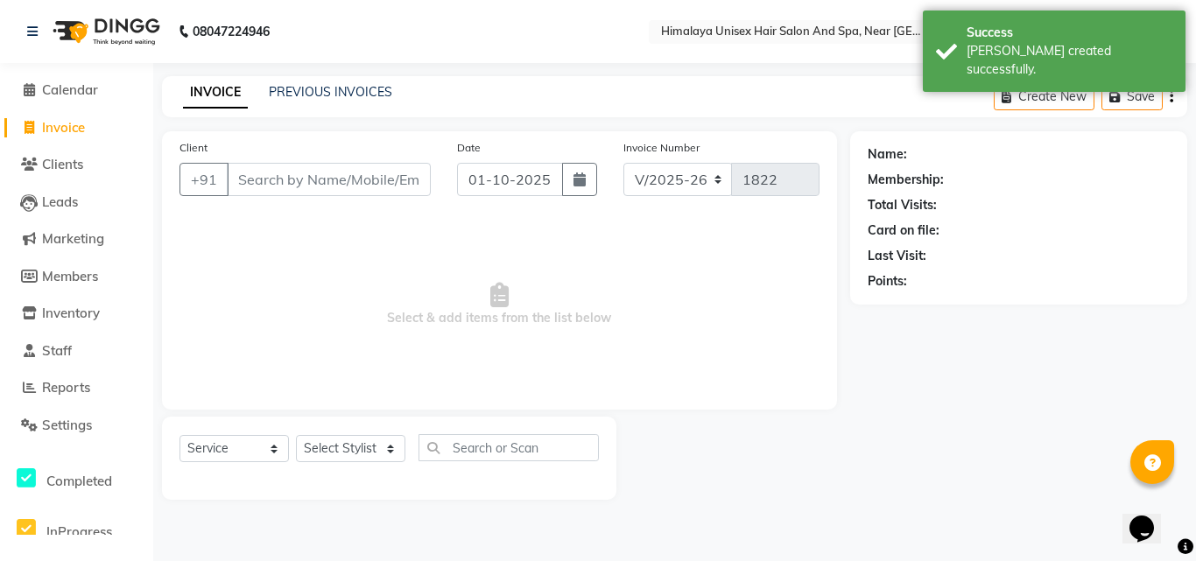
drag, startPoint x: 215, startPoint y: 243, endPoint x: 246, endPoint y: 241, distance: 30.7
click at [220, 243] on span "Select & add items from the list below" at bounding box center [500, 304] width 640 height 175
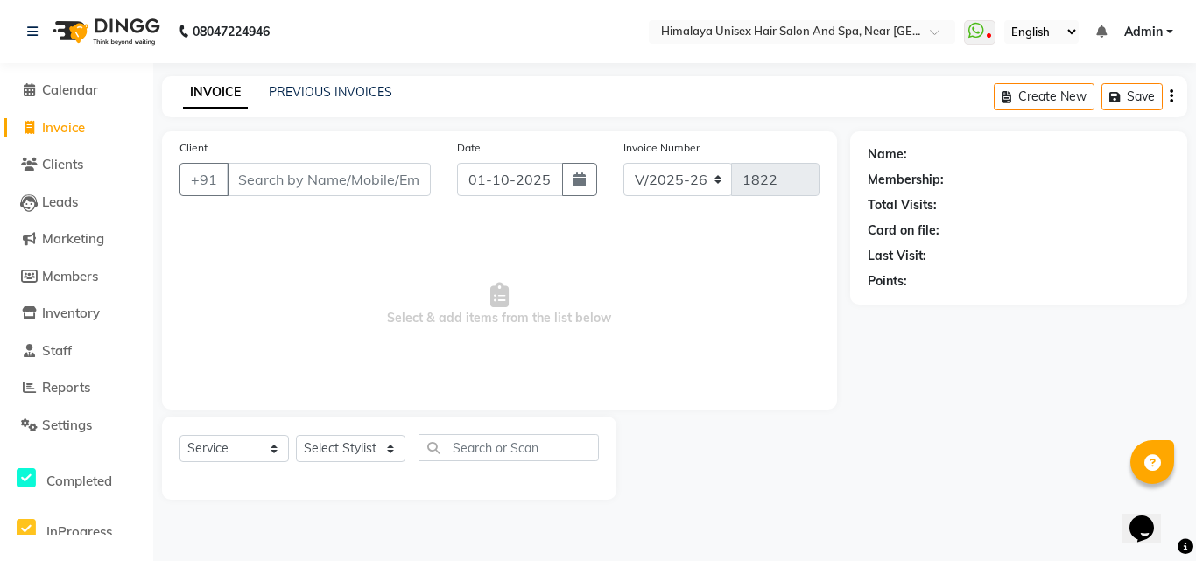
click at [279, 243] on span "Select & add items from the list below" at bounding box center [500, 304] width 640 height 175
click at [266, 176] on input "Client" at bounding box center [329, 179] width 204 height 33
